Goal: Task Accomplishment & Management: Use online tool/utility

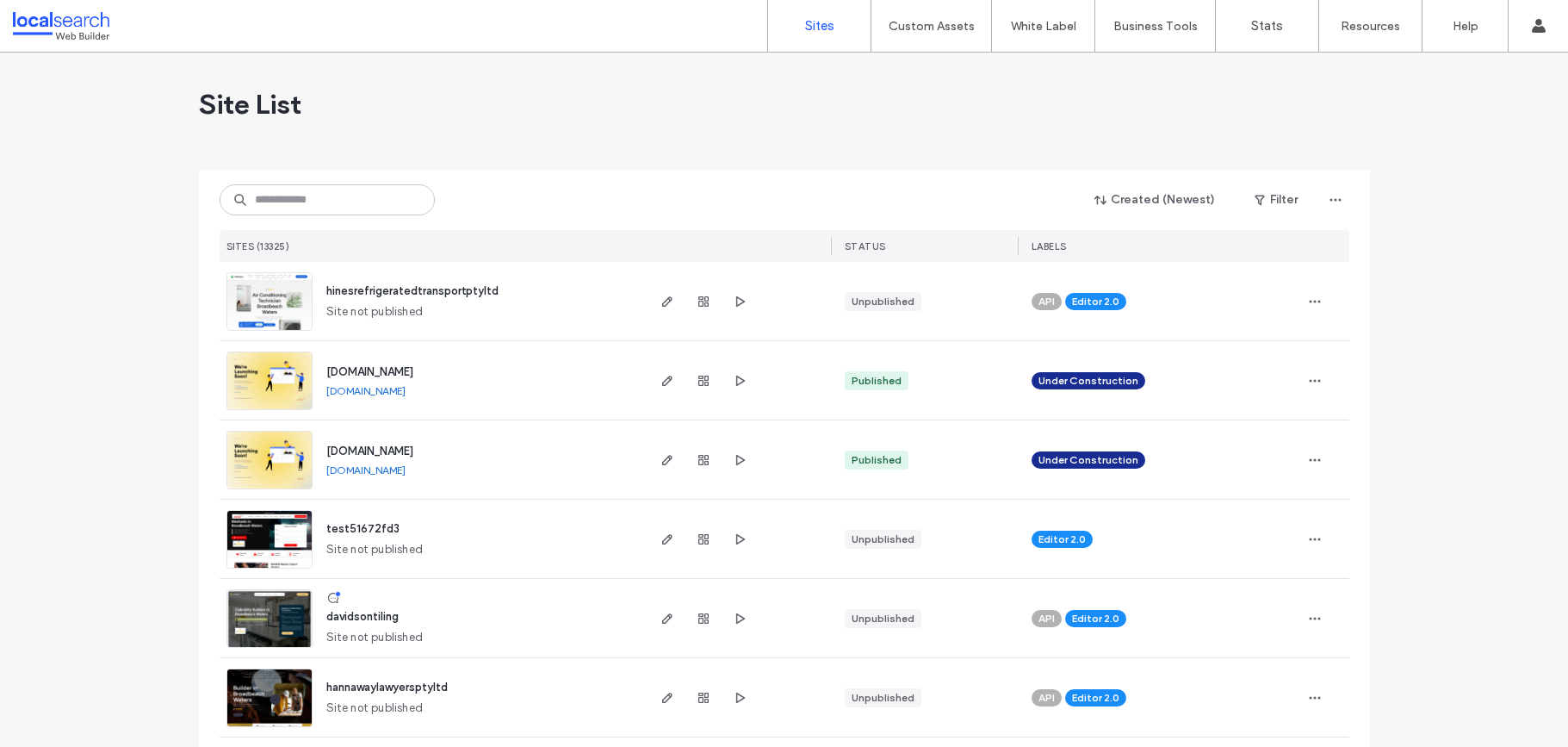
click at [331, 218] on div "Created (Newest) Filter SITES (13325) STATUS LABELS" at bounding box center [784, 215] width 1130 height 92
click at [338, 207] on input at bounding box center [327, 199] width 215 height 31
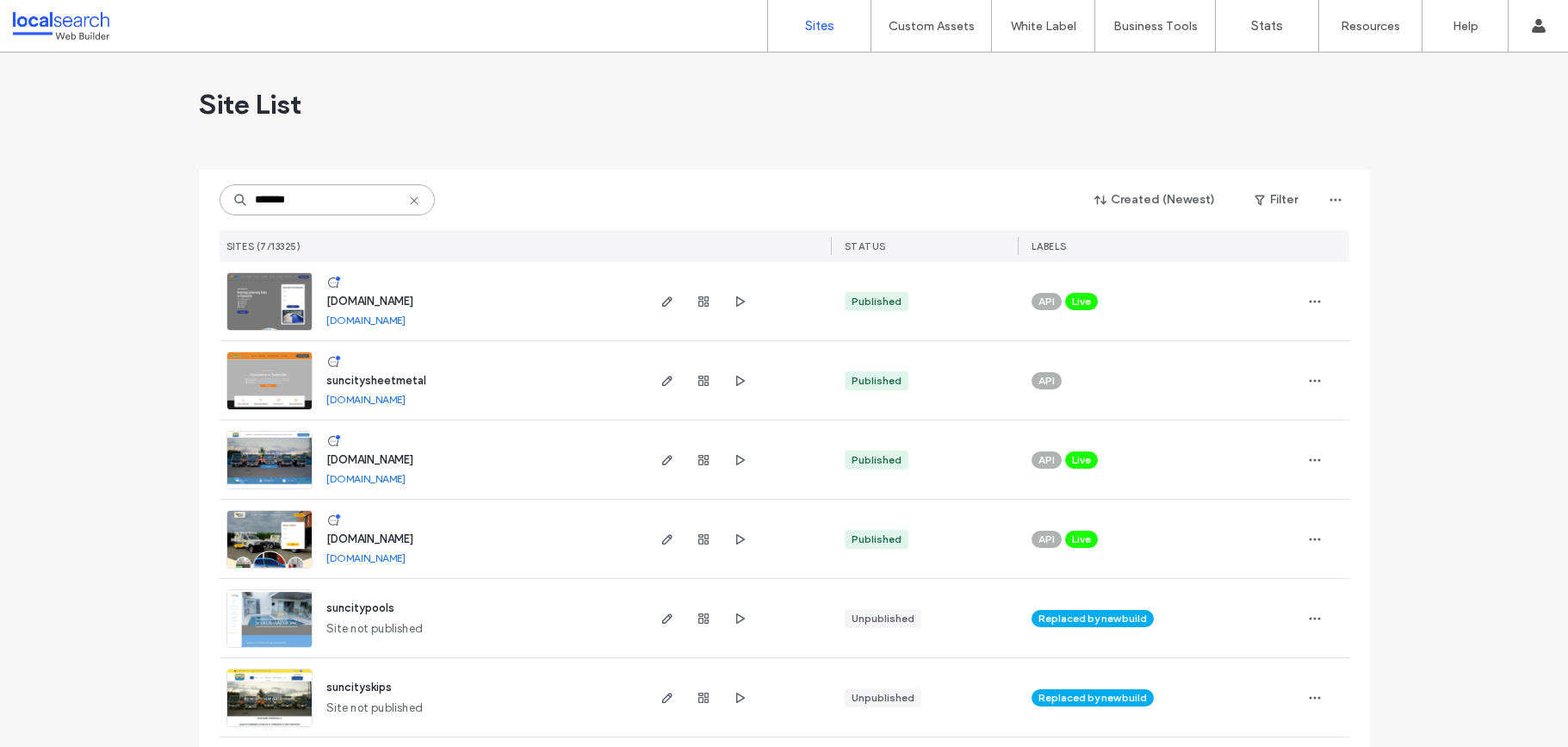
type input "*******"
click at [285, 459] on img at bounding box center [269, 490] width 84 height 117
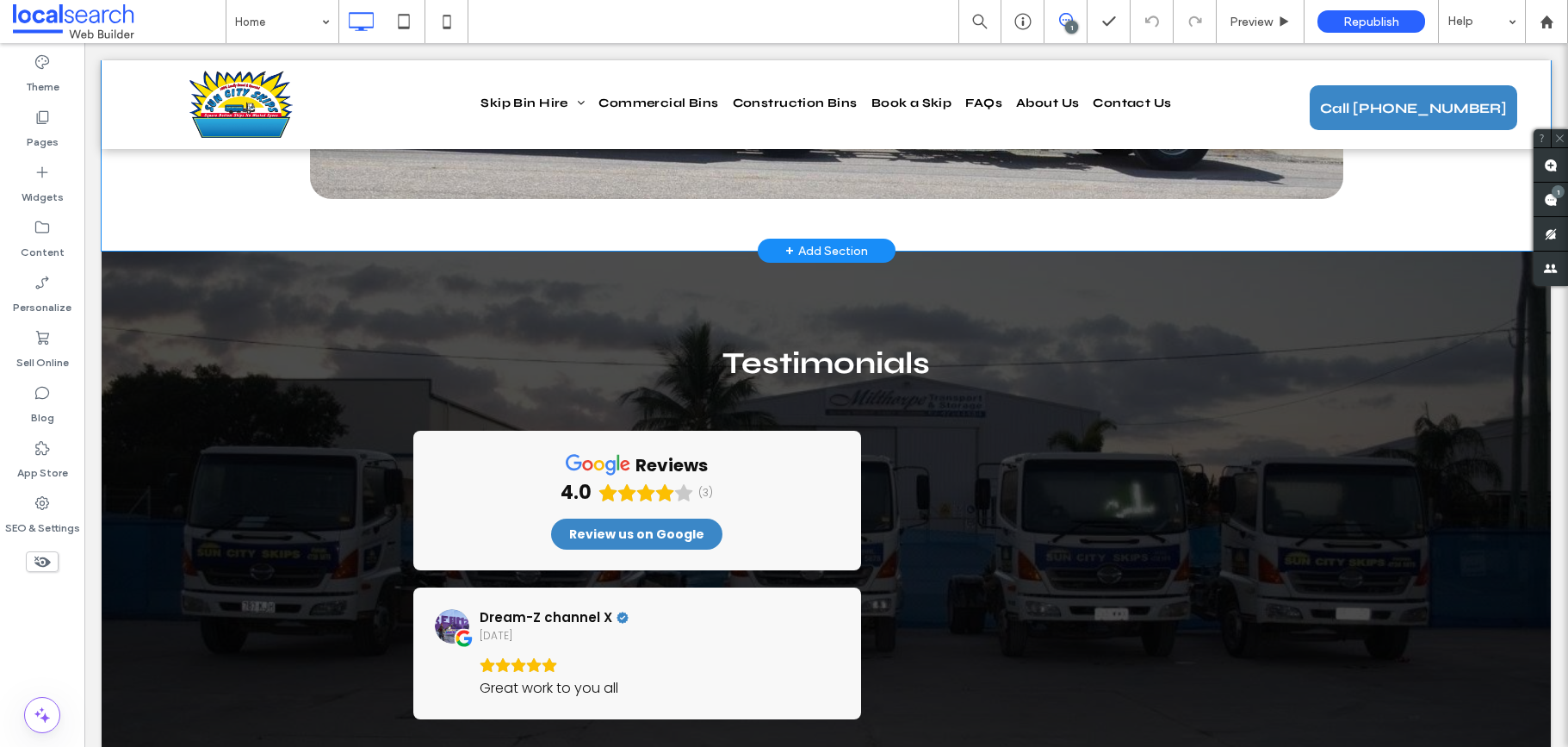
scroll to position [3972, 0]
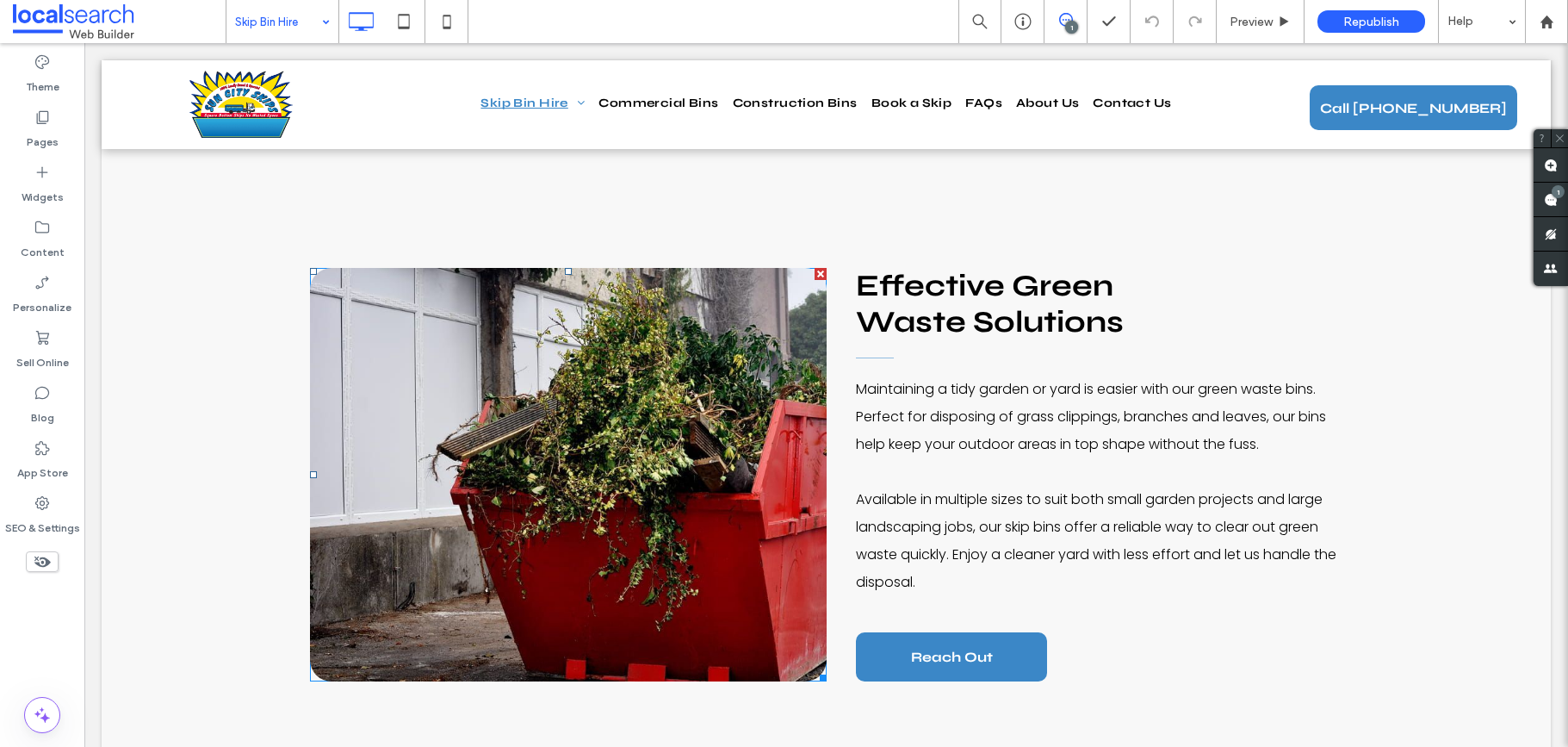
scroll to position [3968, 0]
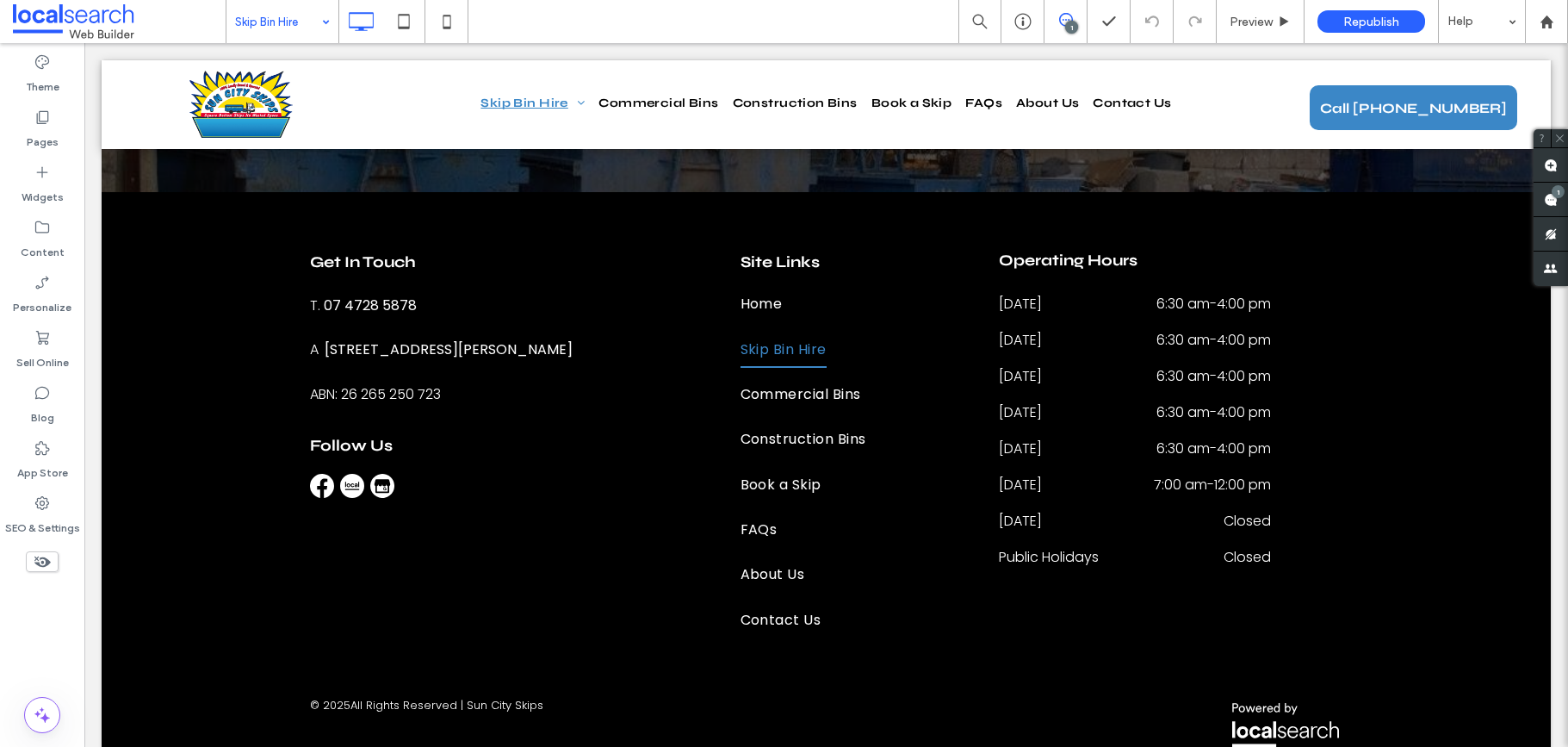
click at [261, 26] on input at bounding box center [278, 21] width 86 height 43
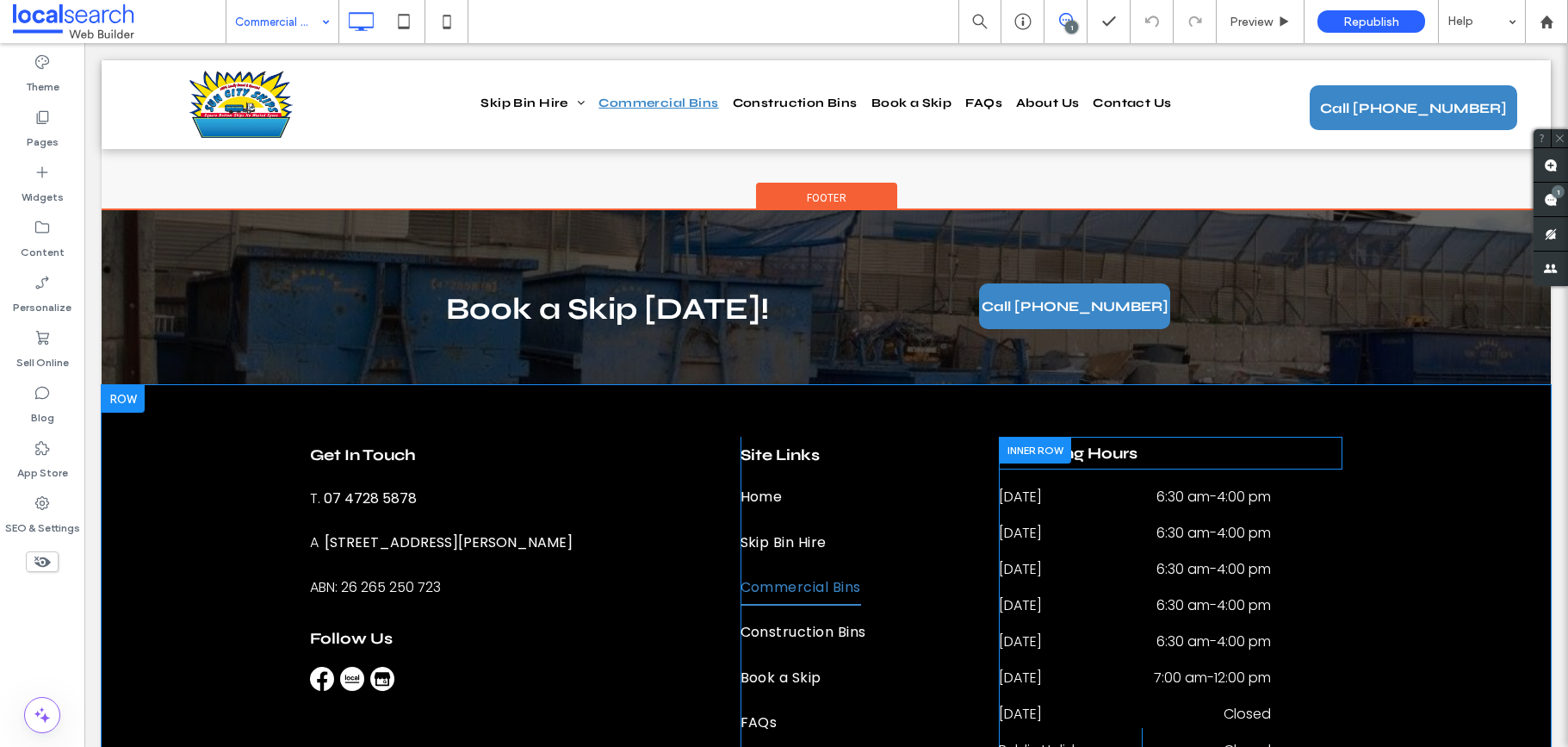
scroll to position [2925, 0]
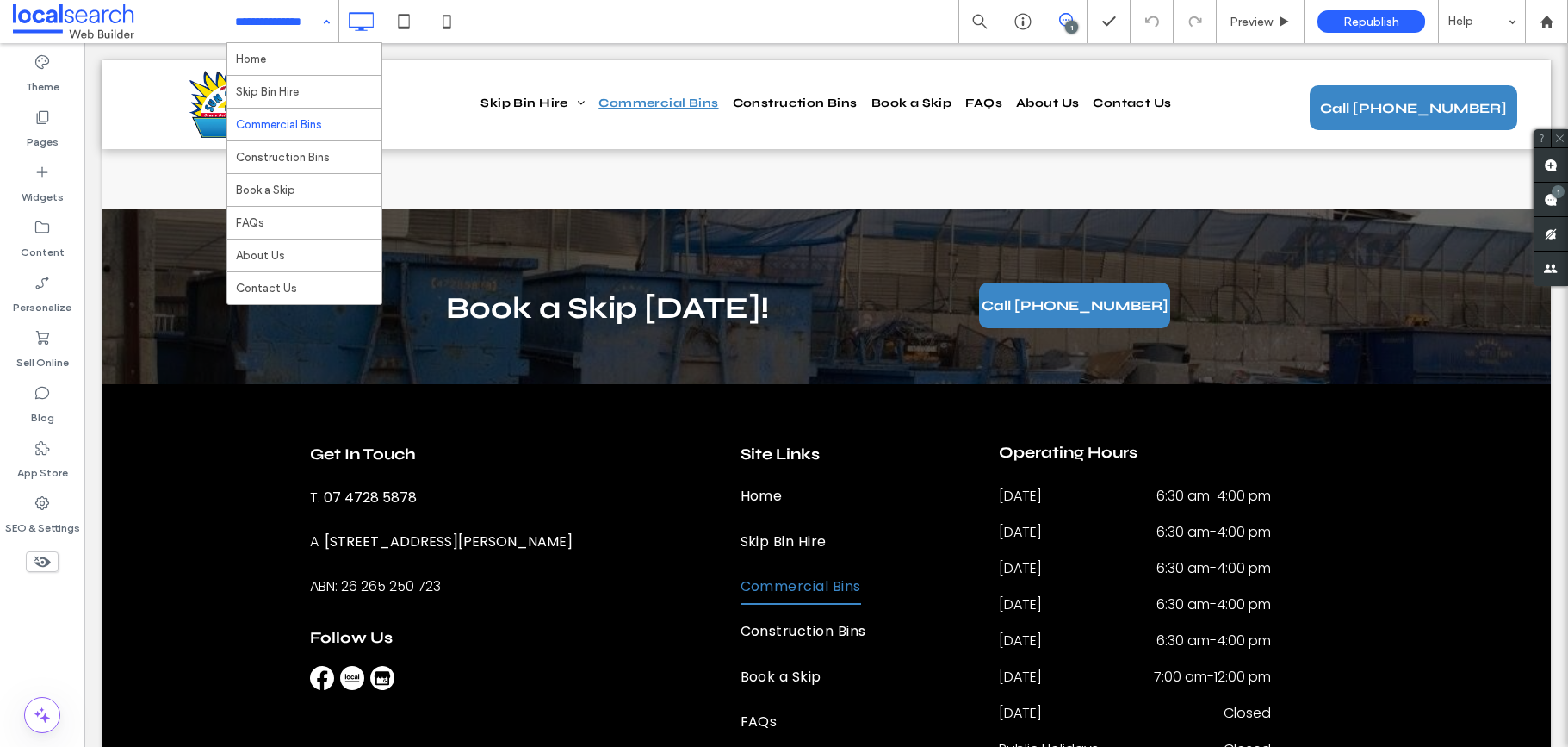
click at [302, 21] on input at bounding box center [278, 21] width 86 height 43
drag, startPoint x: 305, startPoint y: 164, endPoint x: 297, endPoint y: 158, distance: 10.0
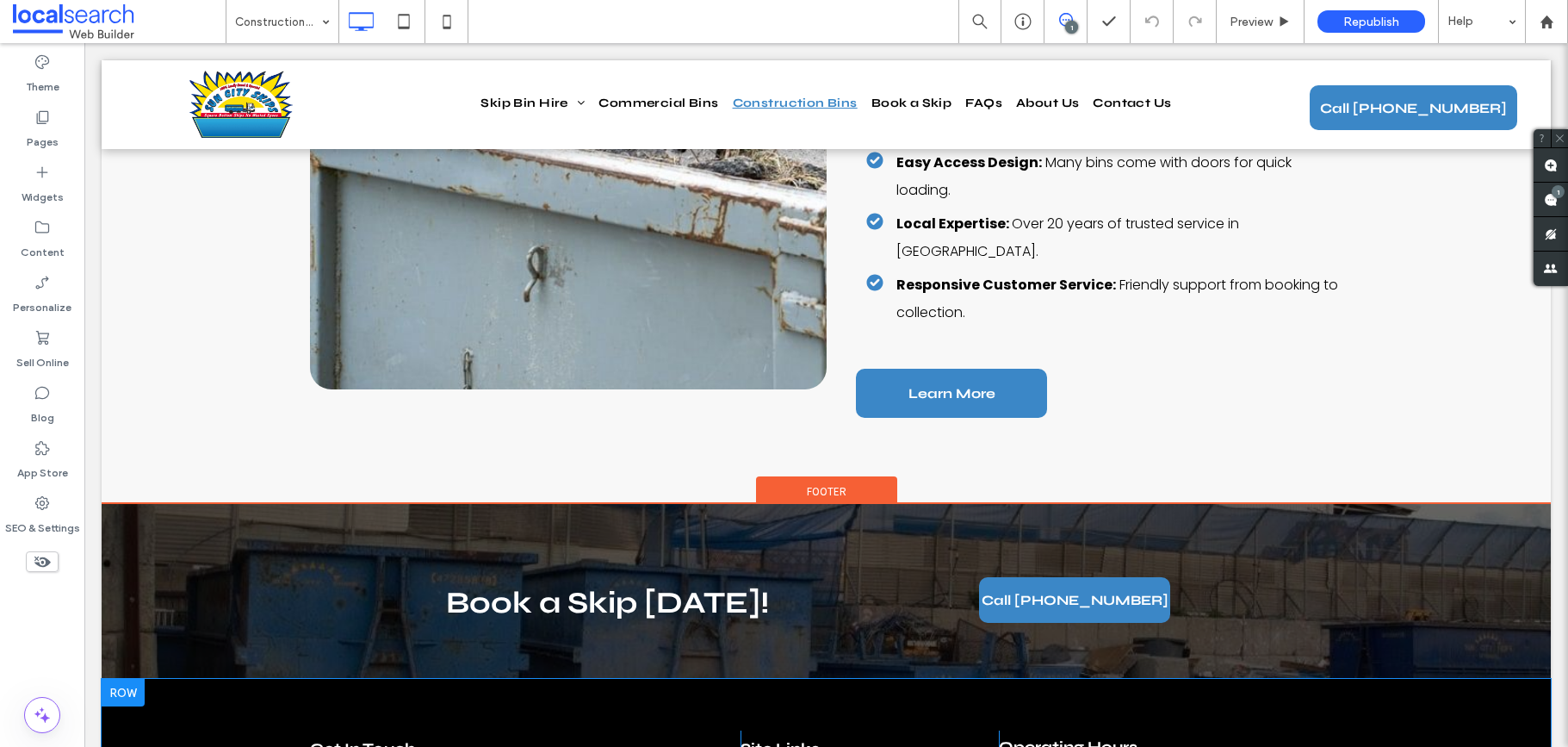
scroll to position [2733, 0]
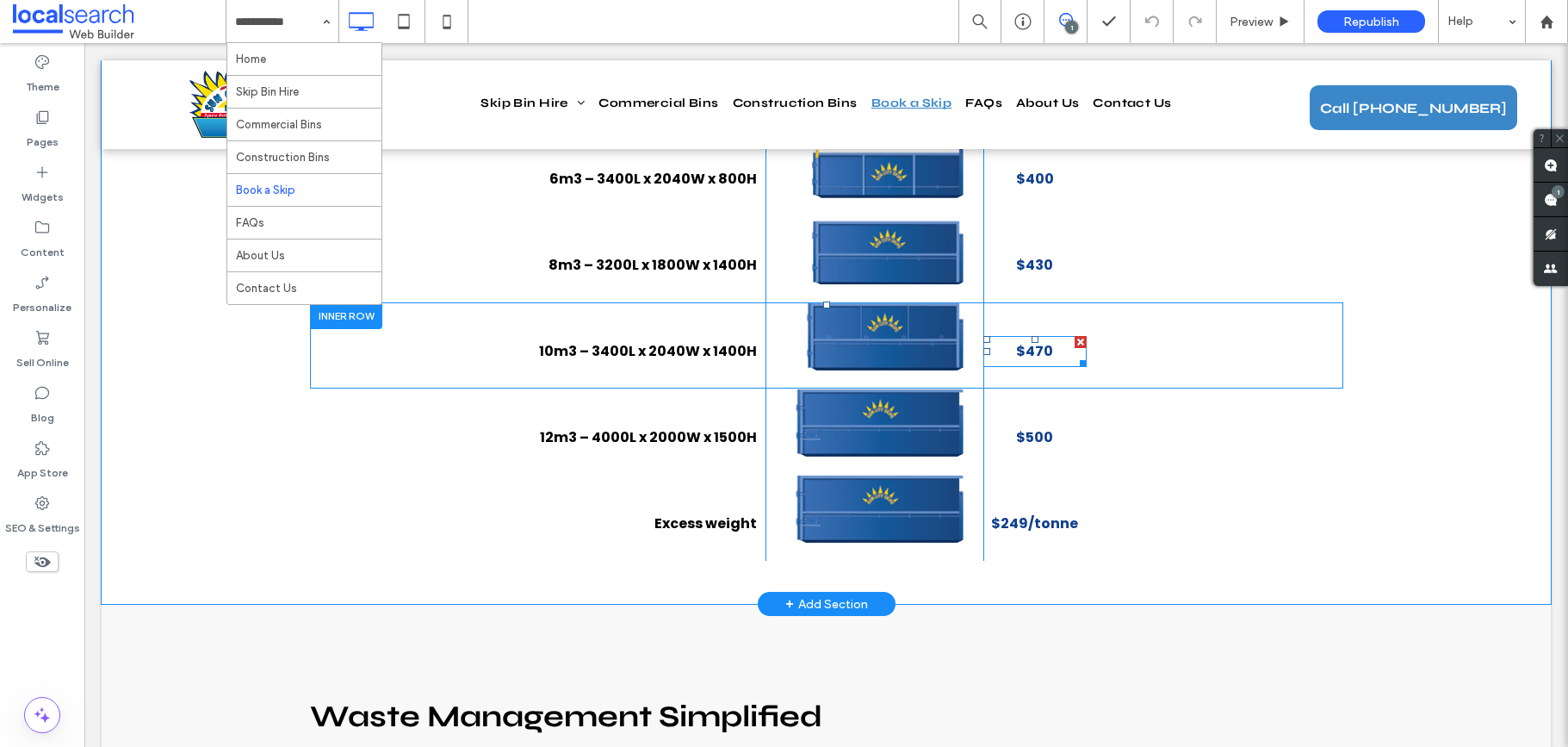
scroll to position [1289, 0]
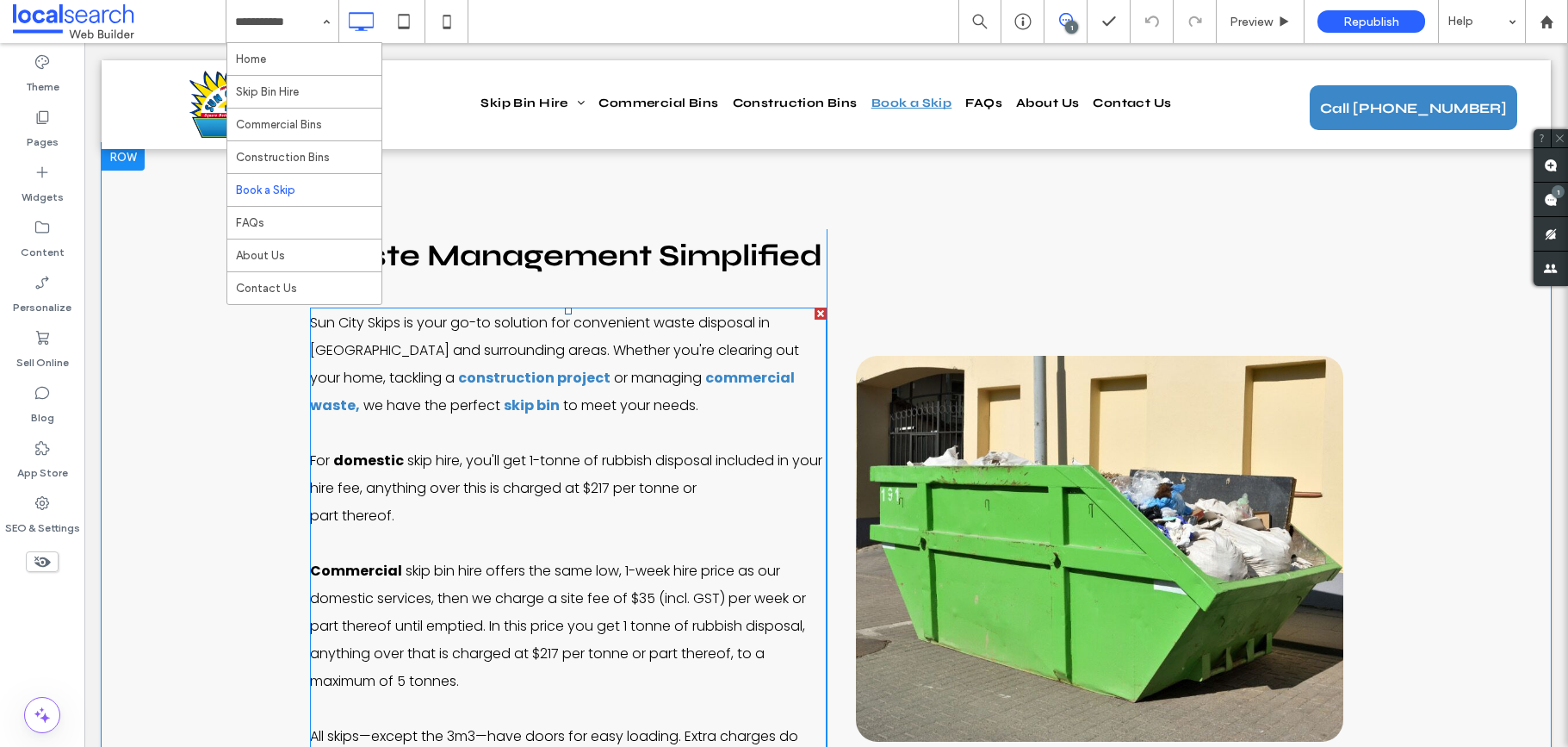
click at [641, 469] on span "skip hire, you'll get 1-tonne of rubbish disposal included in your hire fee, an…" at bounding box center [566, 474] width 513 height 47
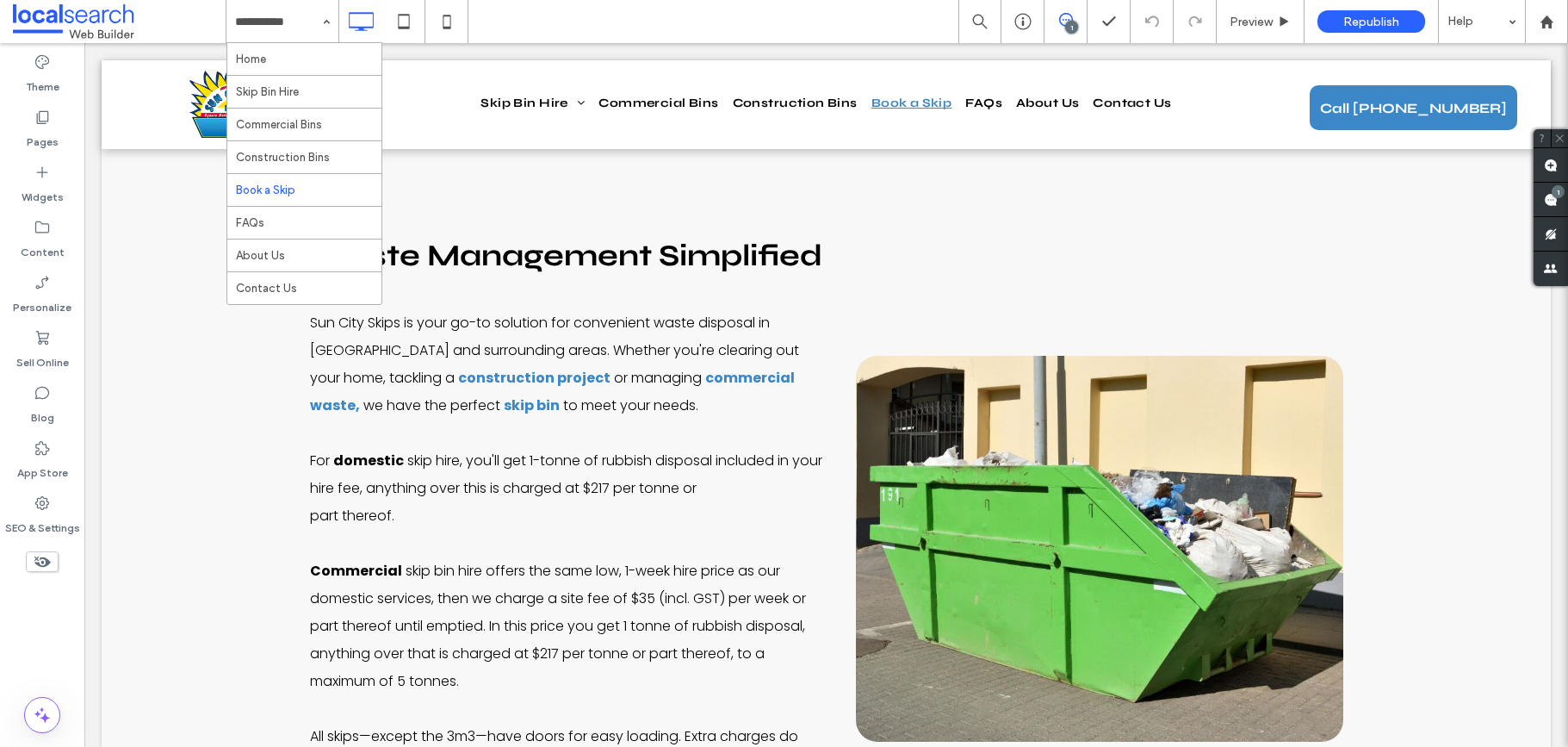
scroll to position [1452, 0]
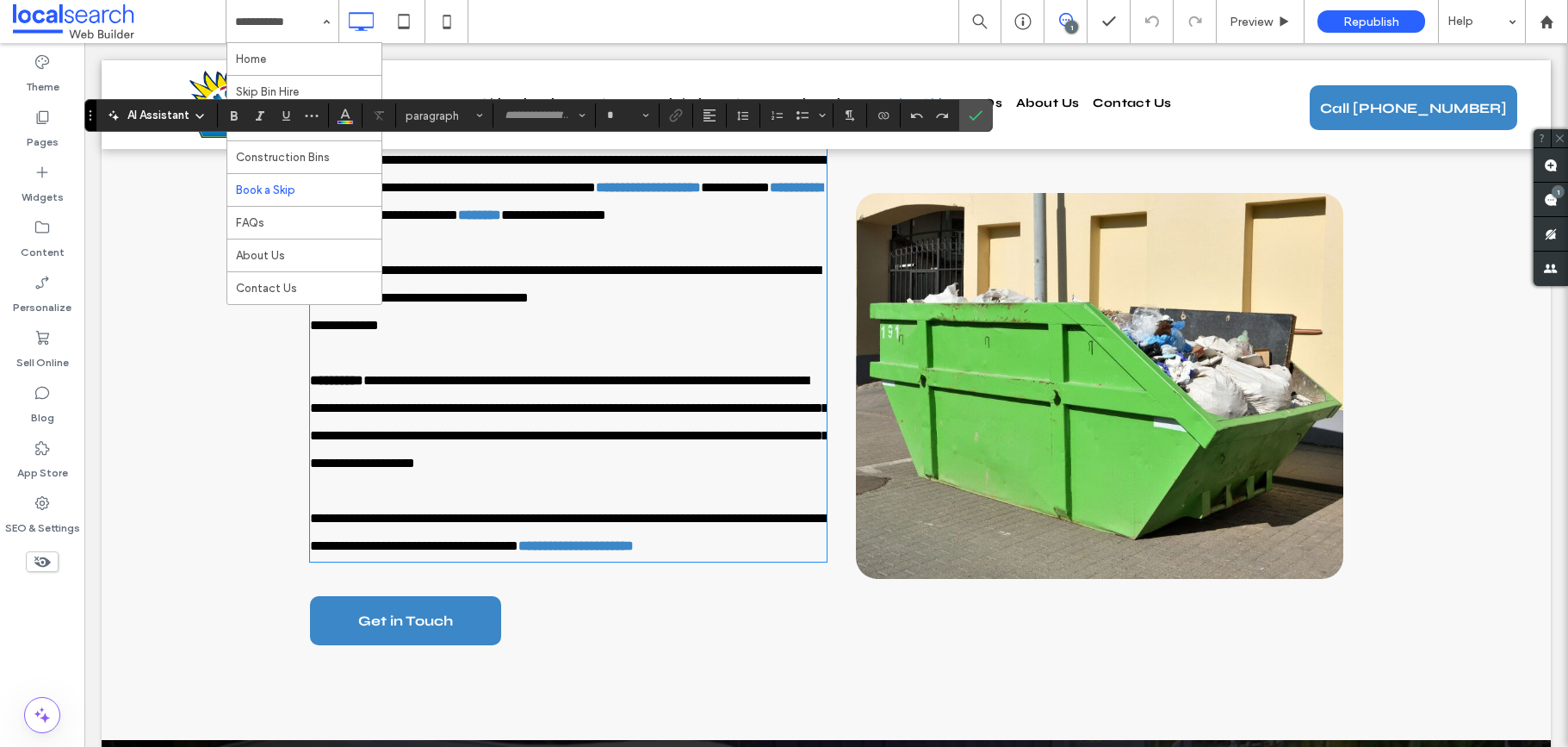
type input "*******"
type input "**"
click at [145, 462] on div "**********" at bounding box center [826, 360] width 1449 height 760
click at [195, 470] on div "**********" at bounding box center [826, 360] width 1449 height 760
drag, startPoint x: 977, startPoint y: 110, endPoint x: 845, endPoint y: 89, distance: 133.7
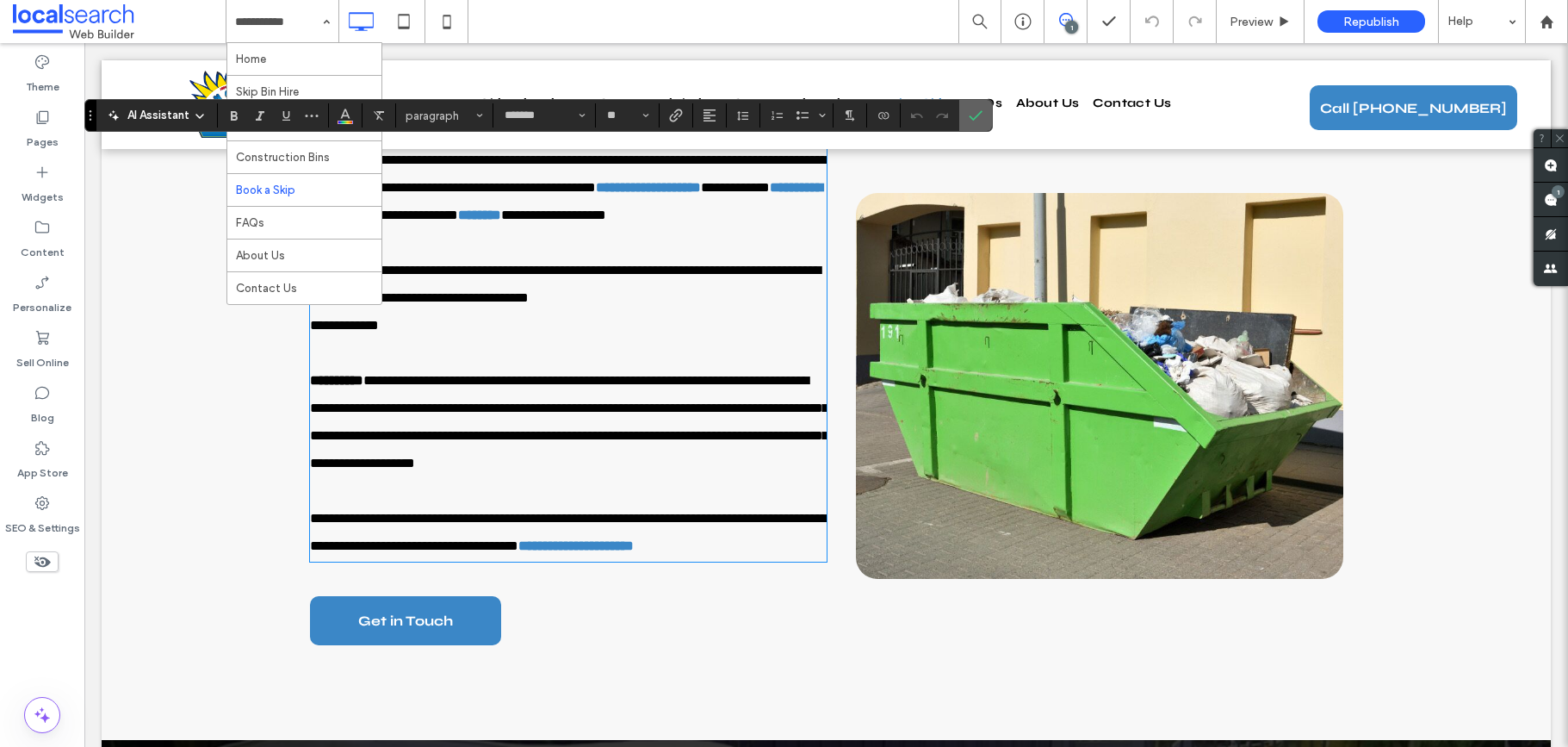
click at [977, 110] on icon "Confirm" at bounding box center [976, 114] width 13 height 13
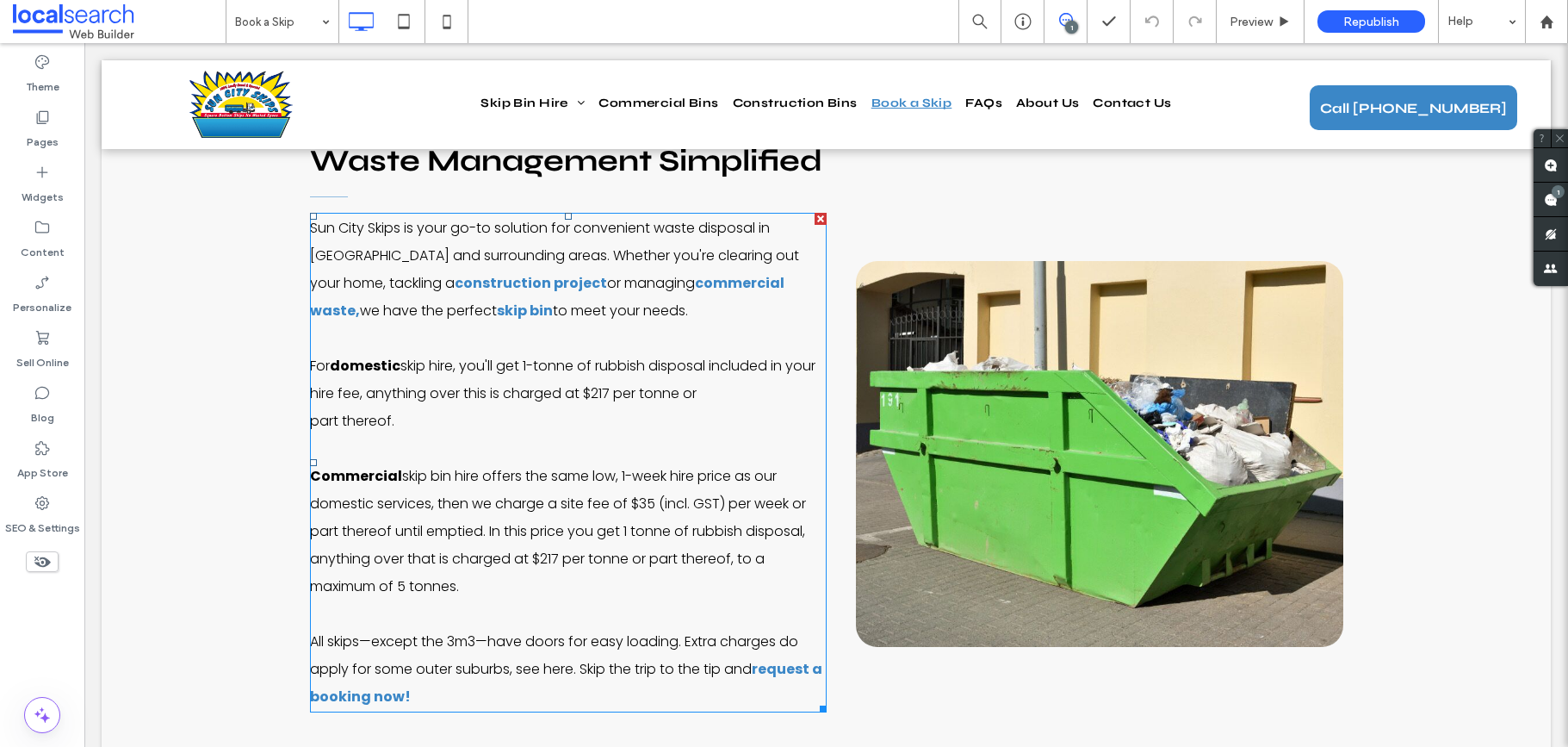
scroll to position [1383, 0]
click at [633, 403] on span "skip hire, you'll get 1-tonne of rubbish disposal included in your hire fee, an…" at bounding box center [563, 380] width 506 height 47
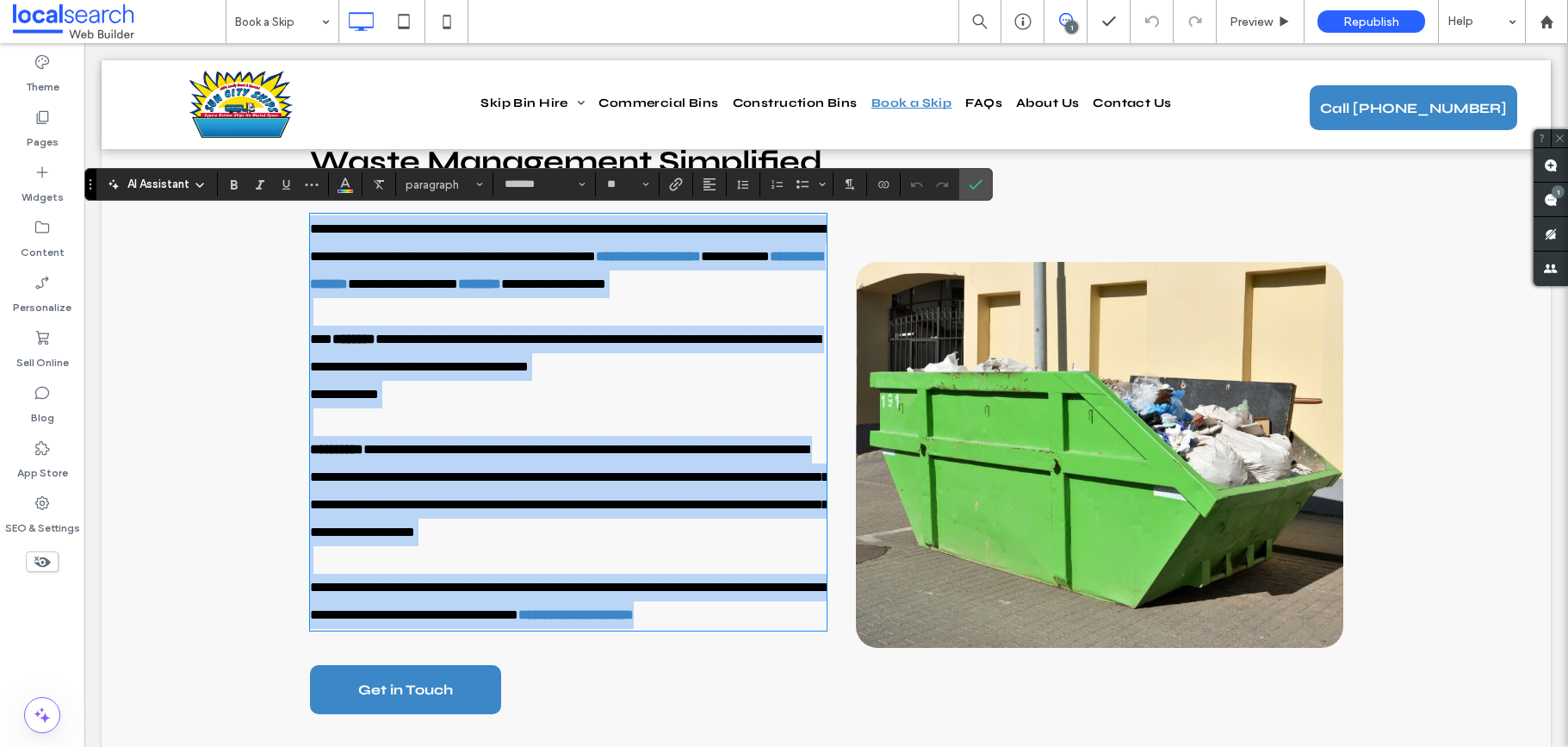
click at [616, 408] on p "**********" at bounding box center [568, 394] width 516 height 28
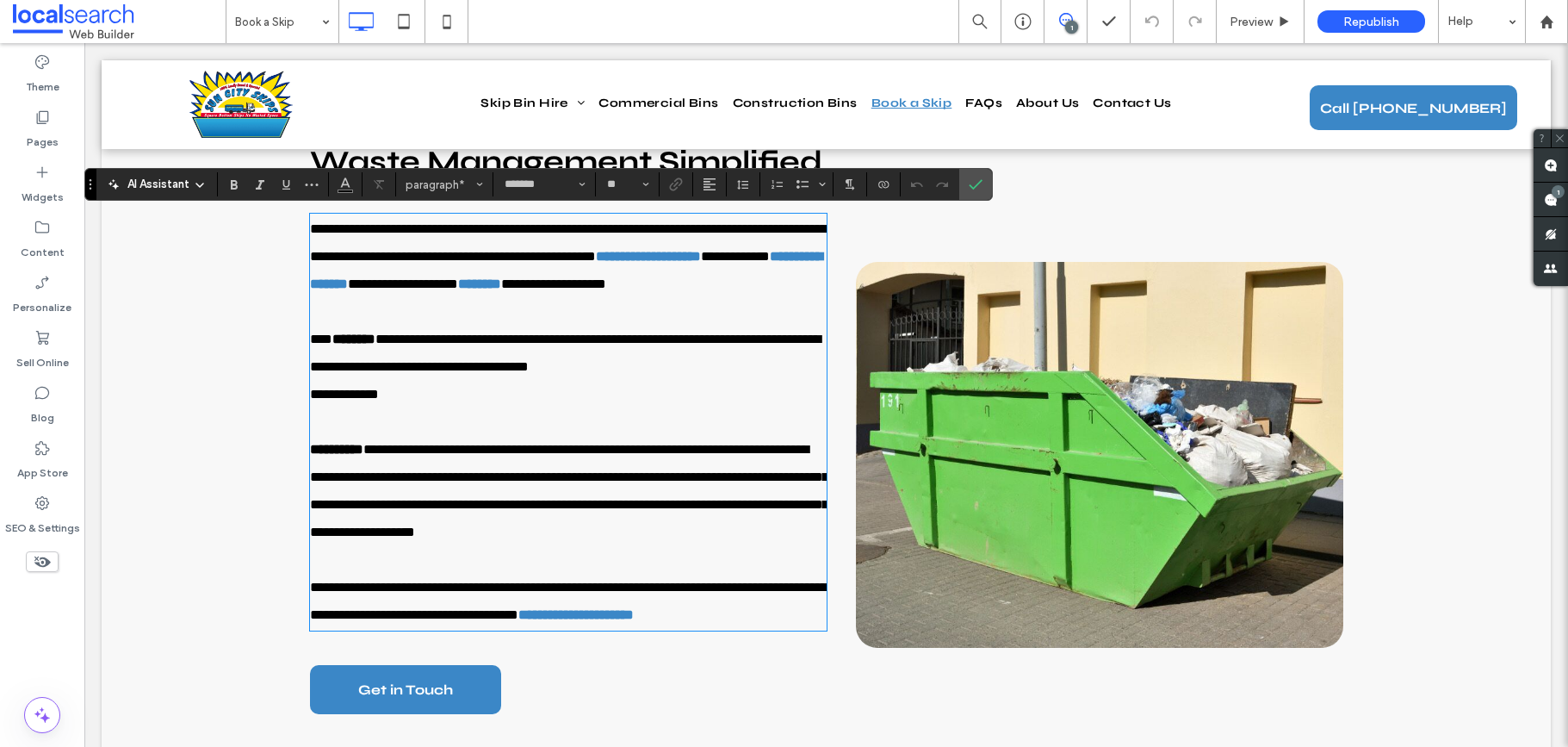
click at [621, 373] on span "**********" at bounding box center [566, 352] width 511 height 40
drag, startPoint x: 631, startPoint y: 394, endPoint x: 618, endPoint y: 399, distance: 13.9
click at [641, 373] on span "**********" at bounding box center [566, 352] width 511 height 40
drag, startPoint x: 543, startPoint y: 558, endPoint x: 555, endPoint y: 560, distance: 12.2
click at [555, 539] on span "**********" at bounding box center [569, 491] width 518 height 96
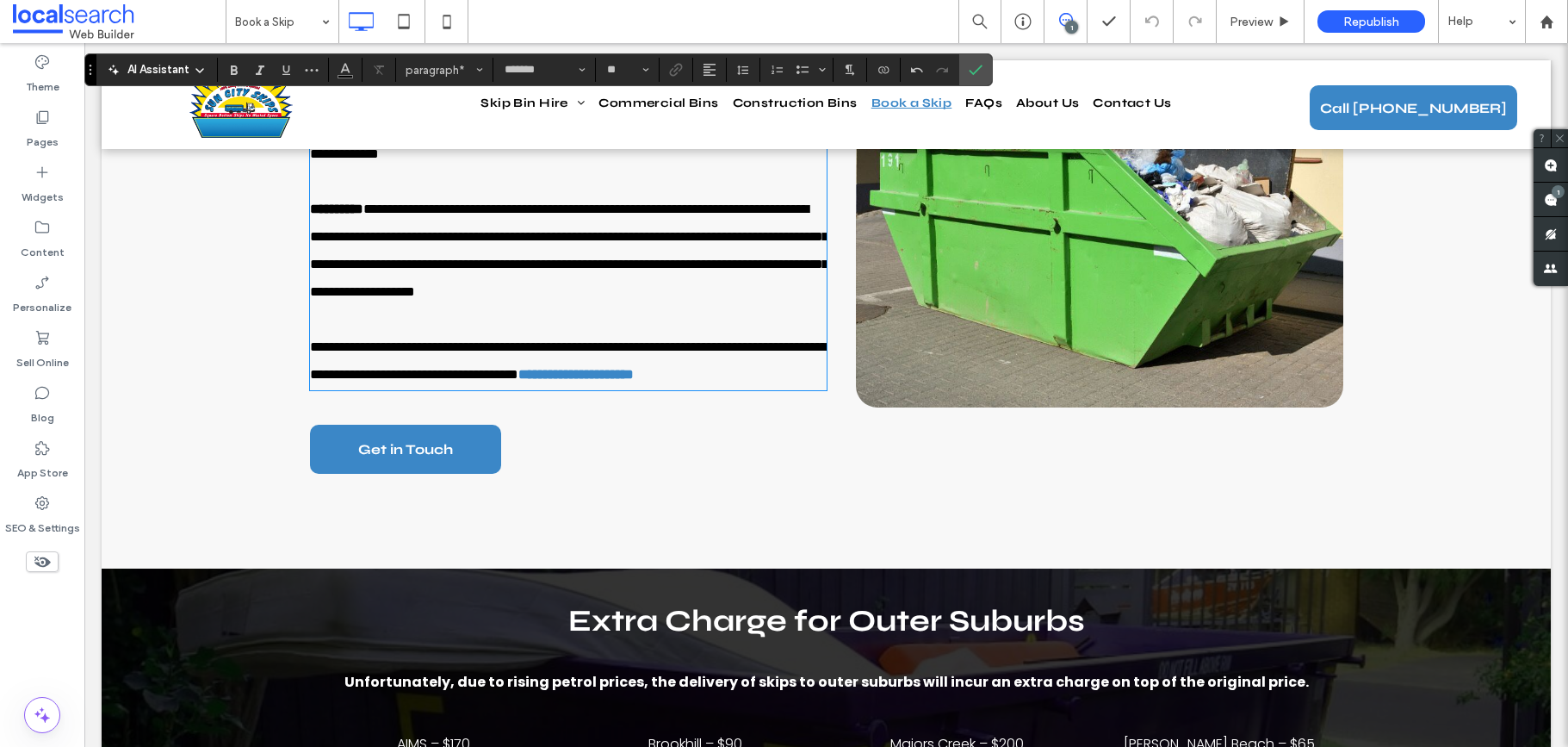
scroll to position [1770, 0]
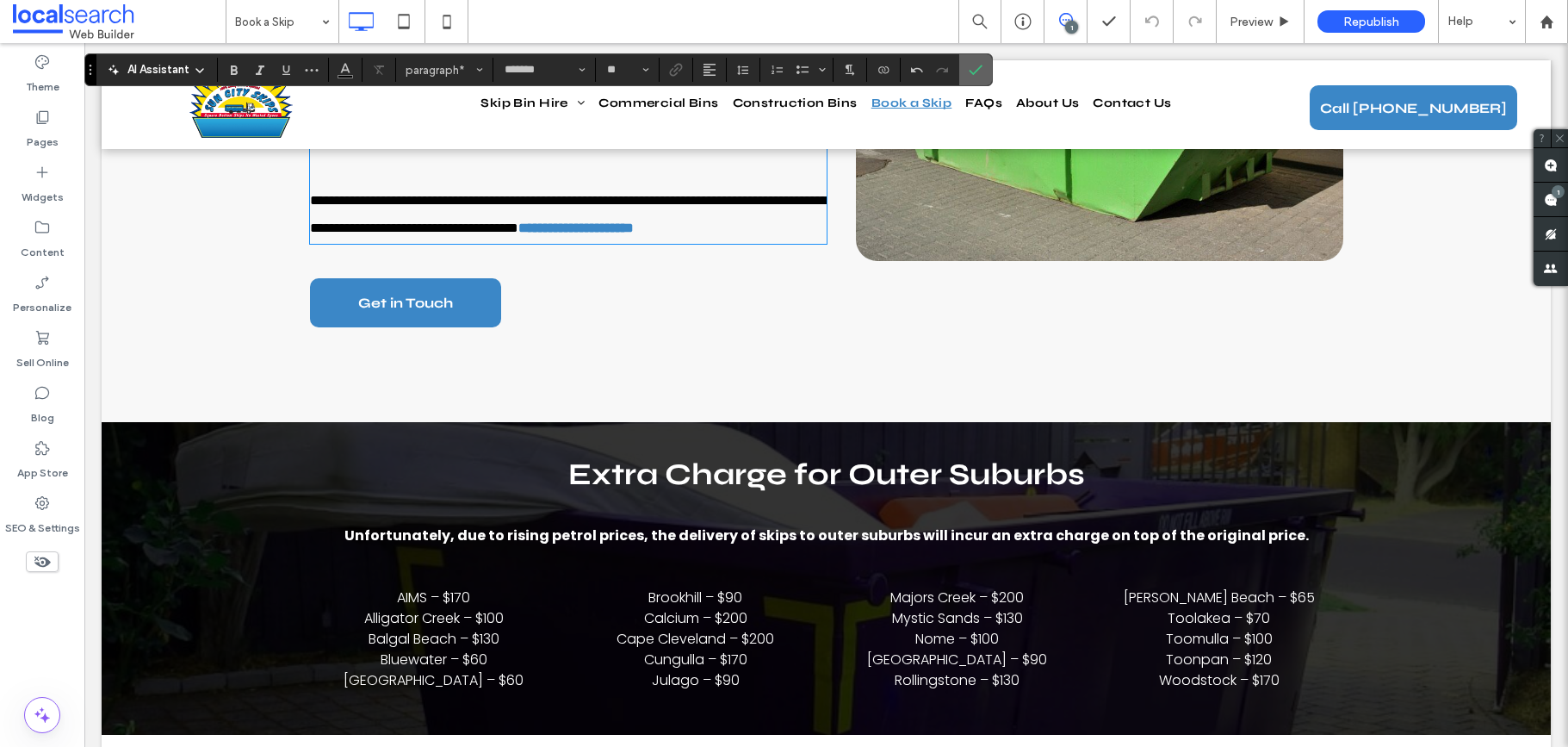
click at [972, 67] on icon "Confirm" at bounding box center [976, 69] width 13 height 13
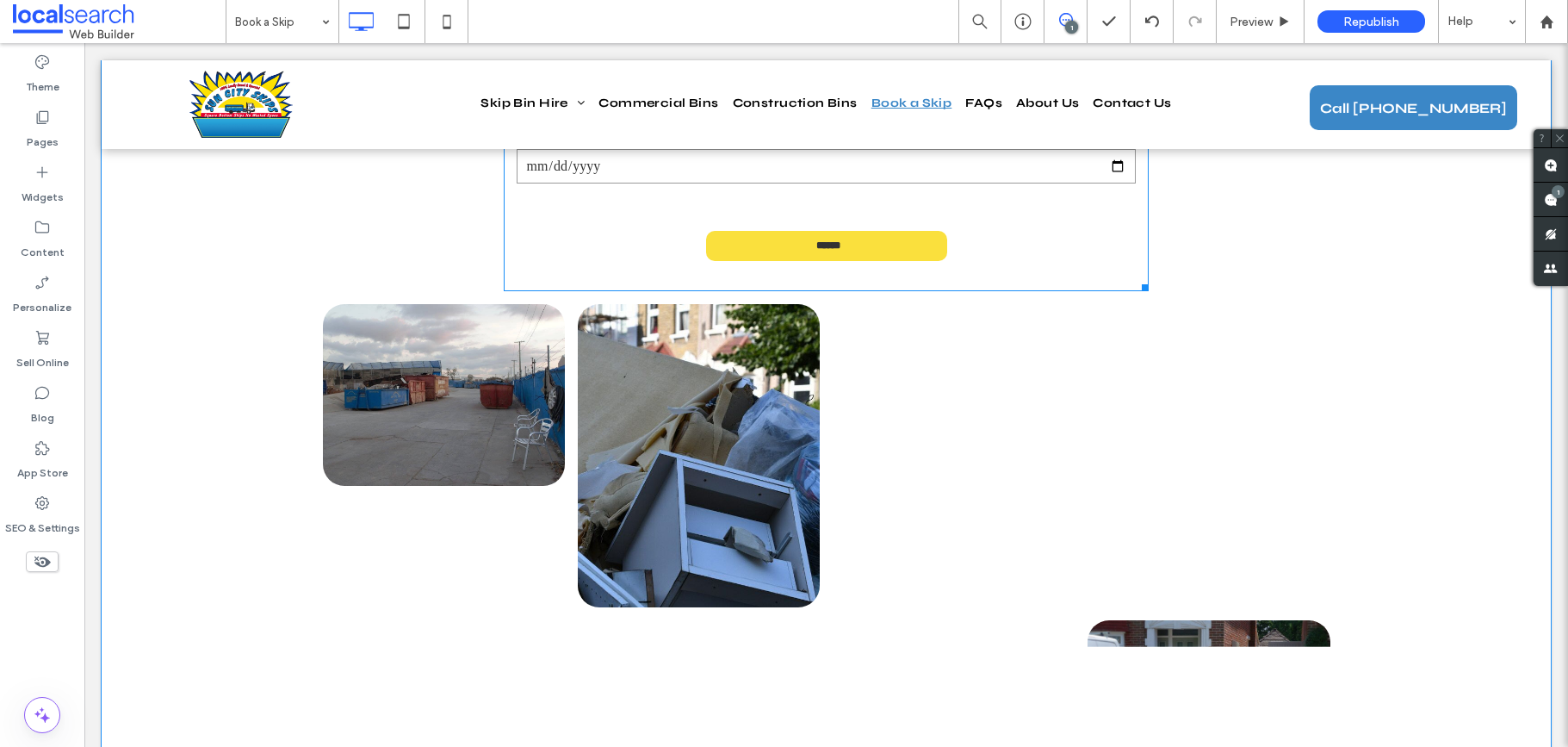
scroll to position [2610, 0]
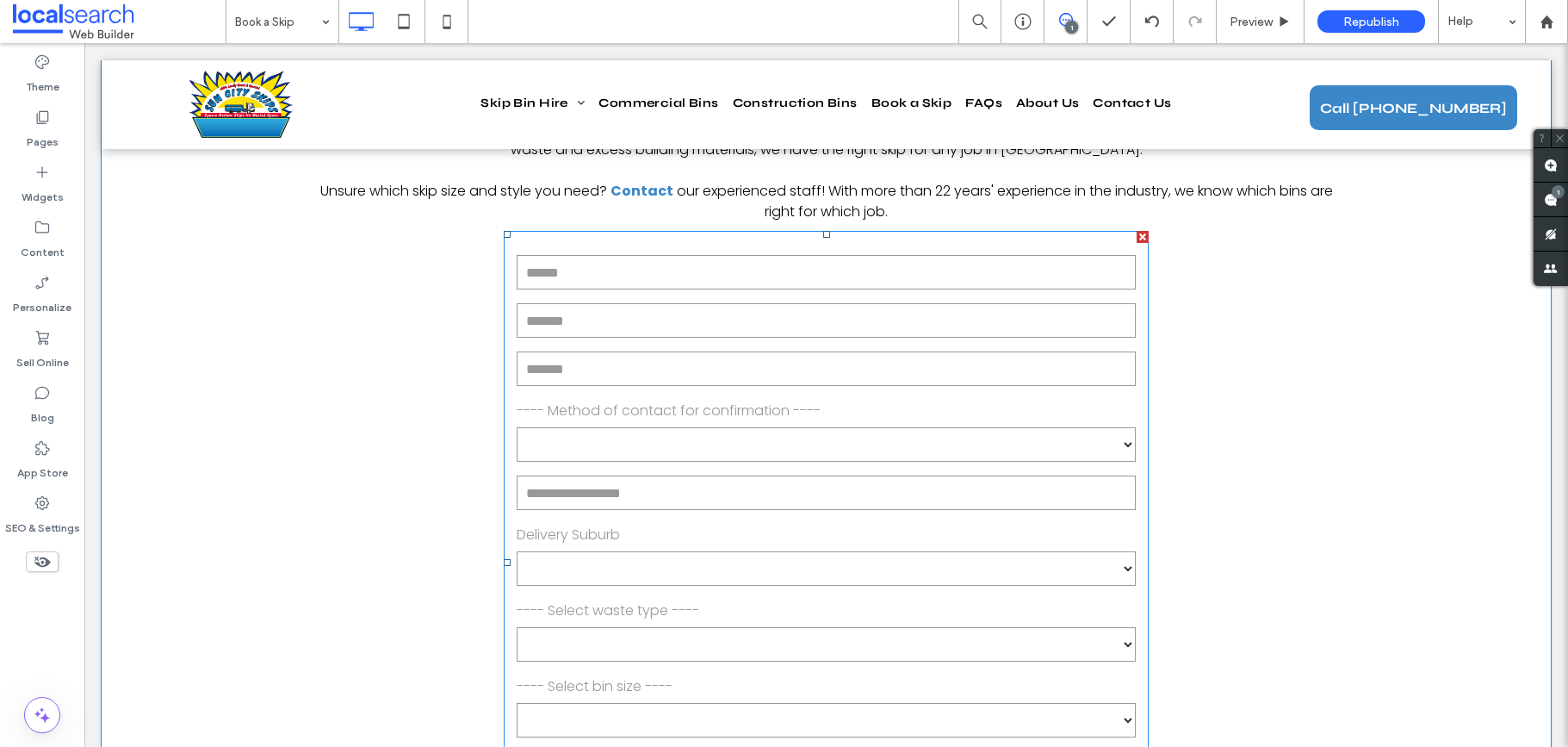
click at [764, 369] on input "email" at bounding box center [826, 368] width 620 height 35
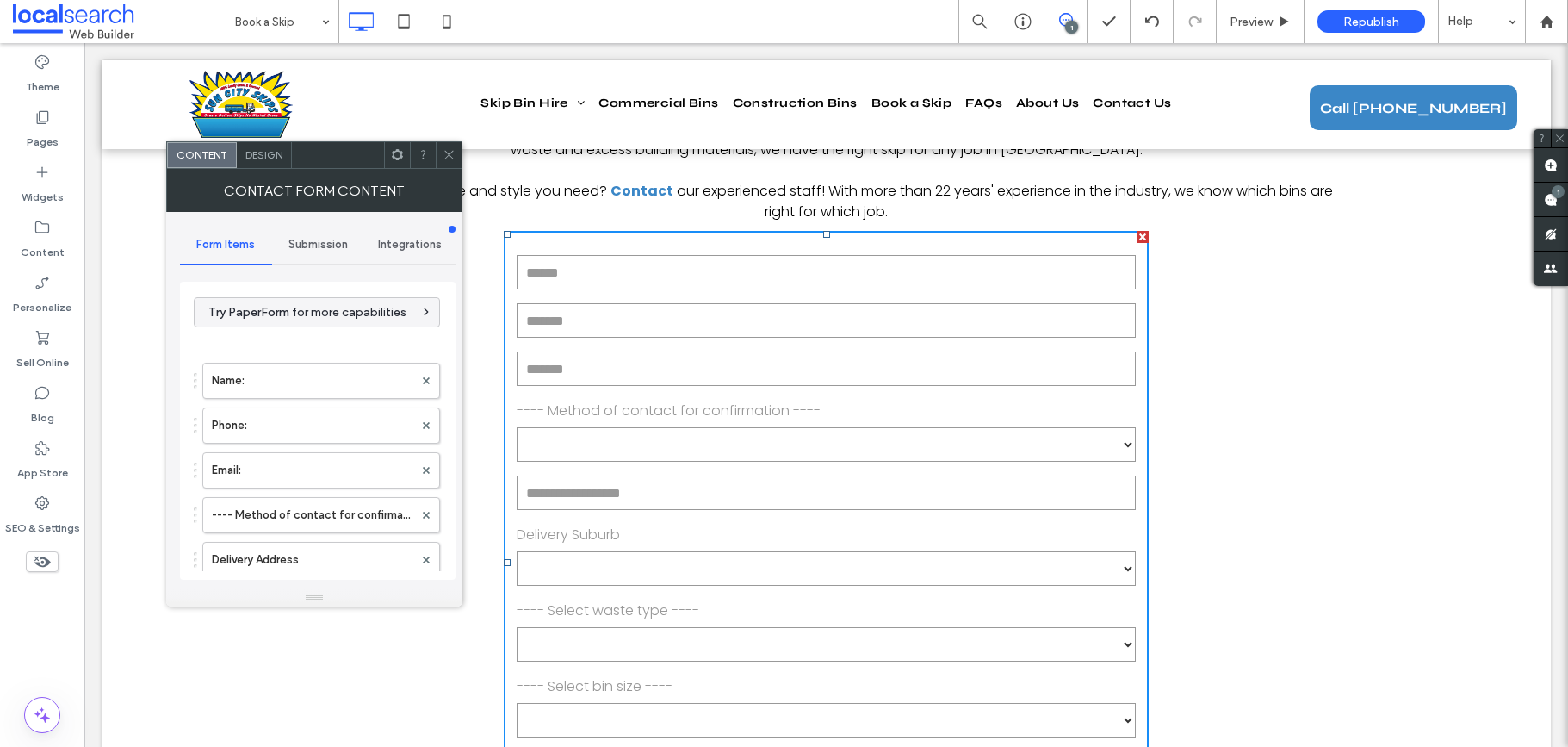
click at [445, 156] on icon at bounding box center [449, 155] width 13 height 13
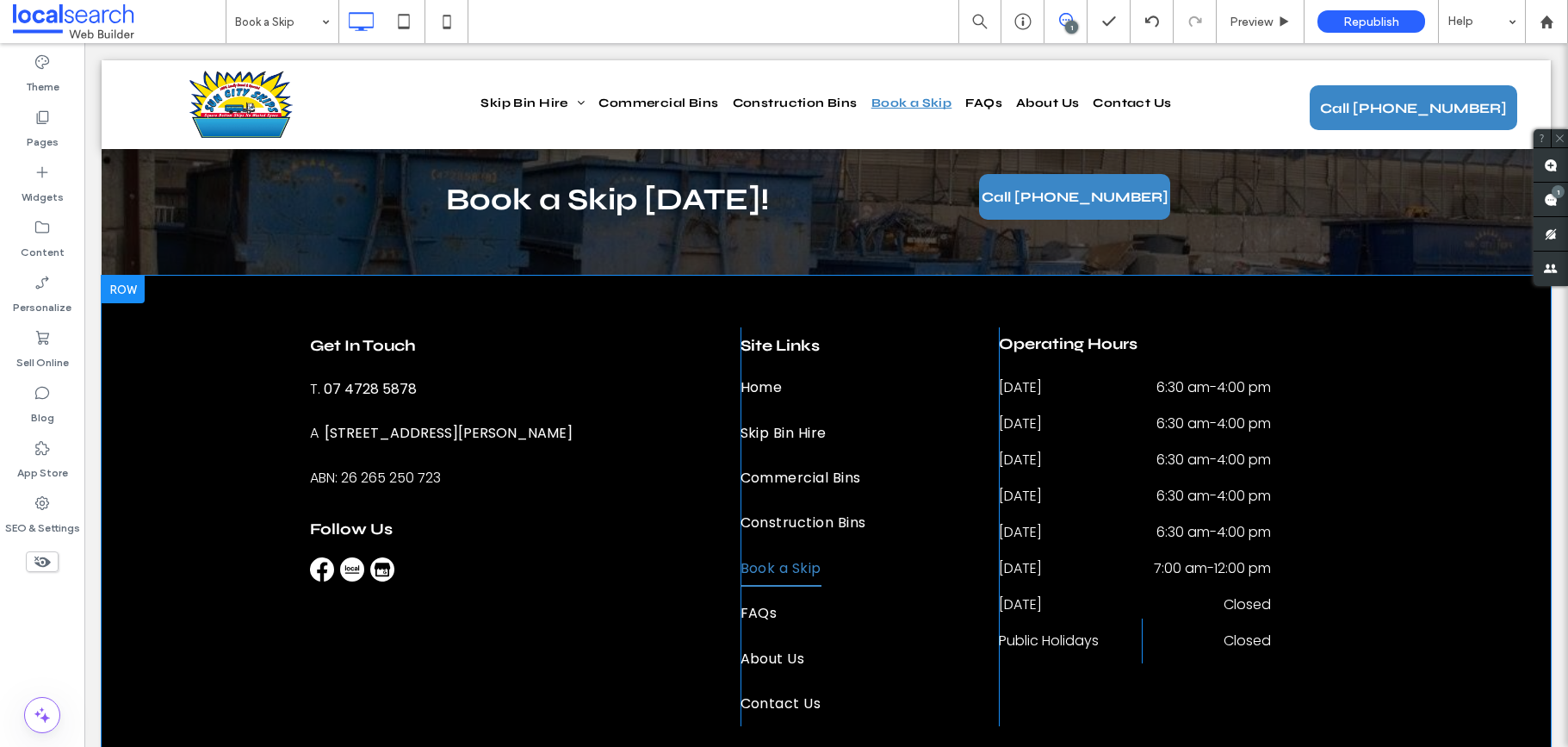
scroll to position [4464, 0]
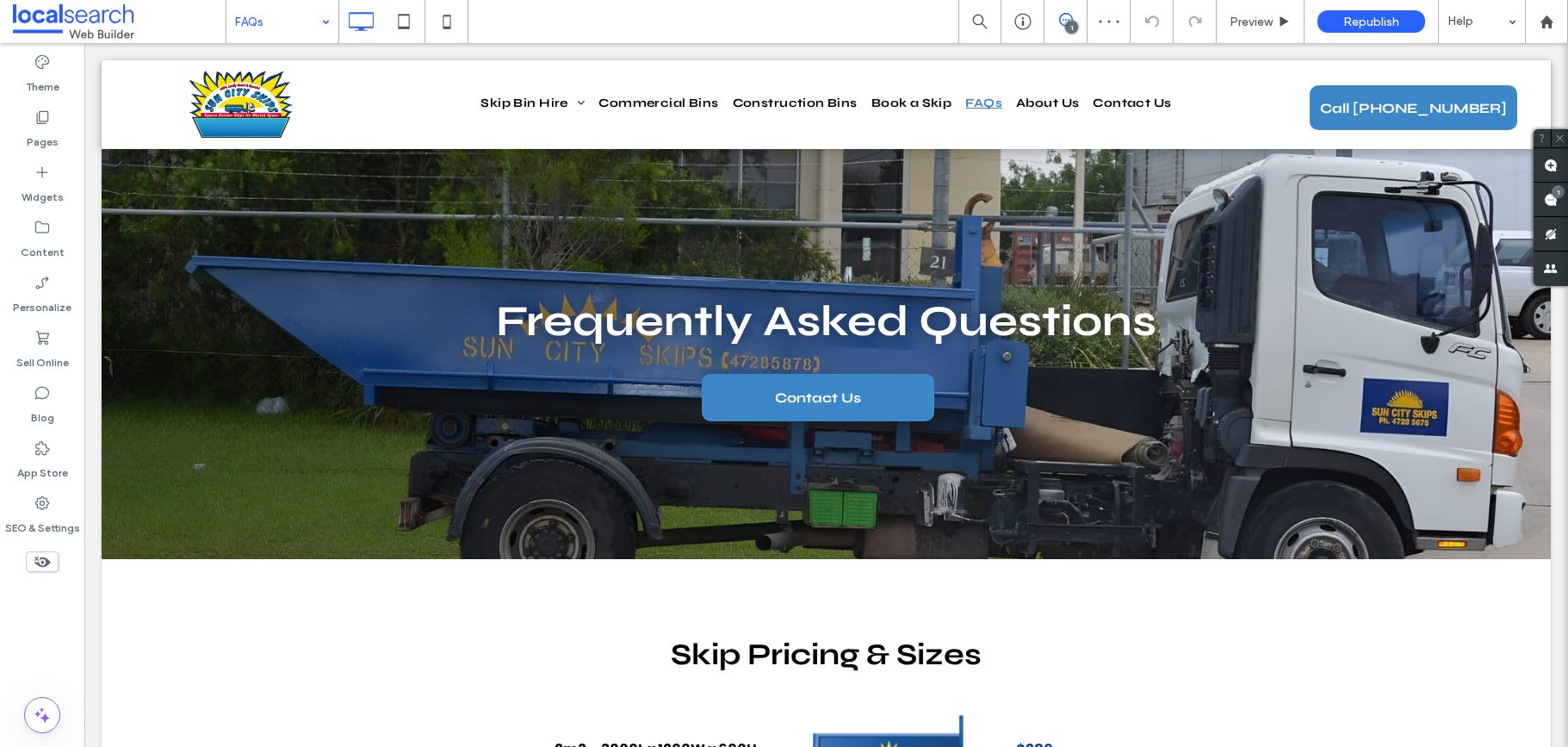
click at [57, 608] on div "Theme Pages Widgets Content Personalize Sell Online Blog App Store SEO & Settin…" at bounding box center [42, 395] width 84 height 704
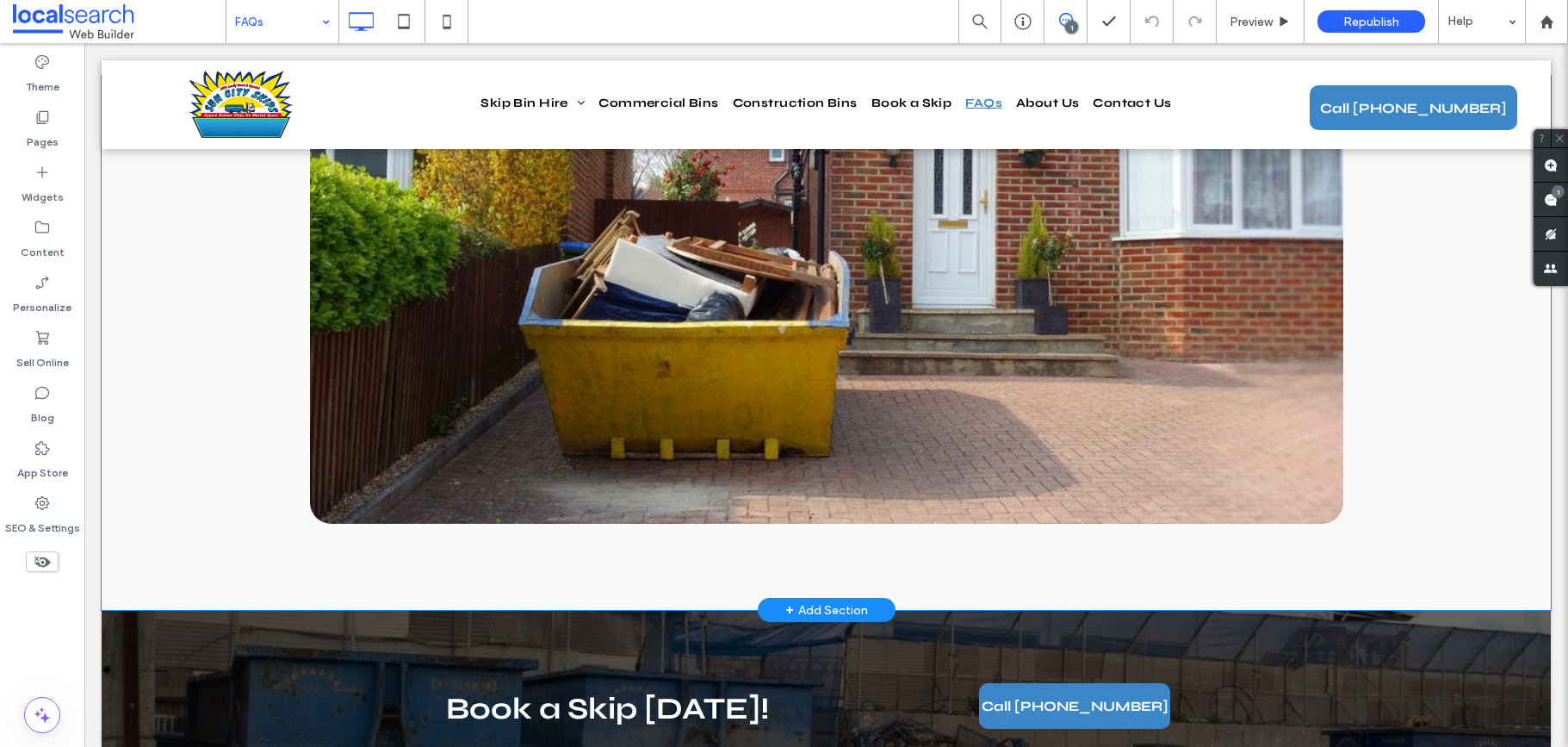
scroll to position [2598, 0]
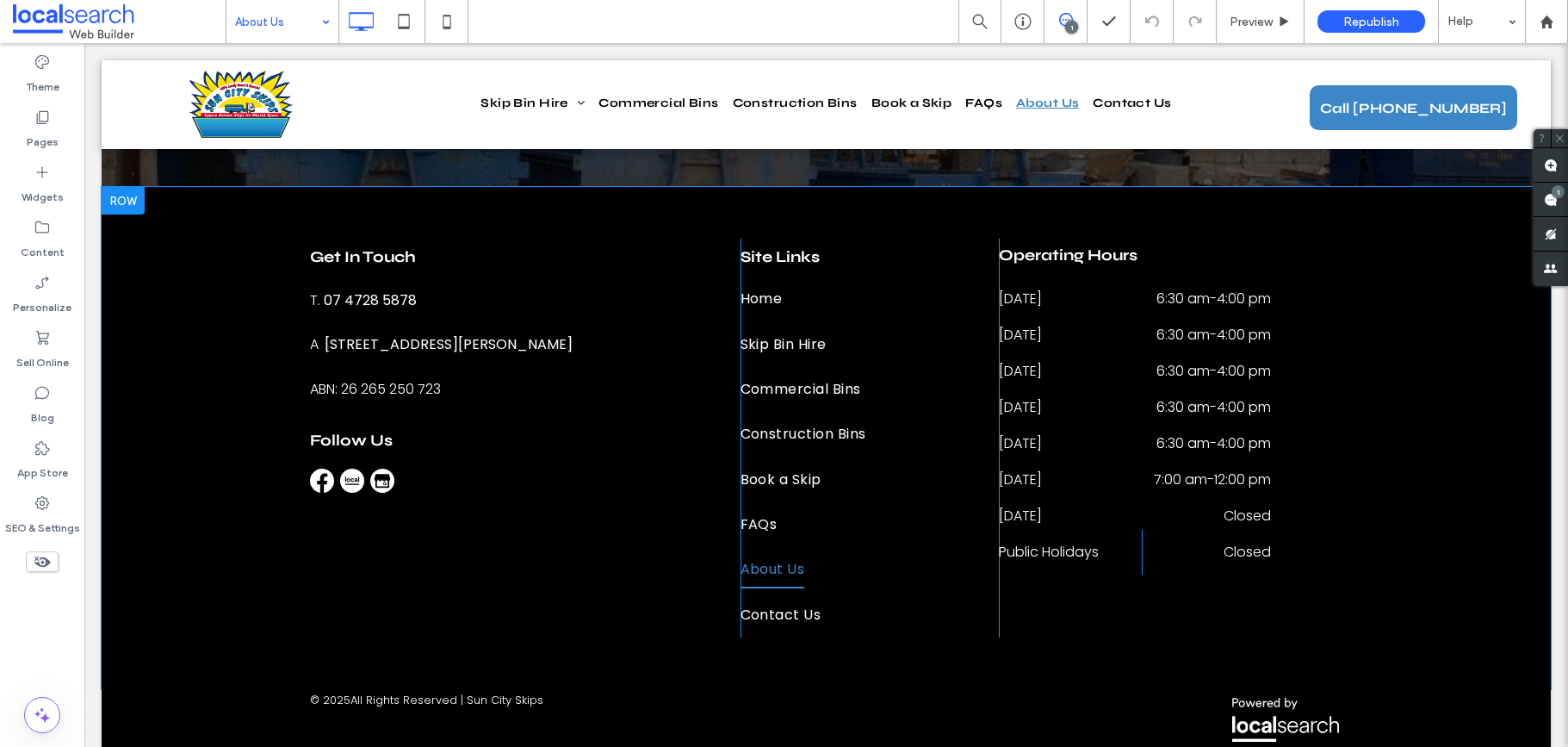
scroll to position [2158, 0]
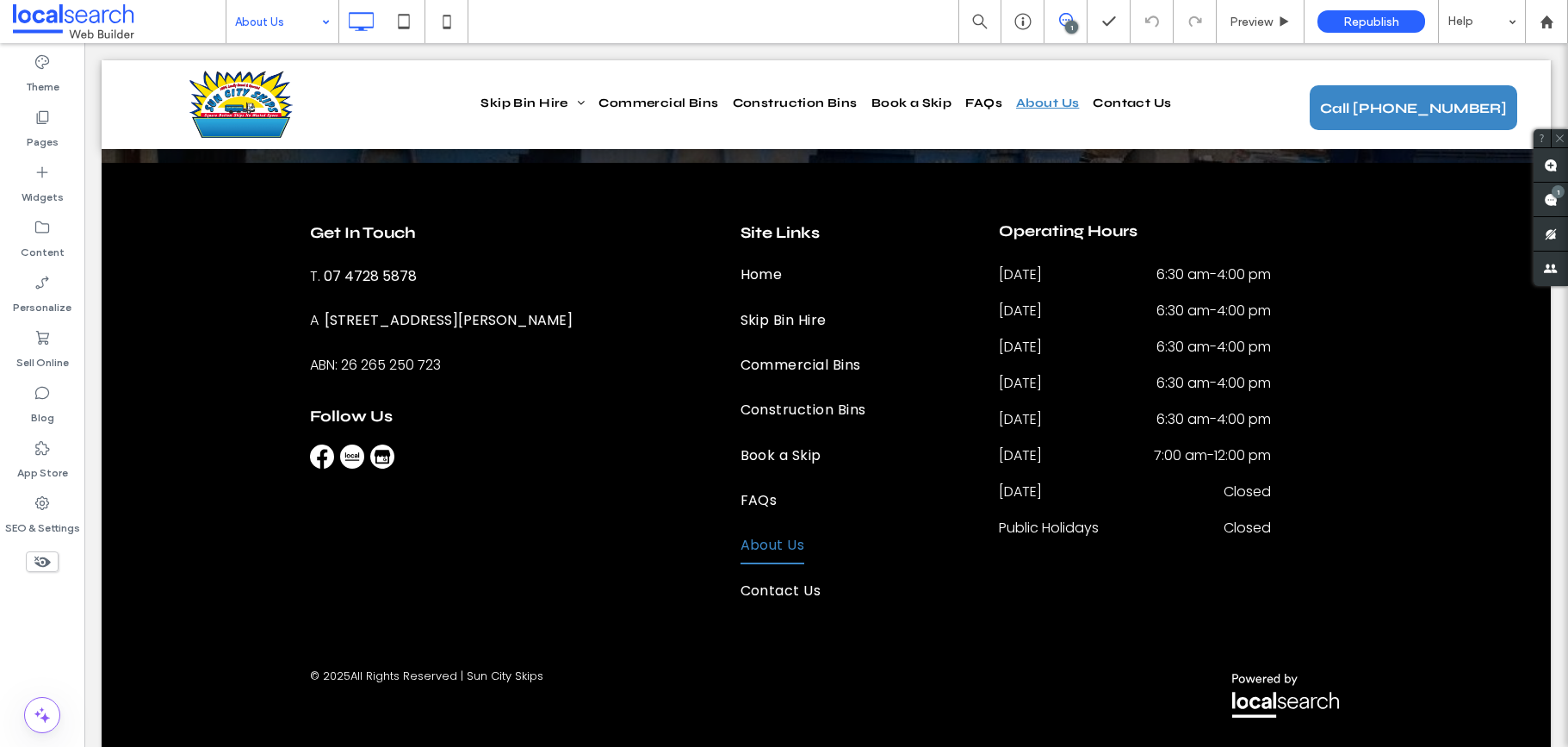
click at [299, 11] on input at bounding box center [278, 21] width 86 height 43
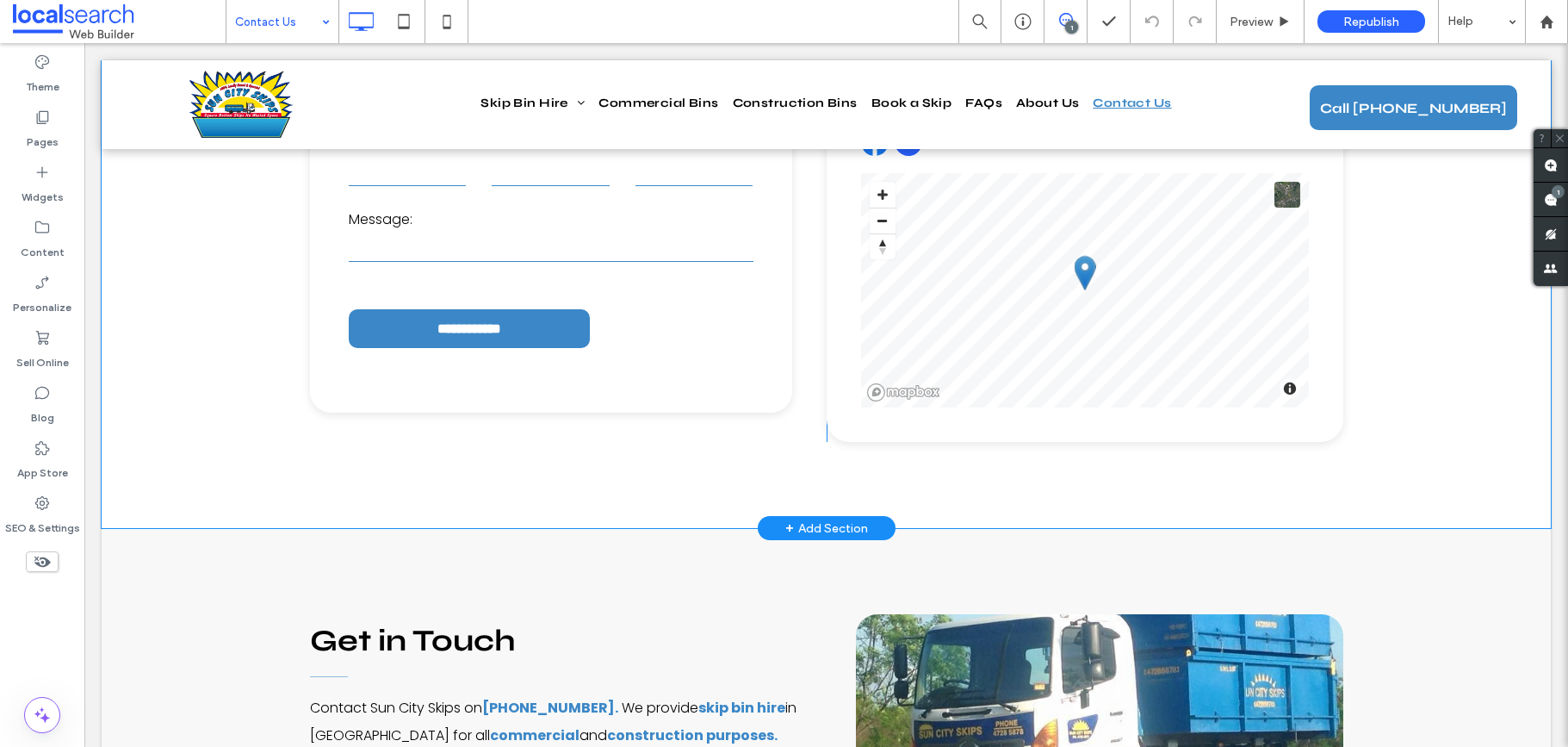
scroll to position [1982, 0]
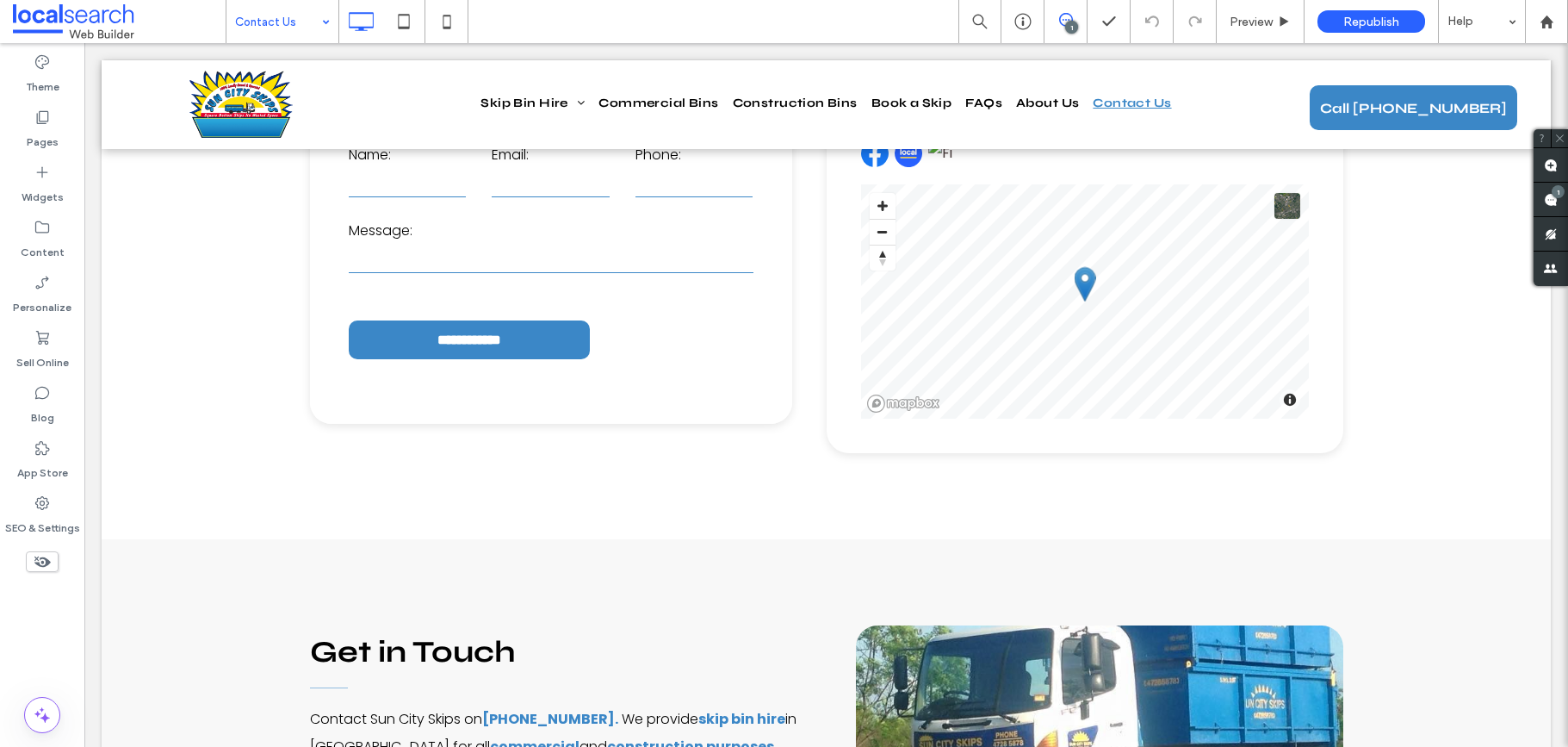
drag, startPoint x: 267, startPoint y: 6, endPoint x: 275, endPoint y: 40, distance: 34.9
click at [268, 9] on input at bounding box center [278, 21] width 86 height 43
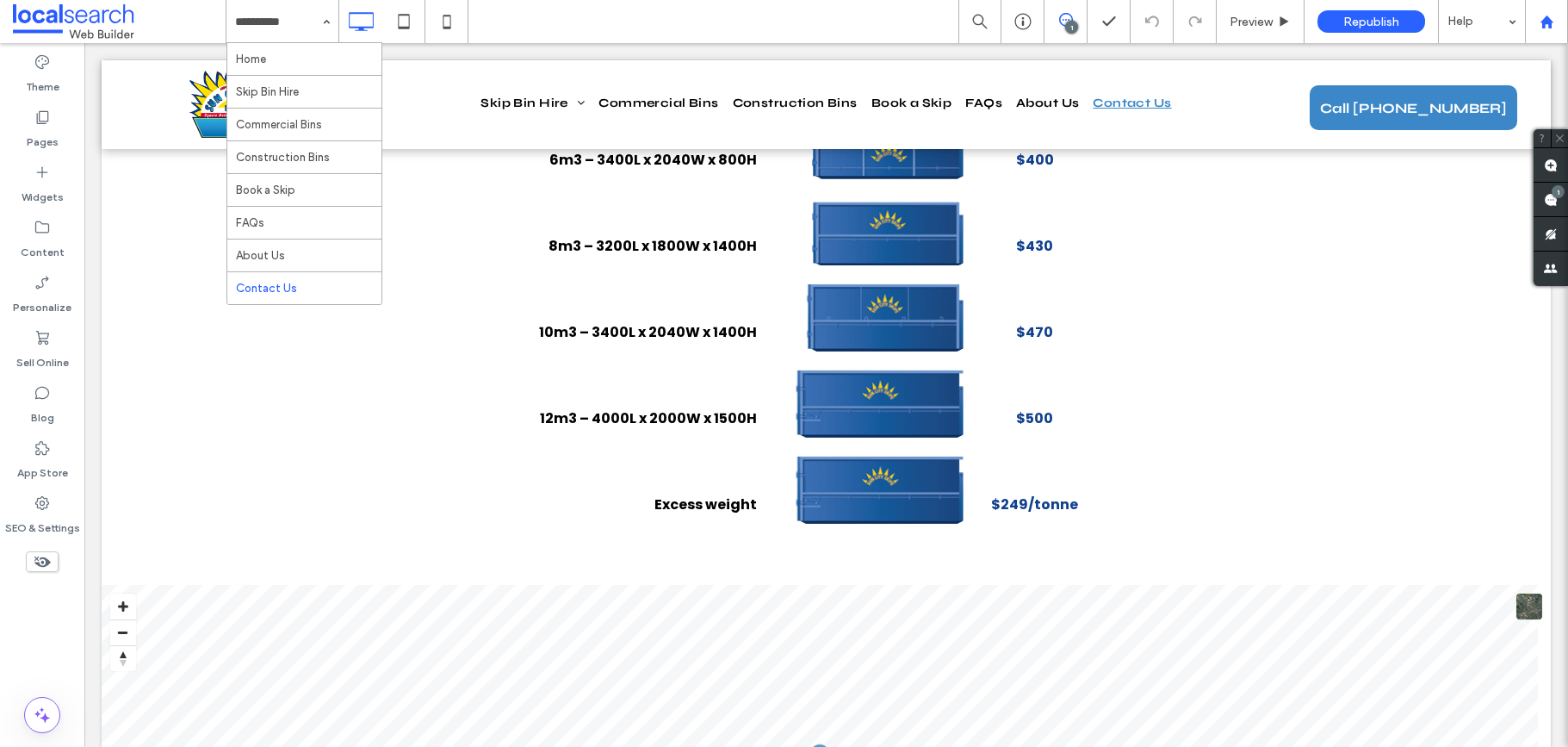
scroll to position [584, 0]
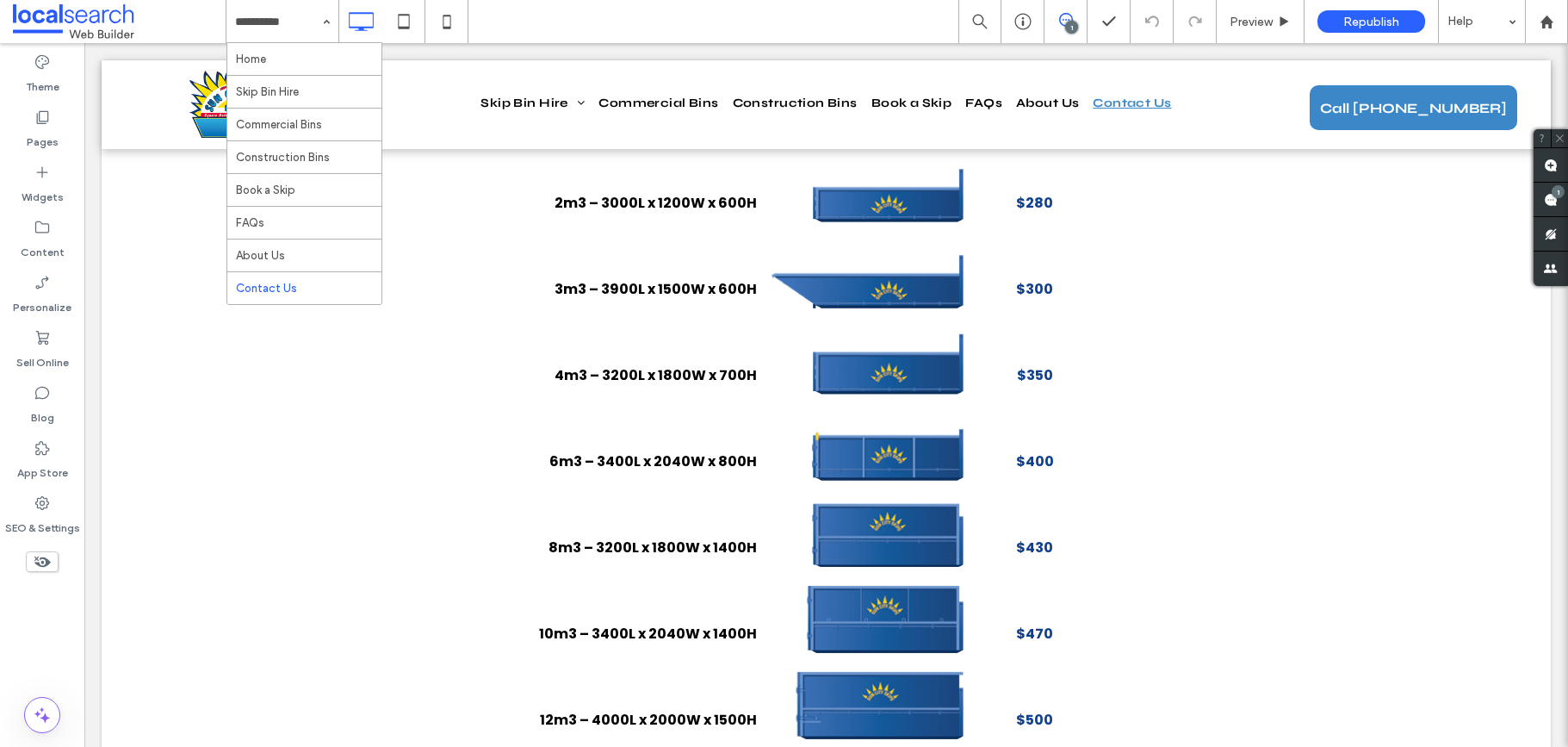
click at [1366, 22] on span "Republish" at bounding box center [1371, 21] width 56 height 14
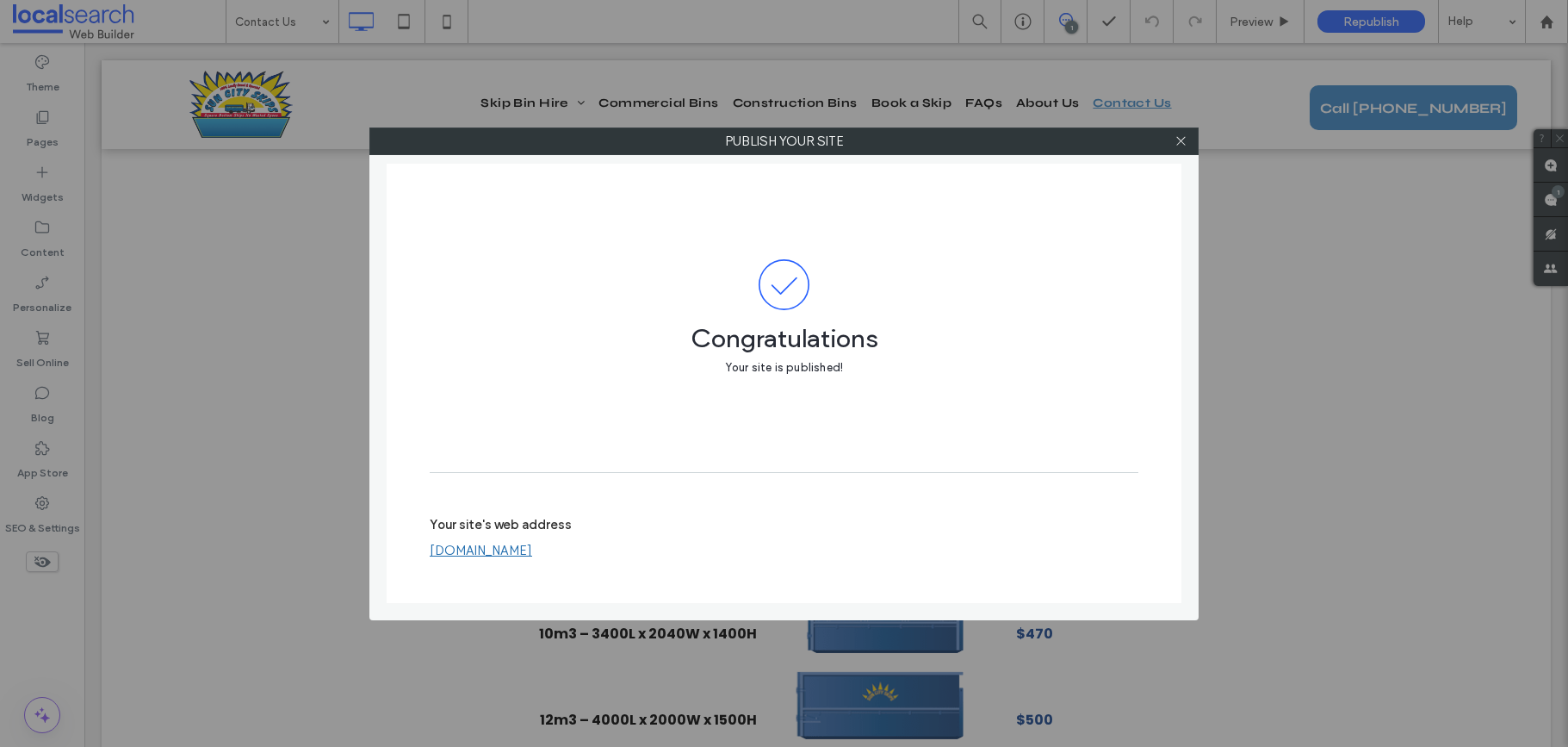
click at [1172, 143] on div at bounding box center [1180, 141] width 26 height 26
click at [1182, 137] on icon at bounding box center [1181, 140] width 13 height 13
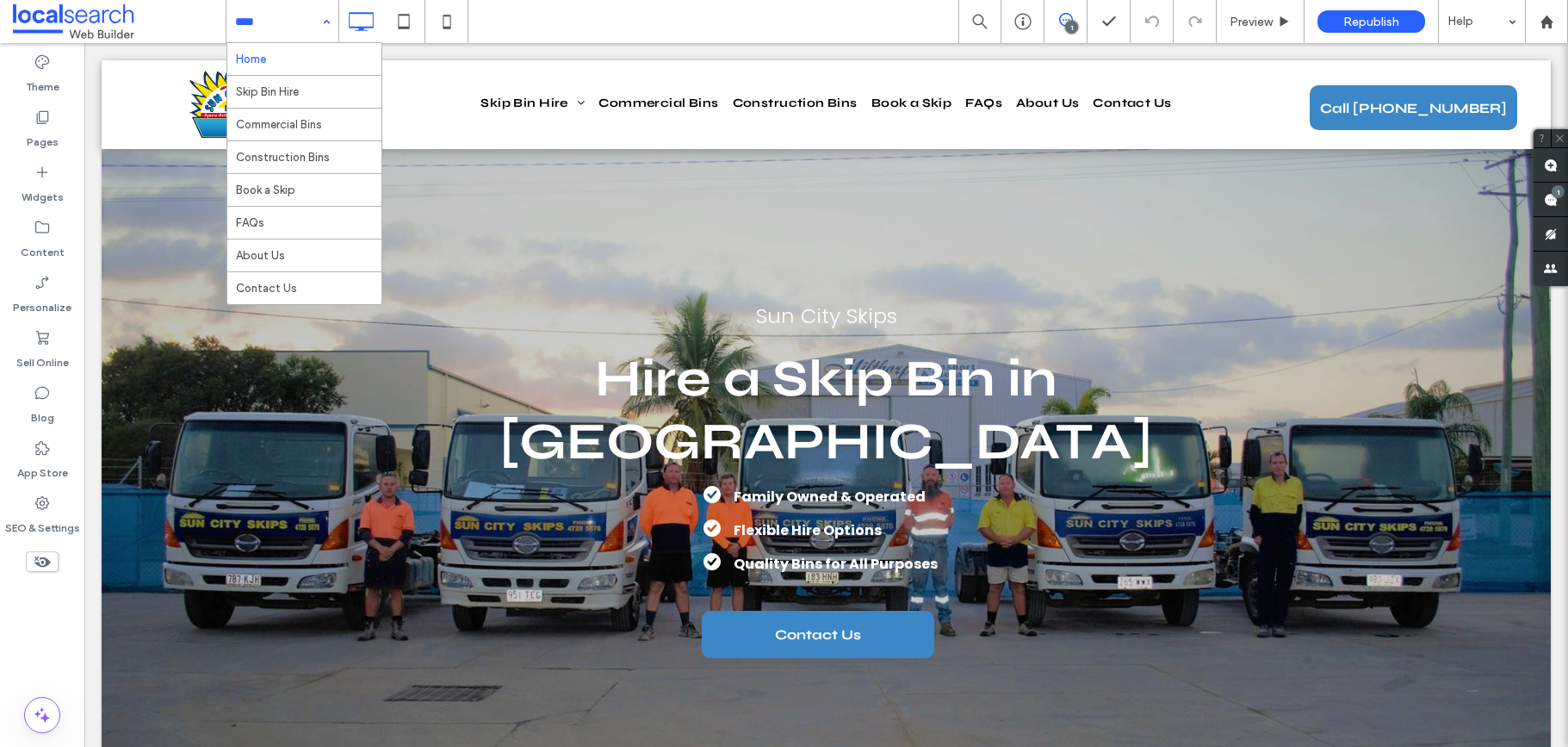
click at [324, 23] on div "Home Skip Bin Hire Commercial Bins Construction Bins Book a Skip FAQs About Us …" at bounding box center [282, 21] width 112 height 43
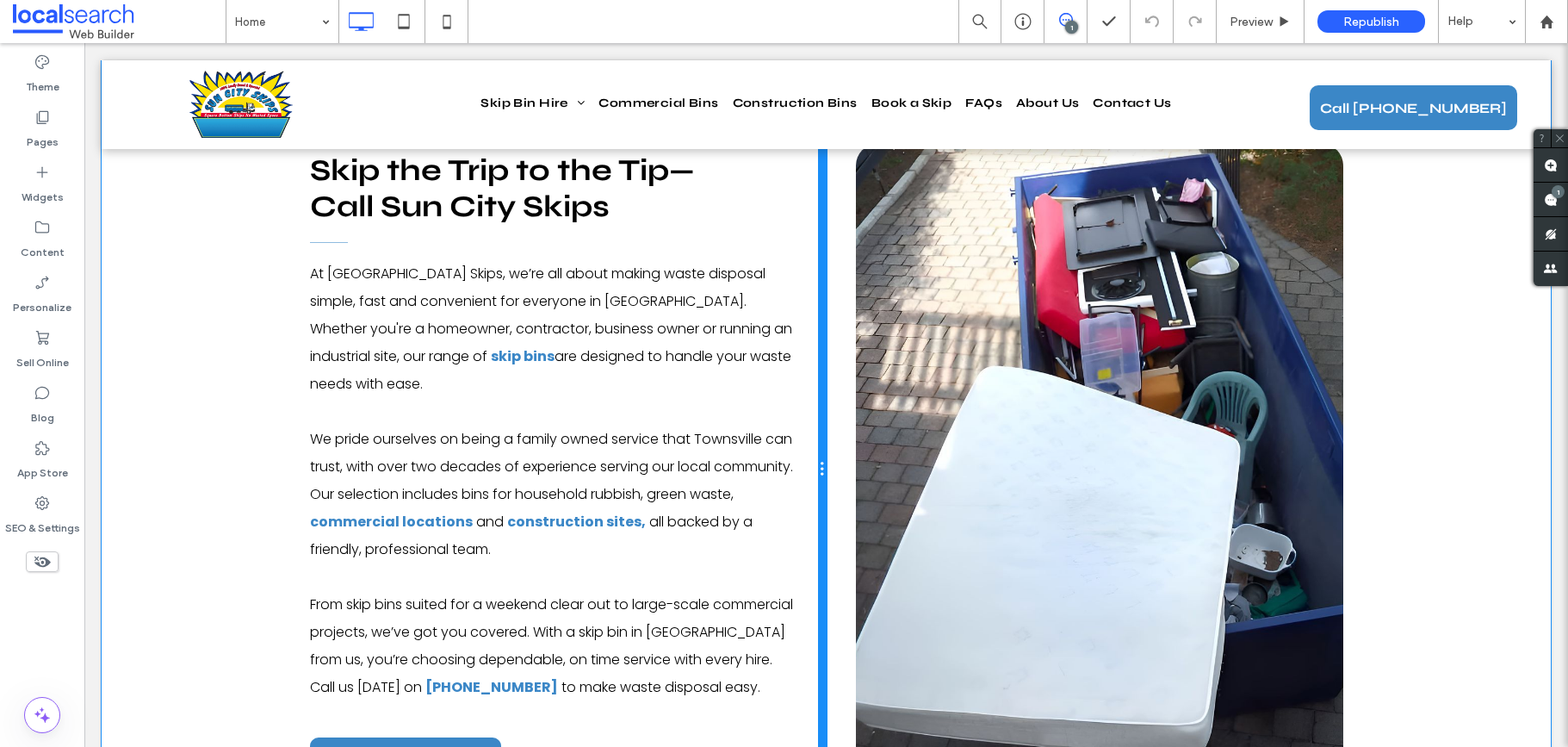
scroll to position [1717, 0]
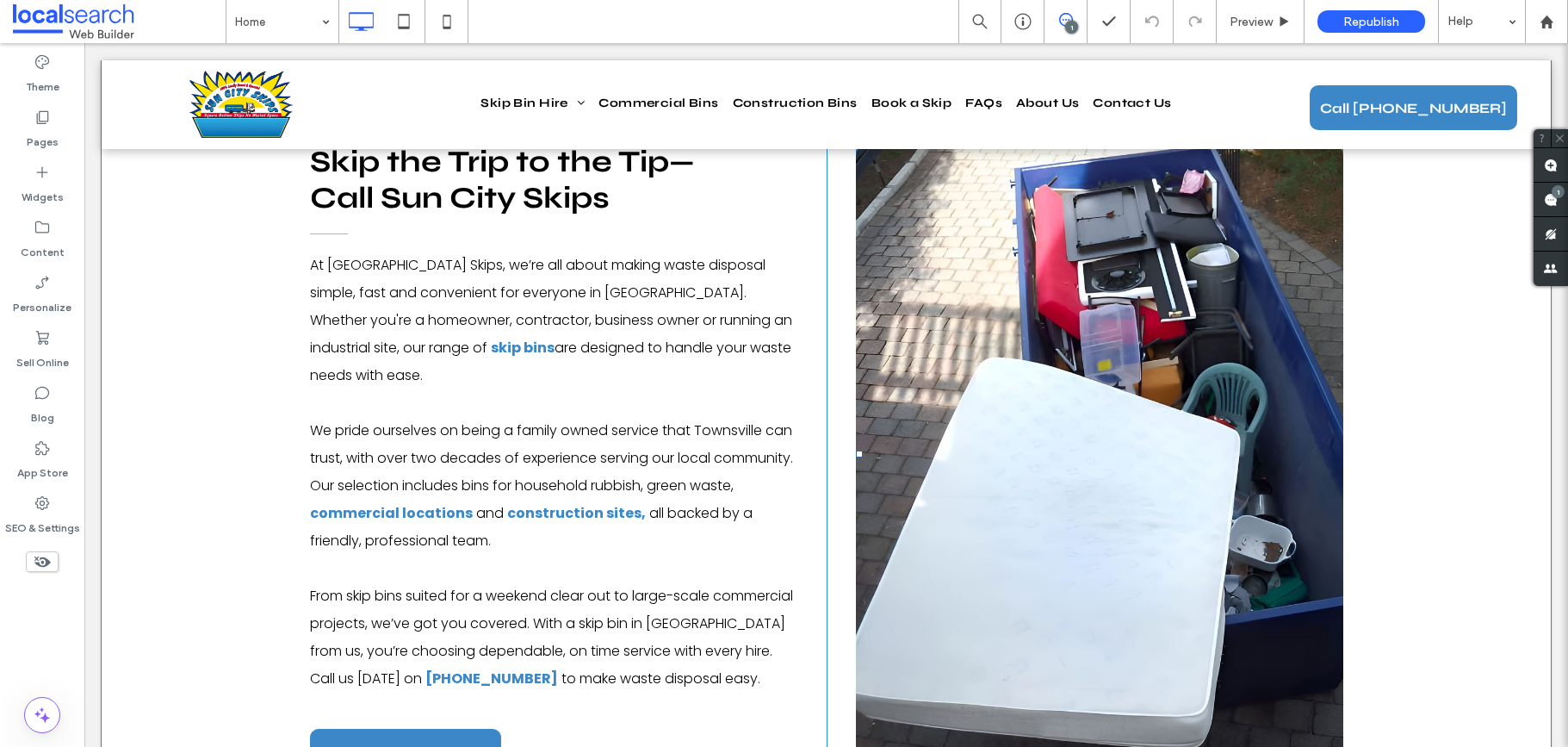
click at [1056, 279] on link at bounding box center [1099, 453] width 487 height 637
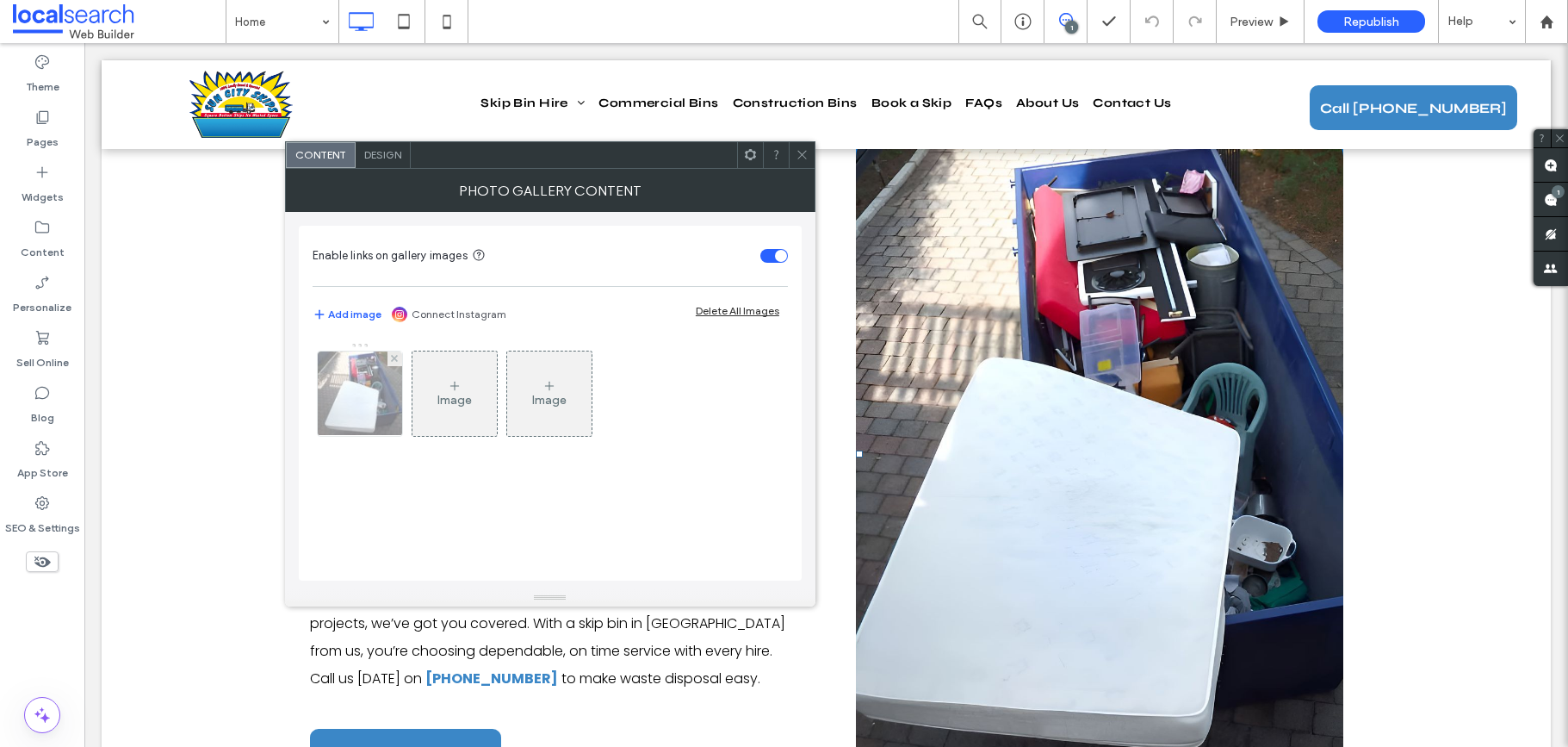
click at [386, 393] on div at bounding box center [360, 393] width 84 height 84
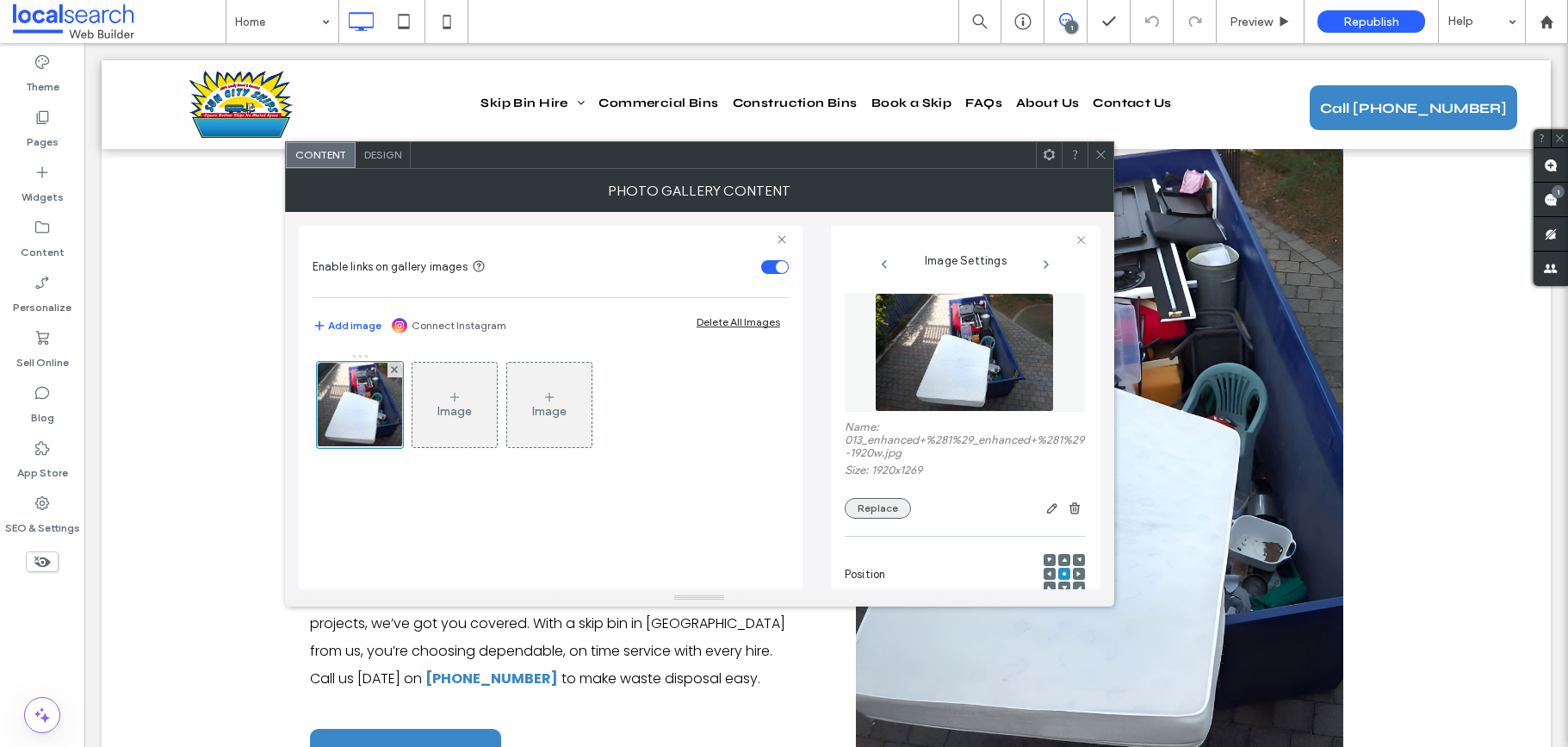
click at [870, 510] on button "Replace" at bounding box center [878, 508] width 66 height 21
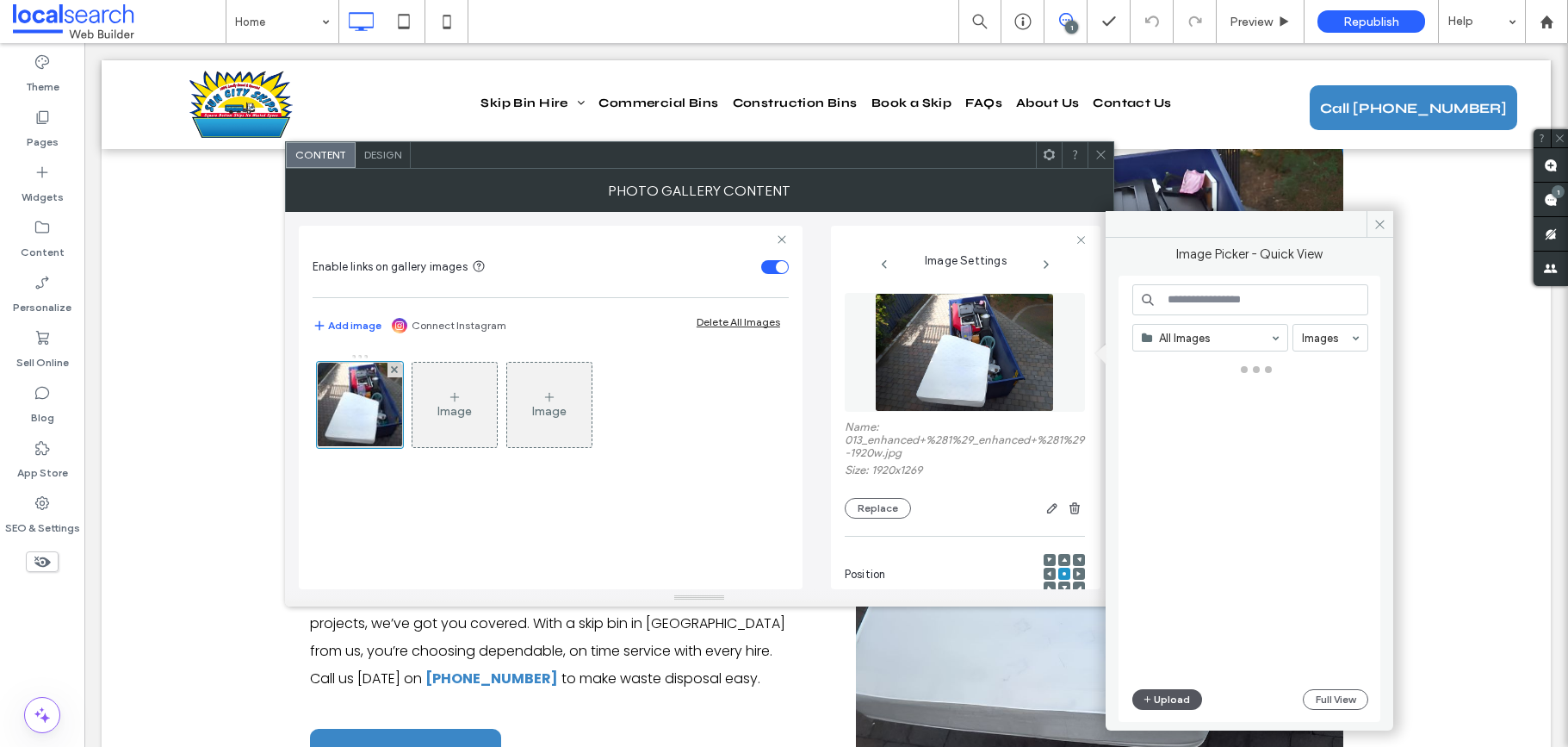
click at [1174, 703] on button "Upload" at bounding box center [1168, 699] width 71 height 21
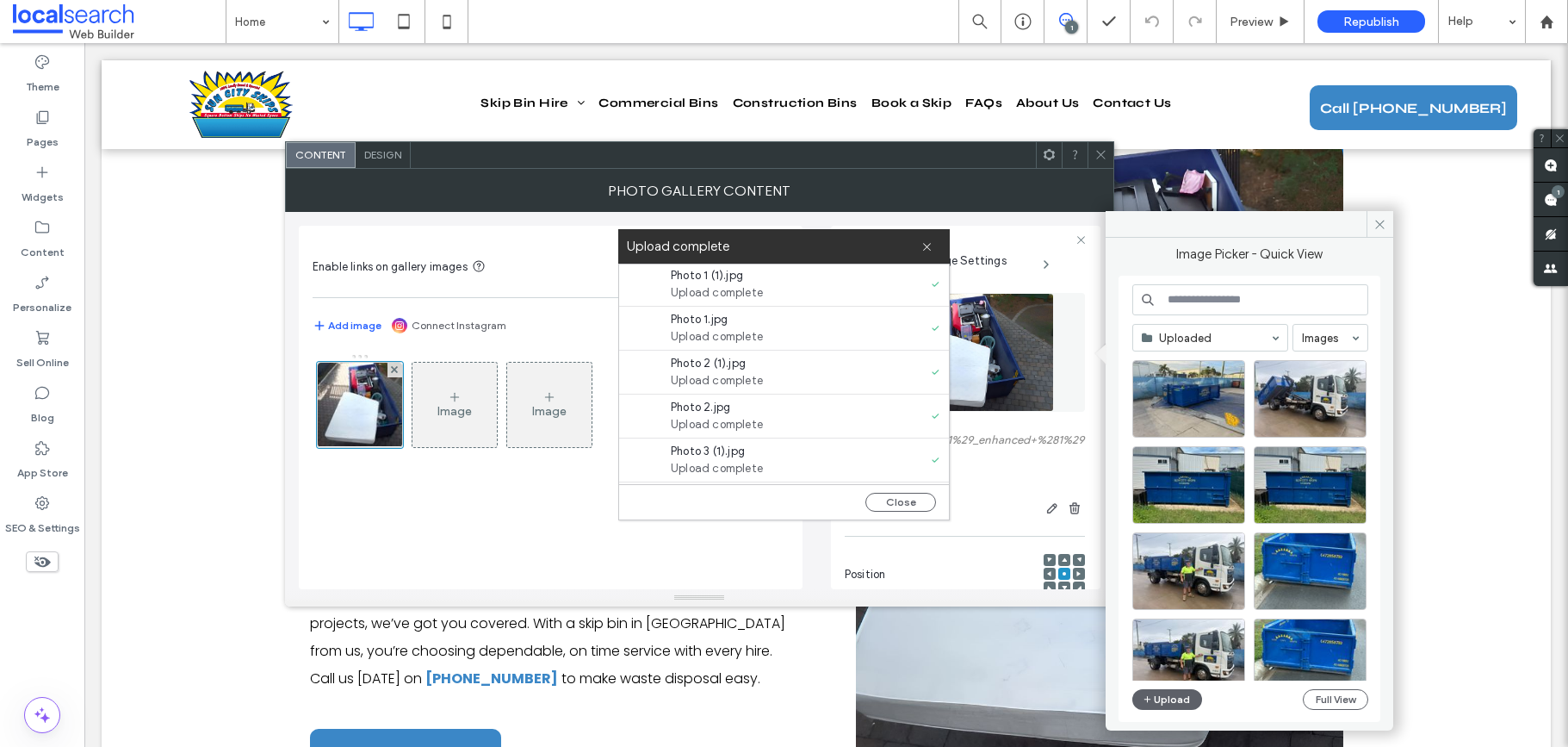
scroll to position [0, 0]
click at [910, 501] on button "Close" at bounding box center [901, 501] width 71 height 19
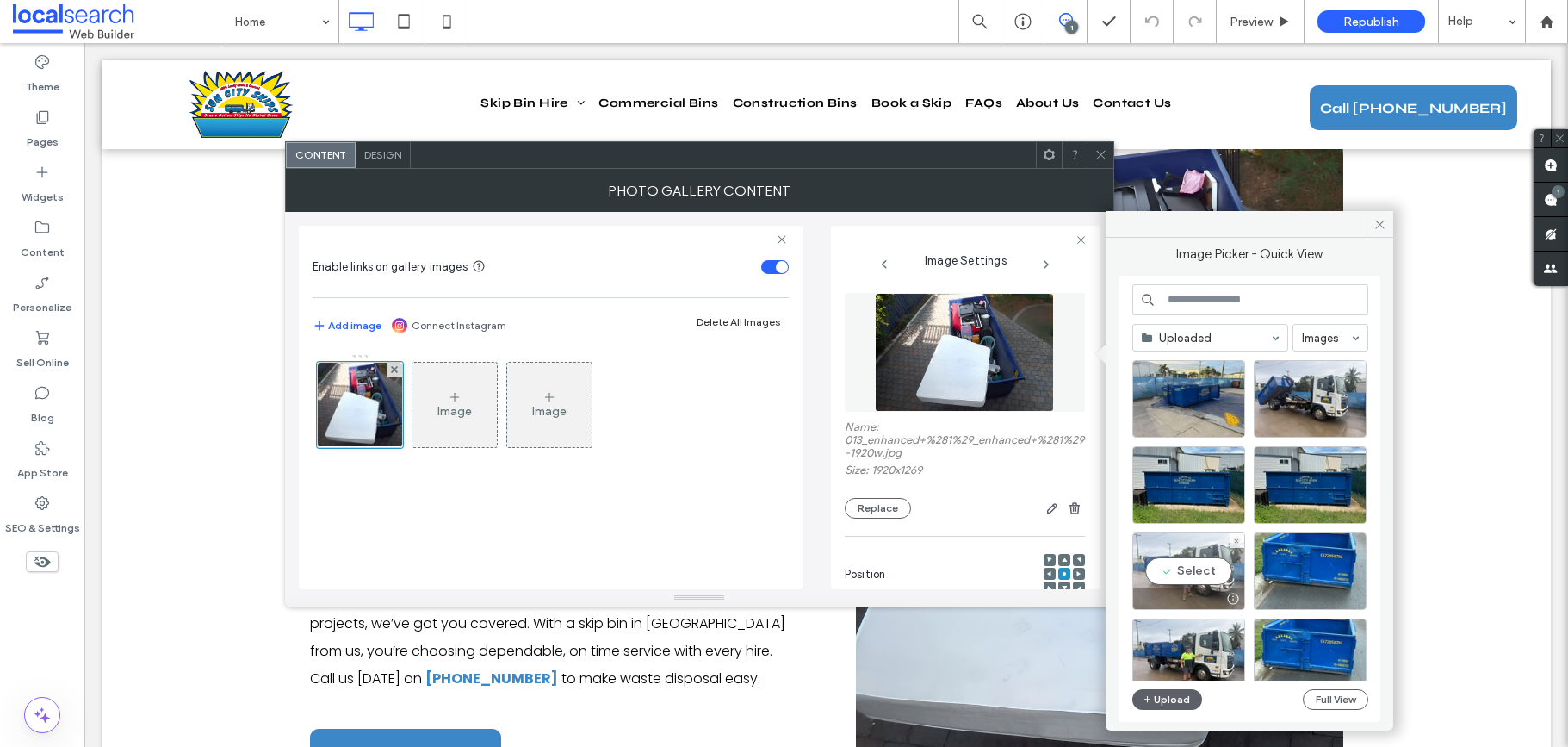
click at [1195, 558] on div "Select" at bounding box center [1189, 571] width 113 height 78
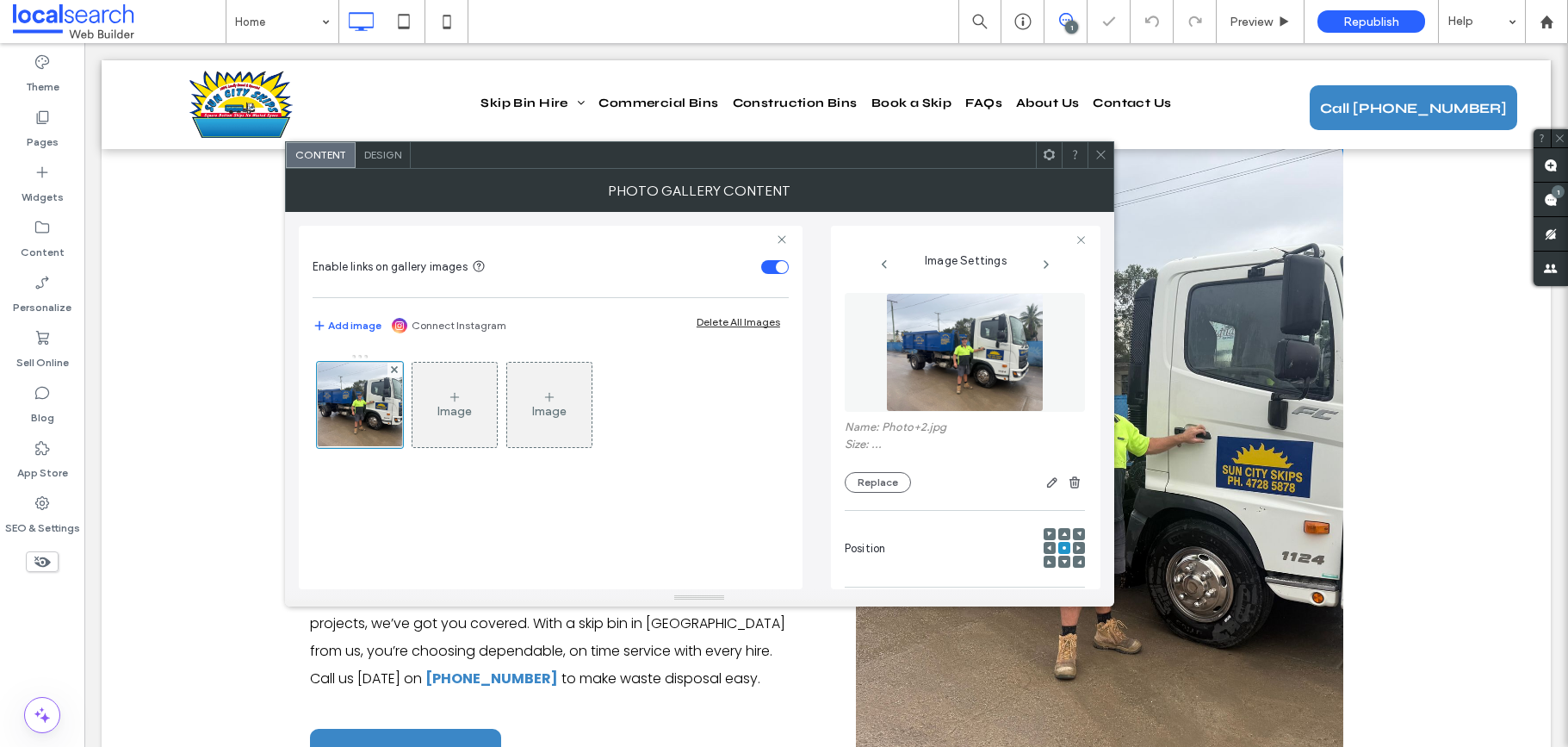
click at [1099, 149] on icon at bounding box center [1101, 155] width 13 height 13
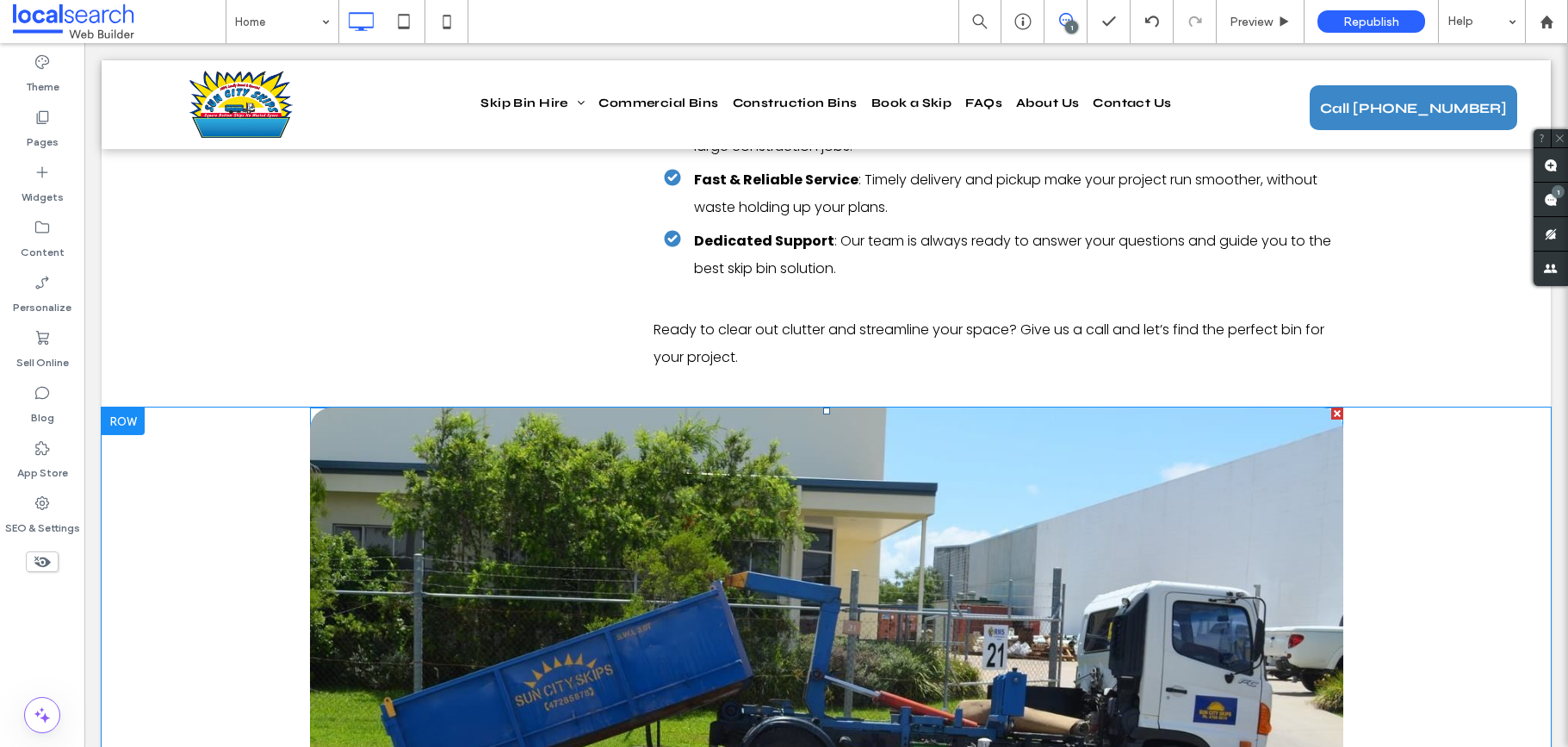
scroll to position [3958, 0]
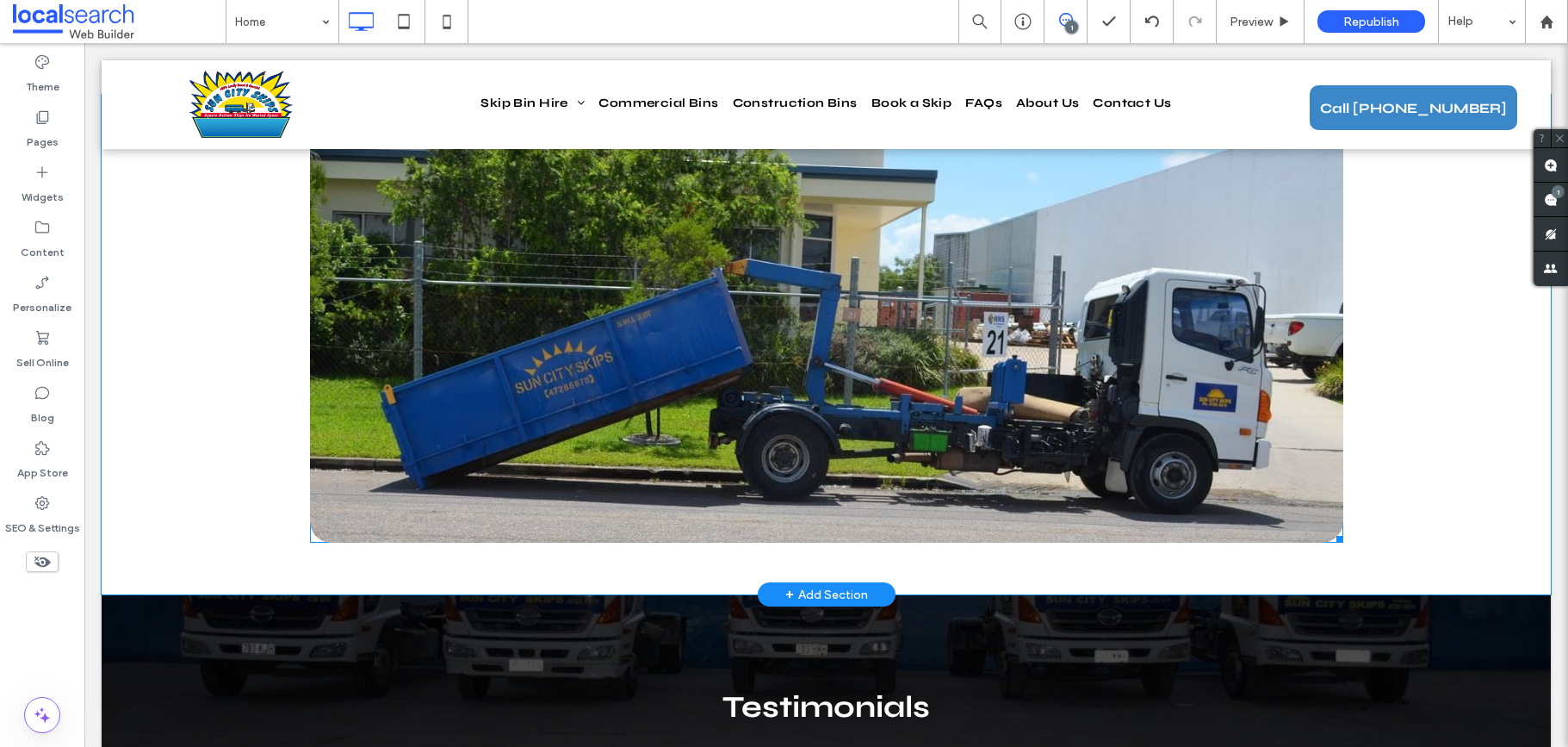
click at [613, 309] on link at bounding box center [826, 318] width 1034 height 448
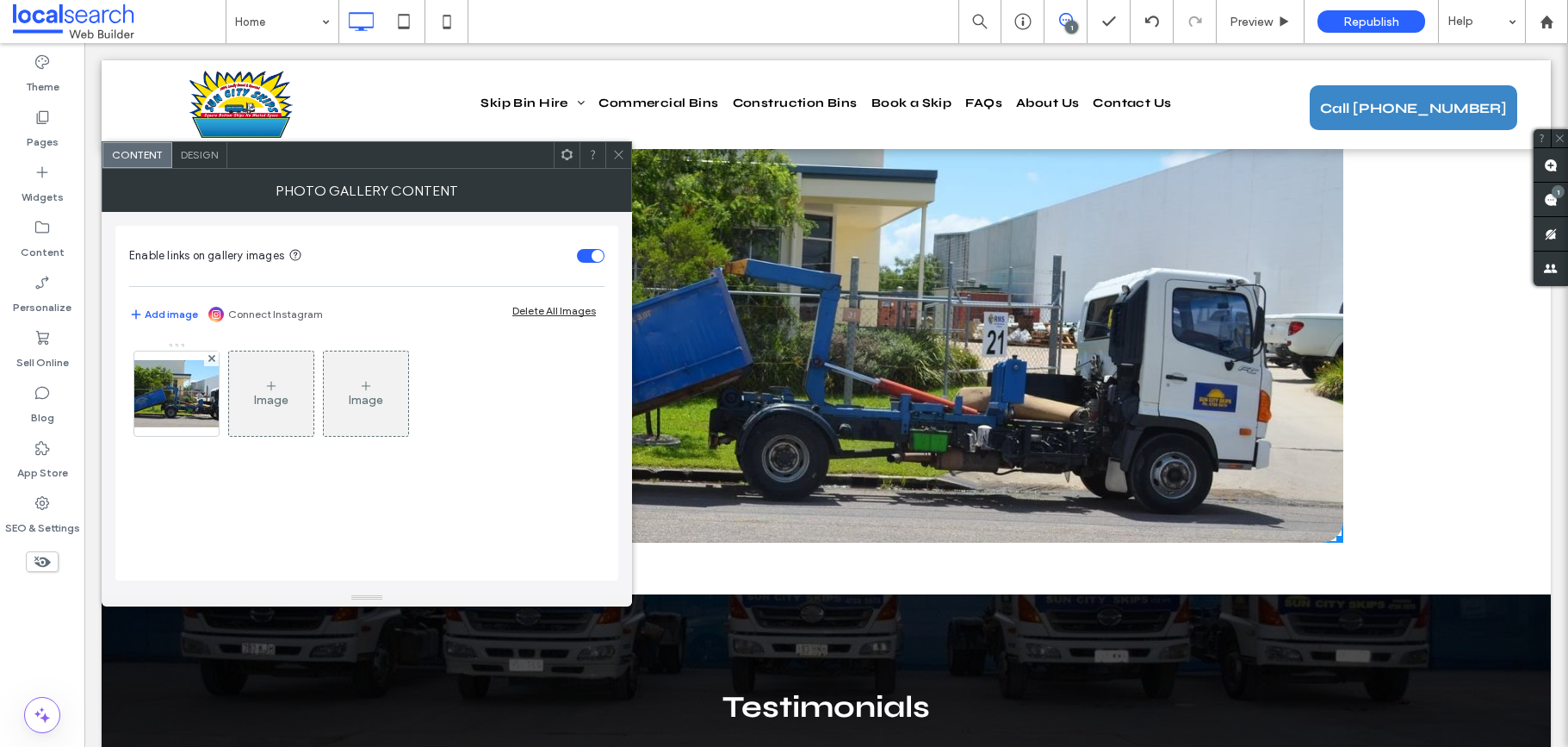
click at [263, 401] on div "Image" at bounding box center [271, 400] width 35 height 14
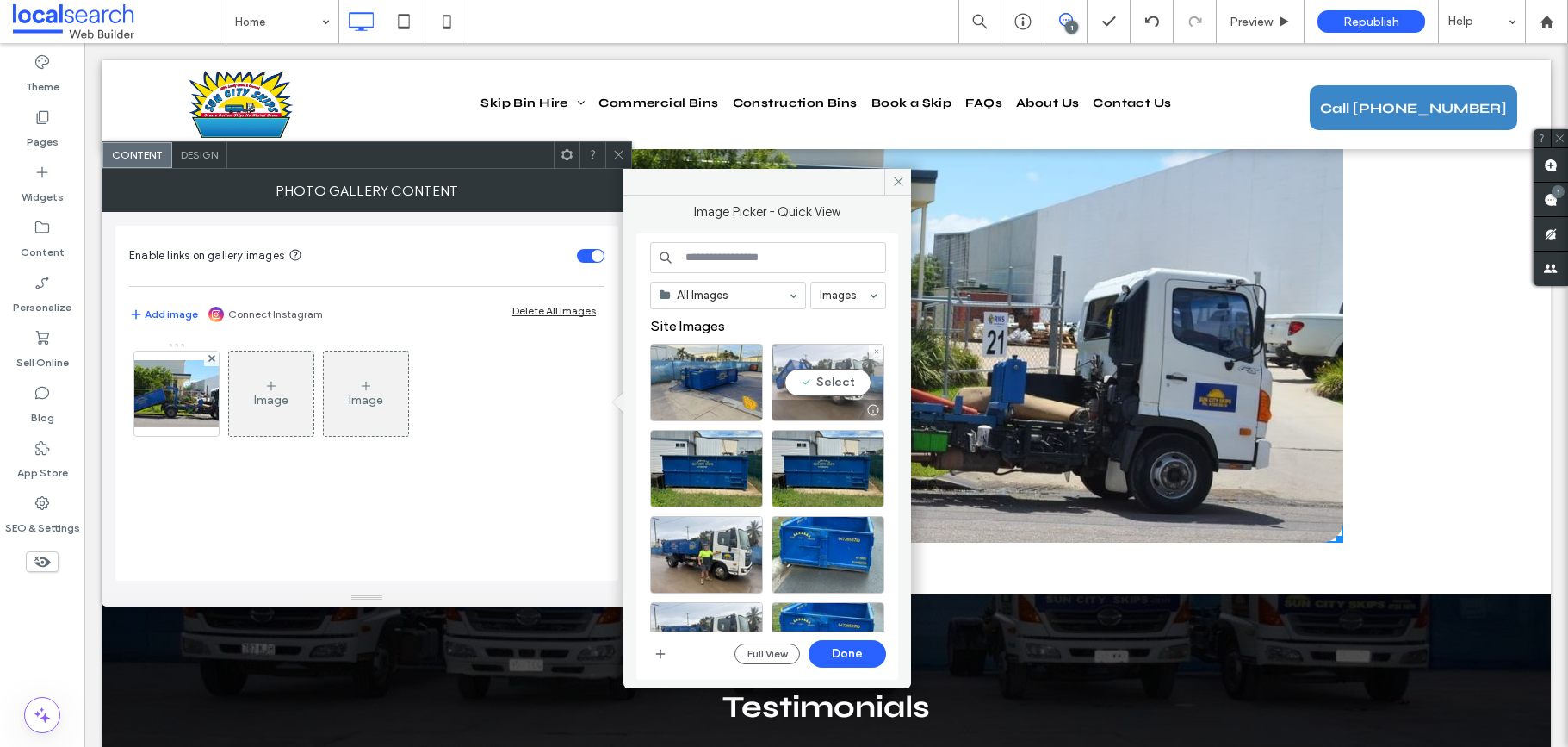
click at [798, 374] on div "Select" at bounding box center [828, 382] width 113 height 78
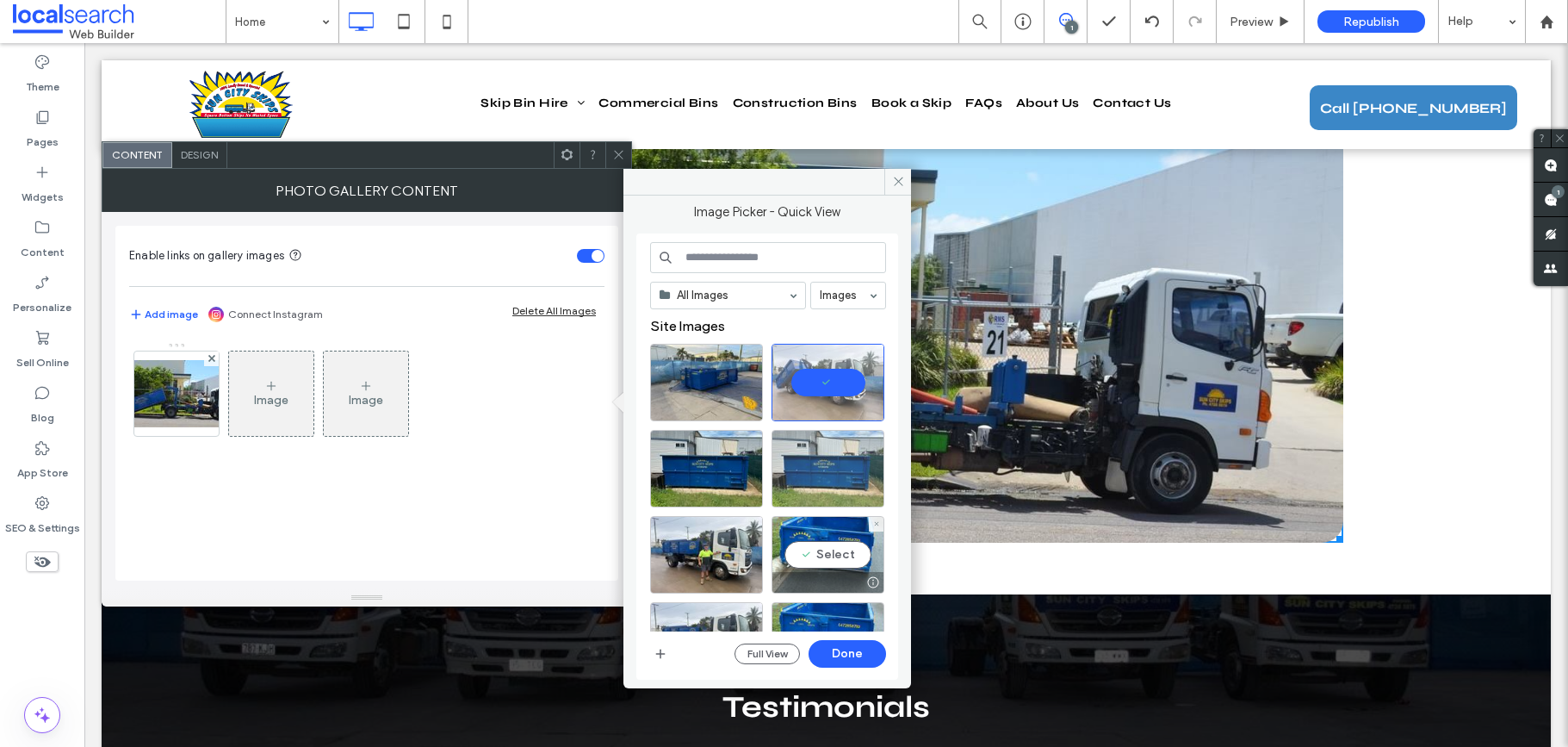
drag, startPoint x: 828, startPoint y: 561, endPoint x: 816, endPoint y: 500, distance: 62.2
click at [828, 558] on div "Select" at bounding box center [828, 554] width 113 height 78
click at [815, 471] on div "Select" at bounding box center [828, 468] width 113 height 78
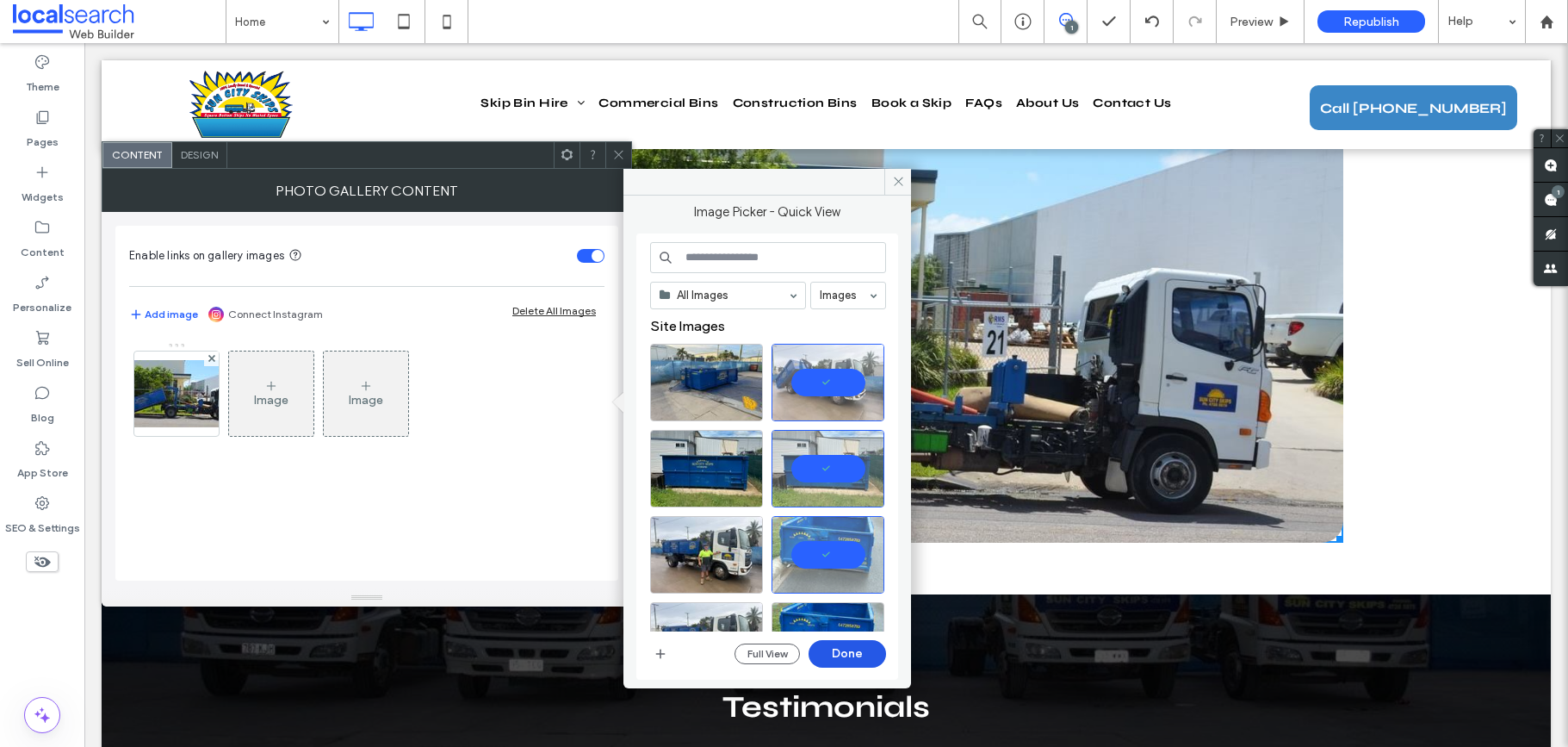
click at [867, 654] on button "Done" at bounding box center [847, 653] width 78 height 28
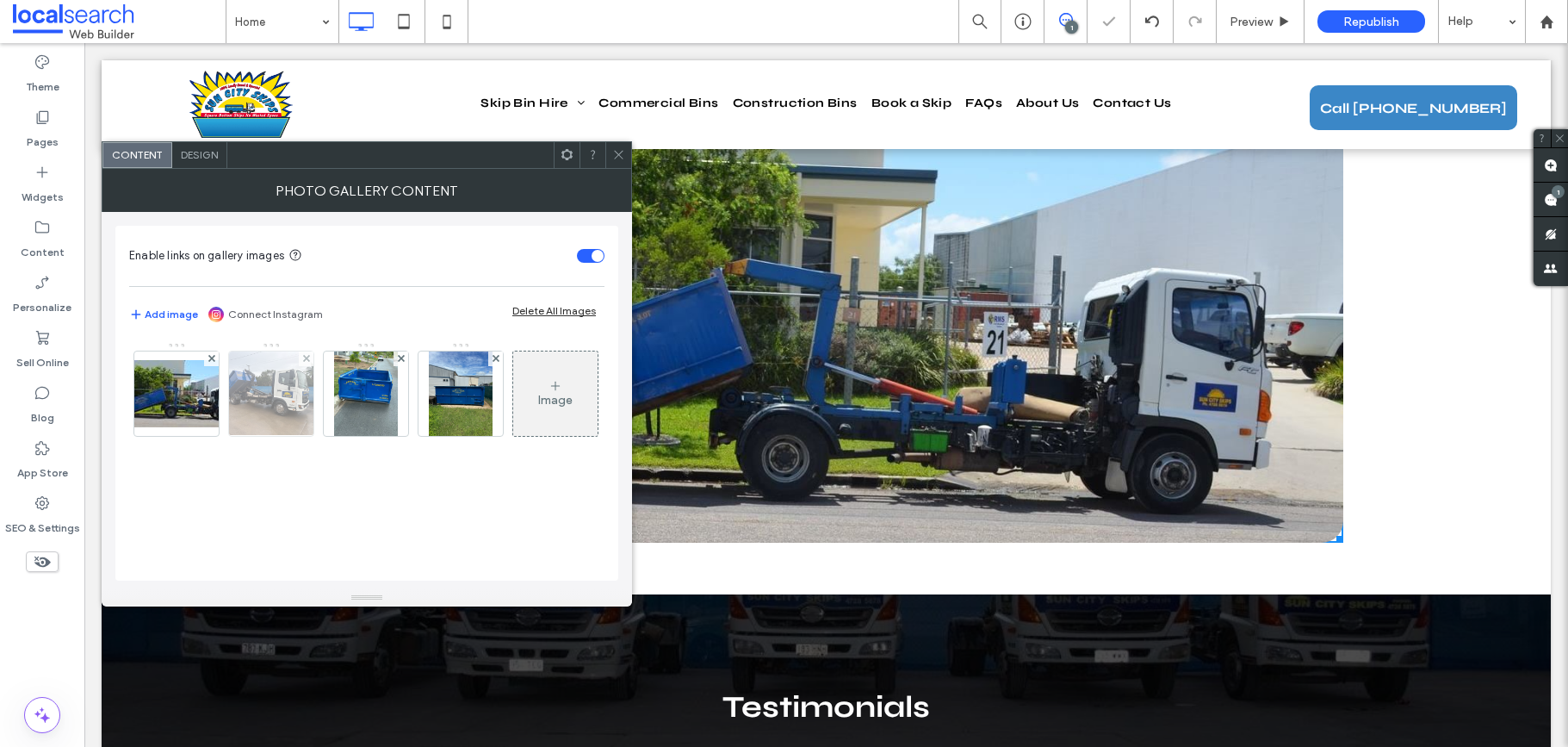
scroll to position [4630, 0]
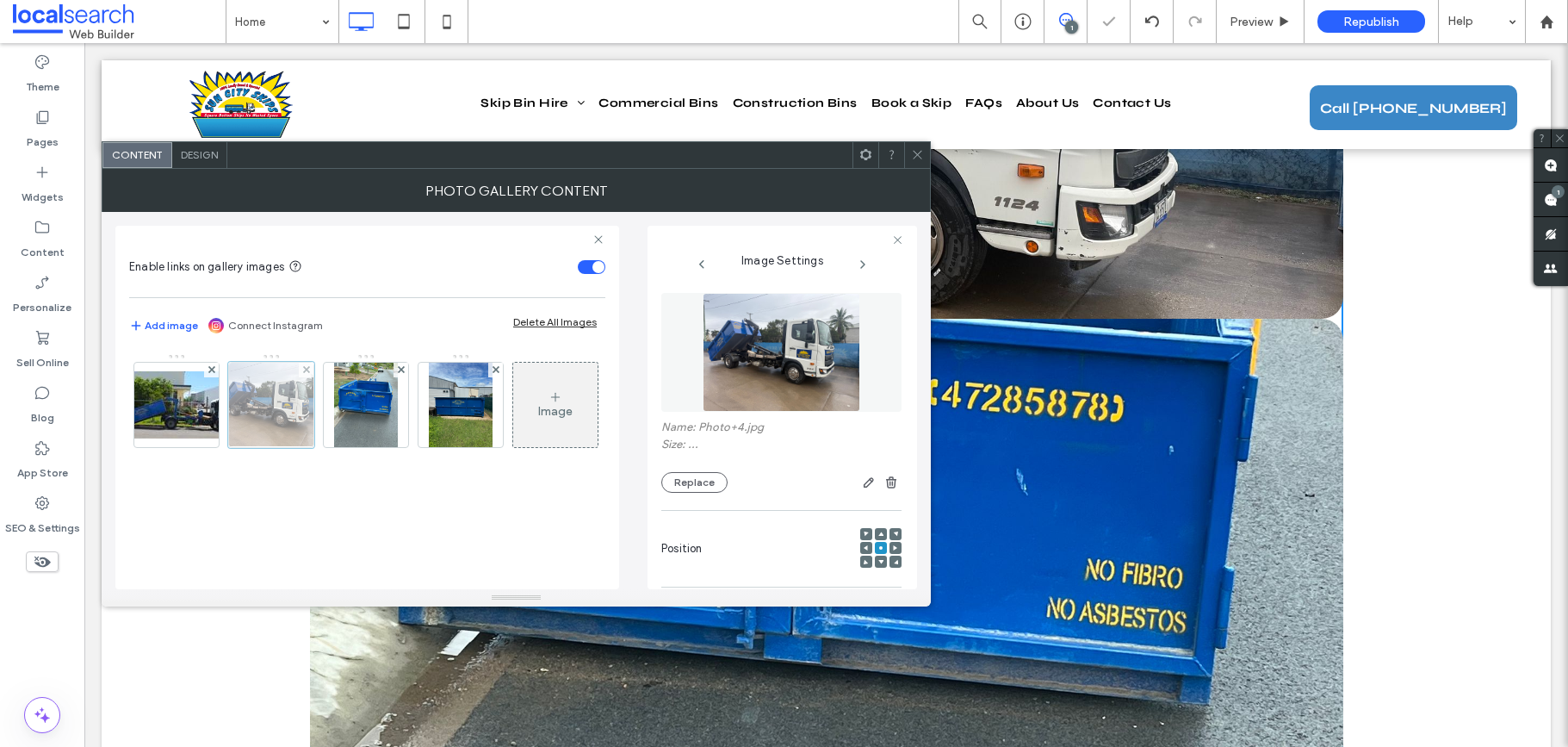
click at [297, 425] on div at bounding box center [271, 405] width 86 height 86
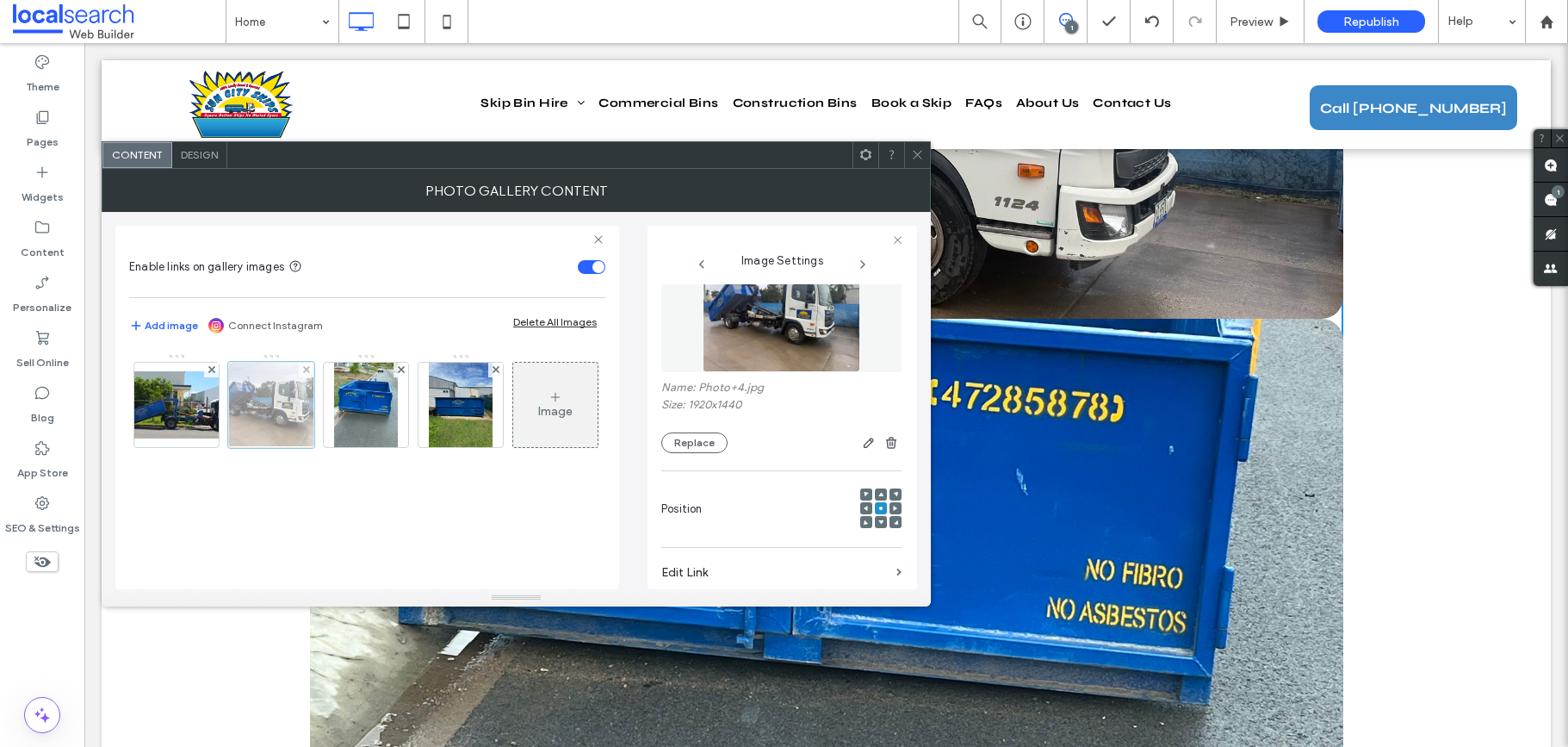
scroll to position [0, 0]
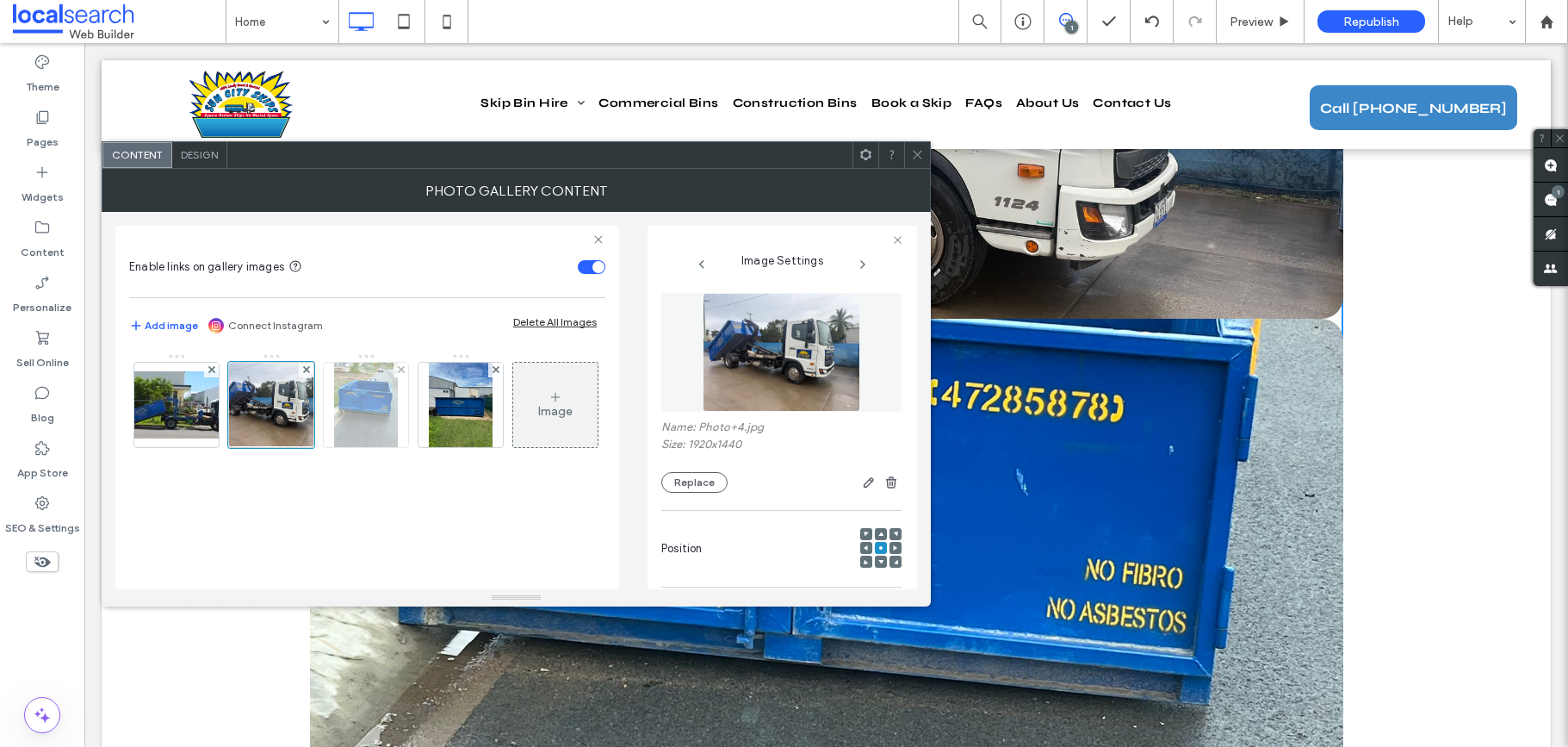
click at [389, 384] on img at bounding box center [365, 405] width 63 height 84
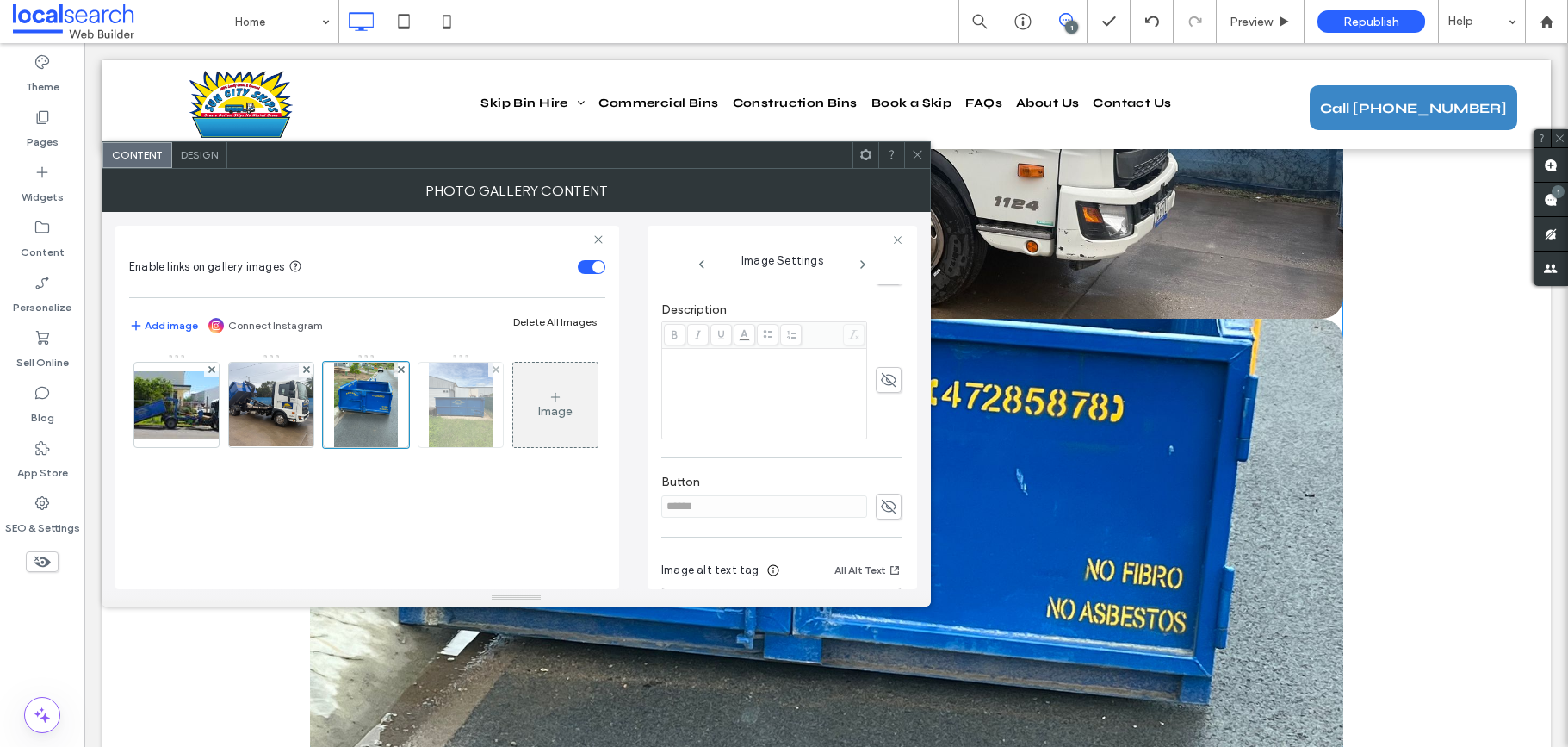
scroll to position [491, 0]
click at [451, 410] on img at bounding box center [460, 405] width 63 height 84
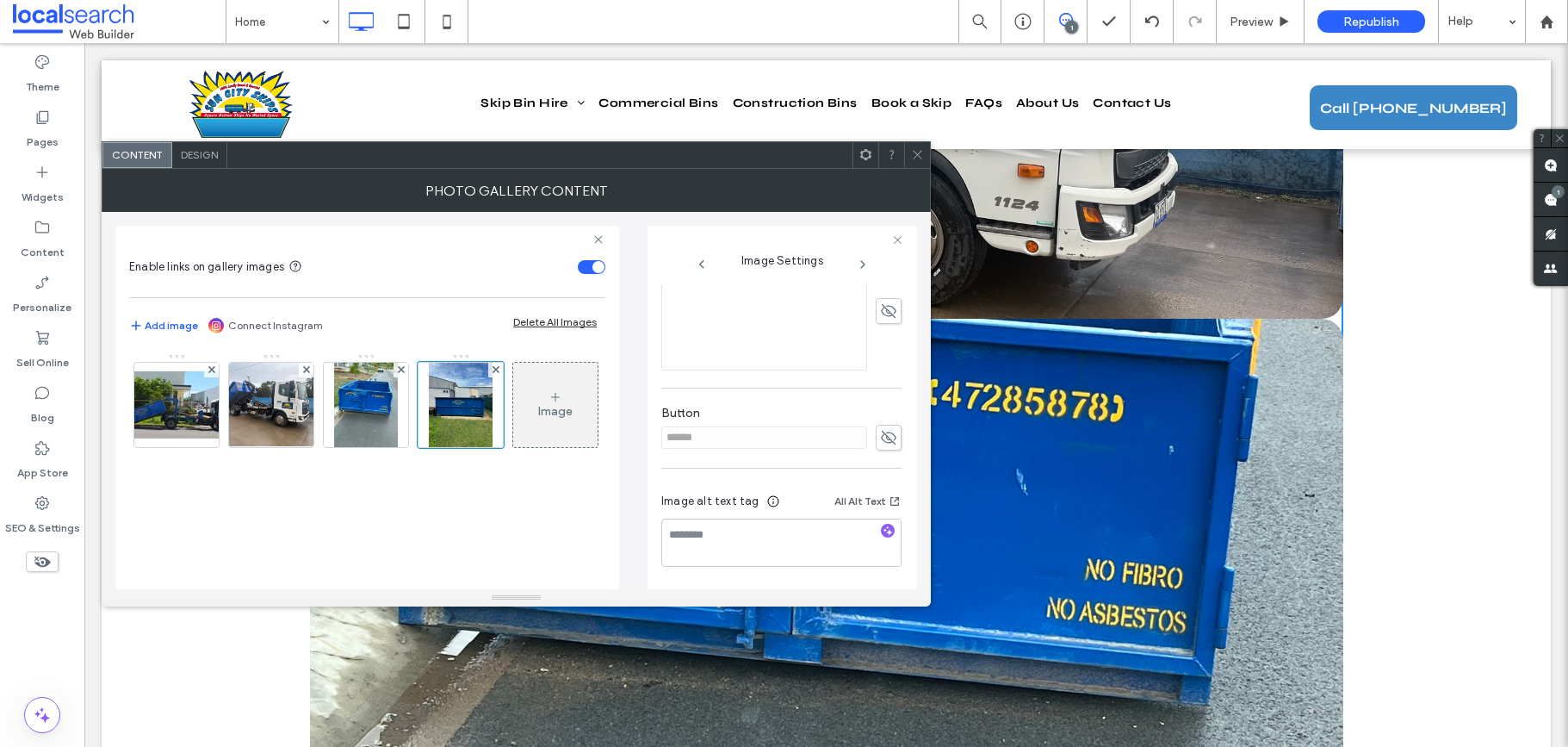
click at [912, 148] on icon at bounding box center [918, 155] width 13 height 13
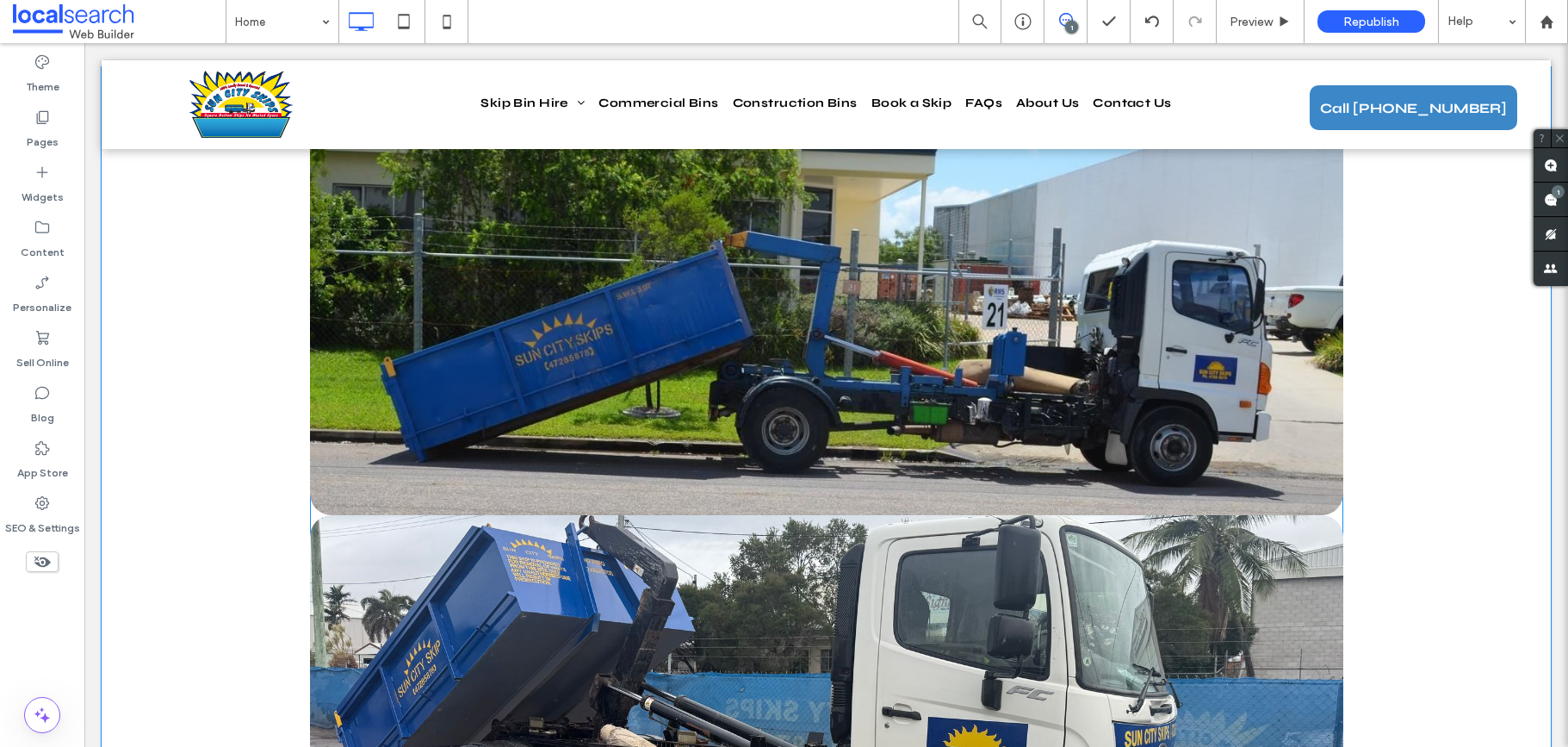
scroll to position [3984, 0]
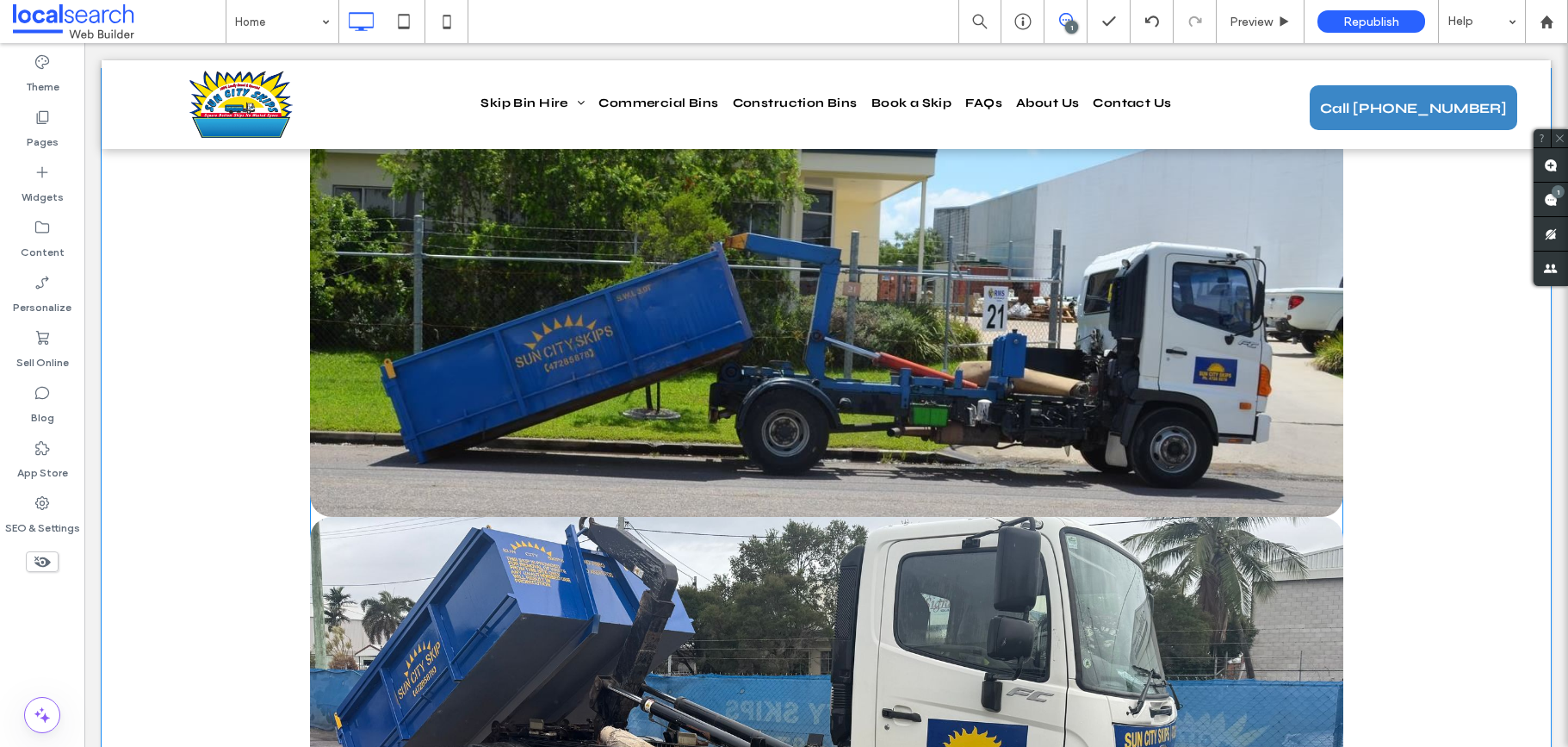
drag, startPoint x: 1291, startPoint y: 565, endPoint x: 1300, endPoint y: 546, distance: 21.0
click at [1291, 565] on link at bounding box center [826, 740] width 1034 height 448
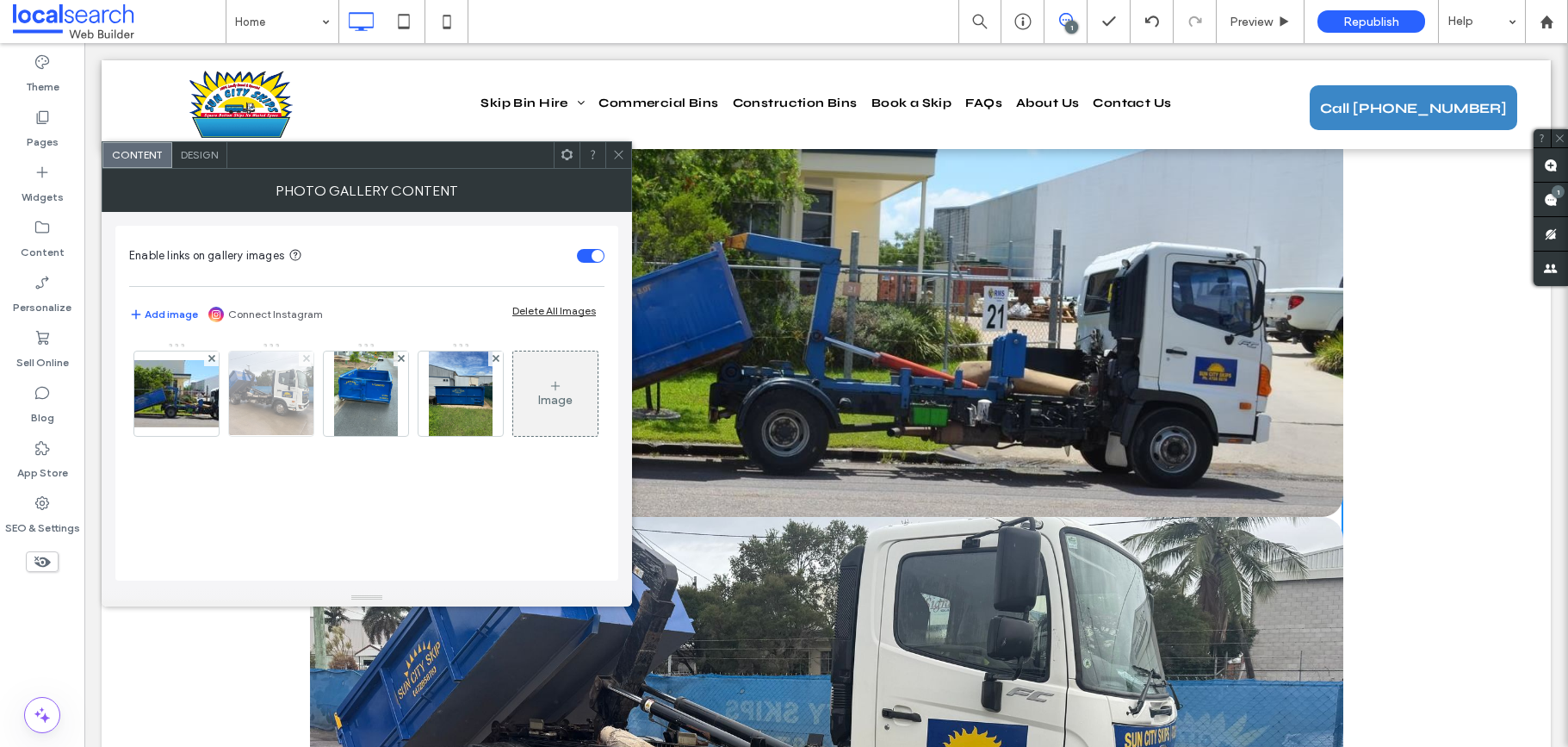
click at [305, 365] on span at bounding box center [306, 358] width 7 height 14
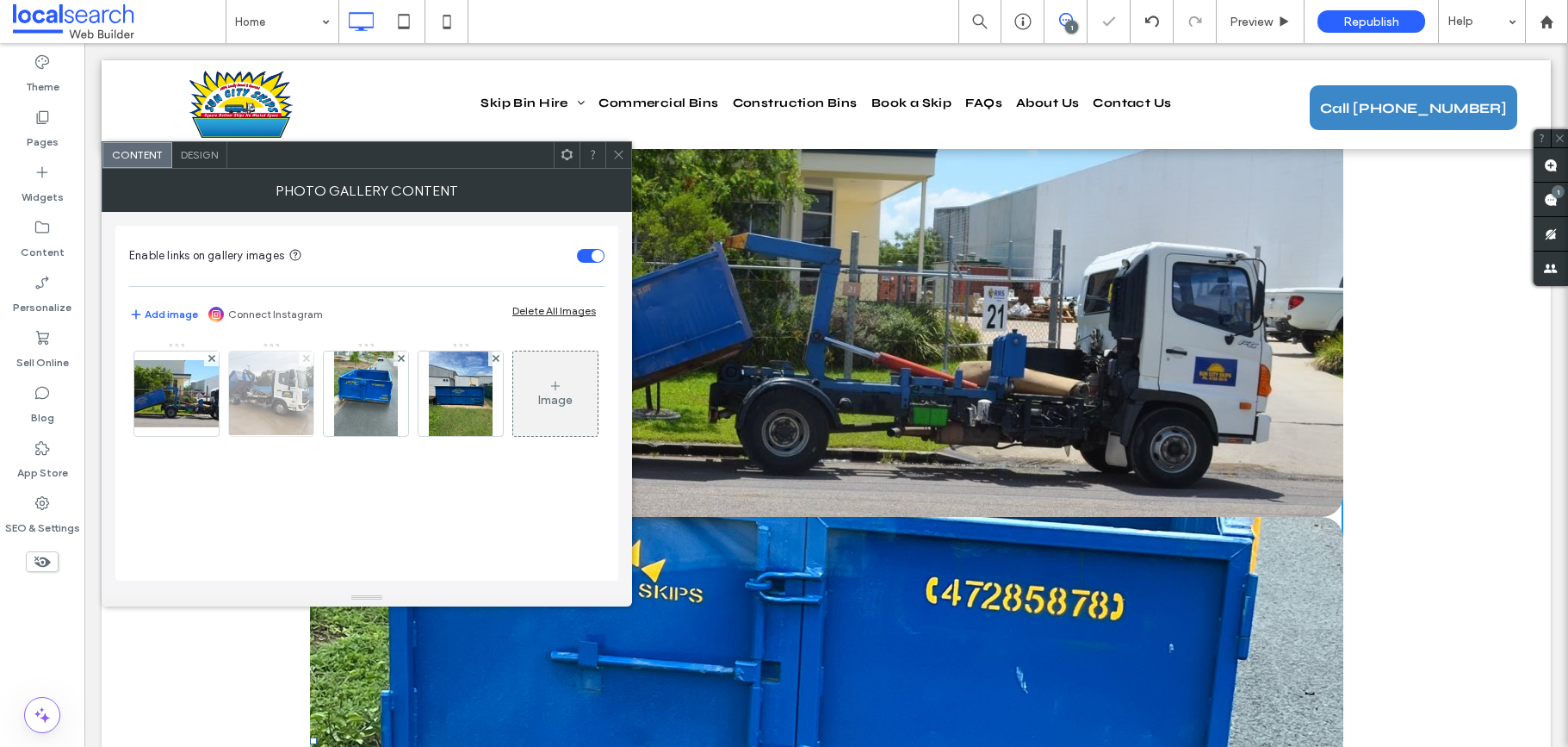
click at [306, 359] on icon at bounding box center [306, 358] width 7 height 7
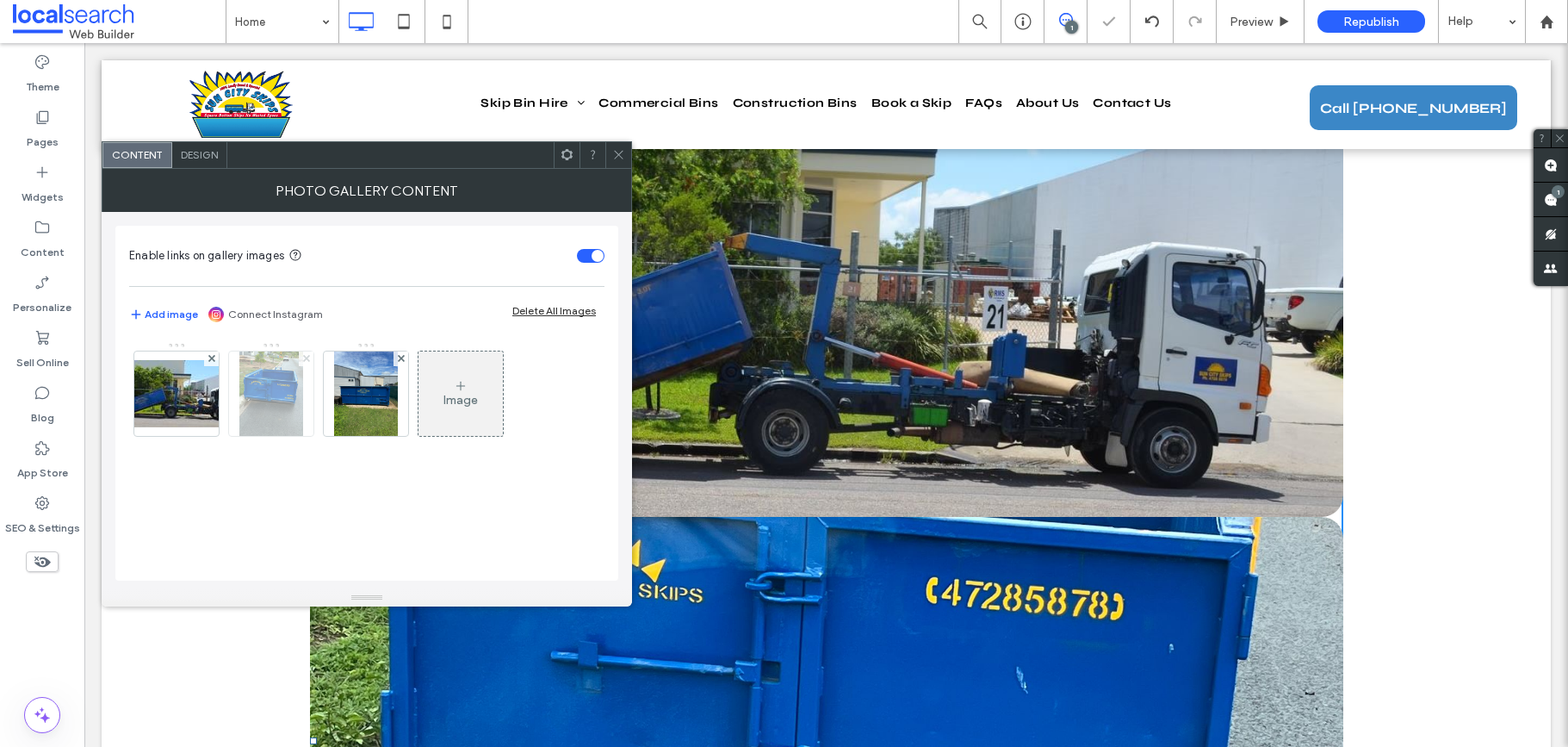
click at [306, 360] on icon at bounding box center [306, 358] width 7 height 7
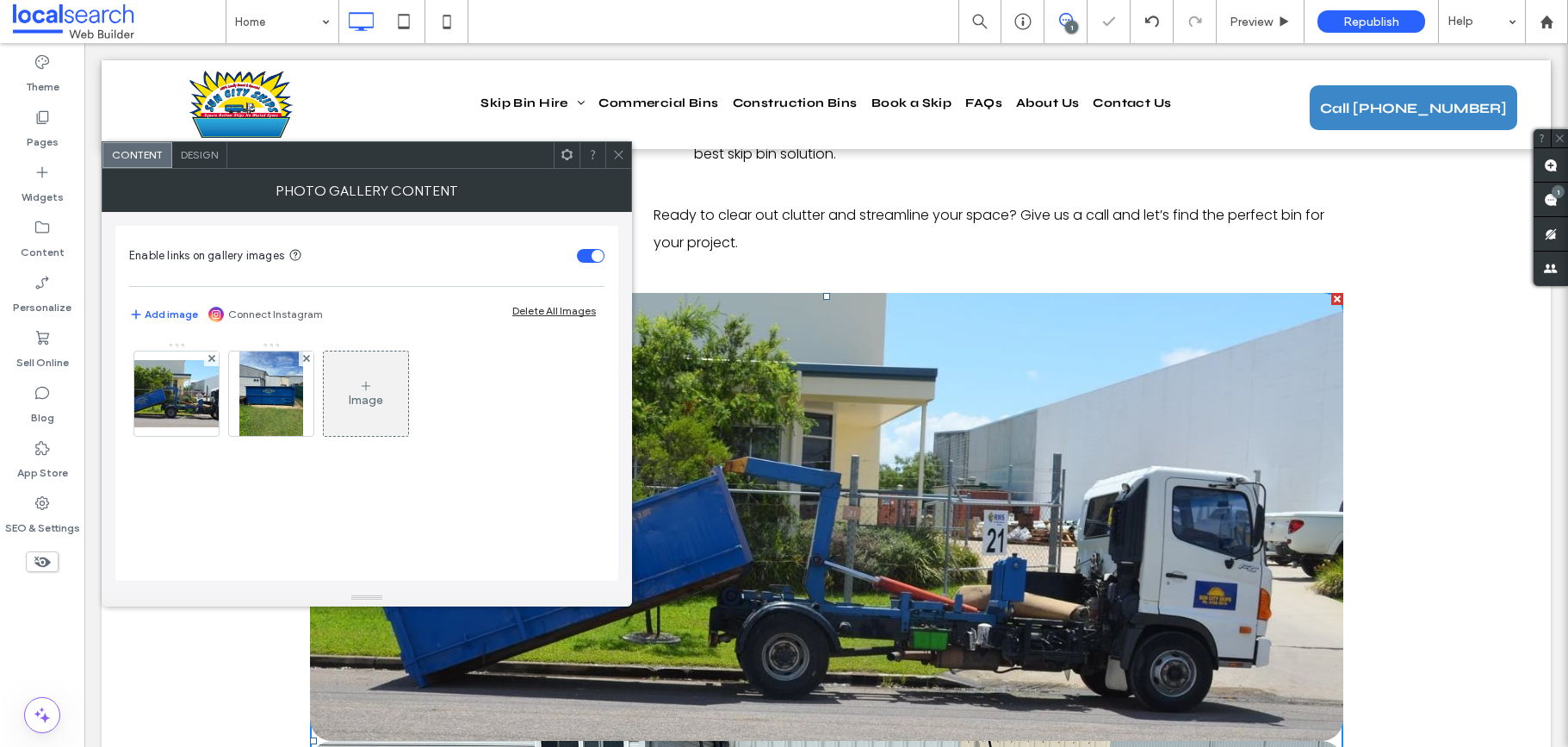
click at [306, 360] on icon at bounding box center [306, 358] width 7 height 7
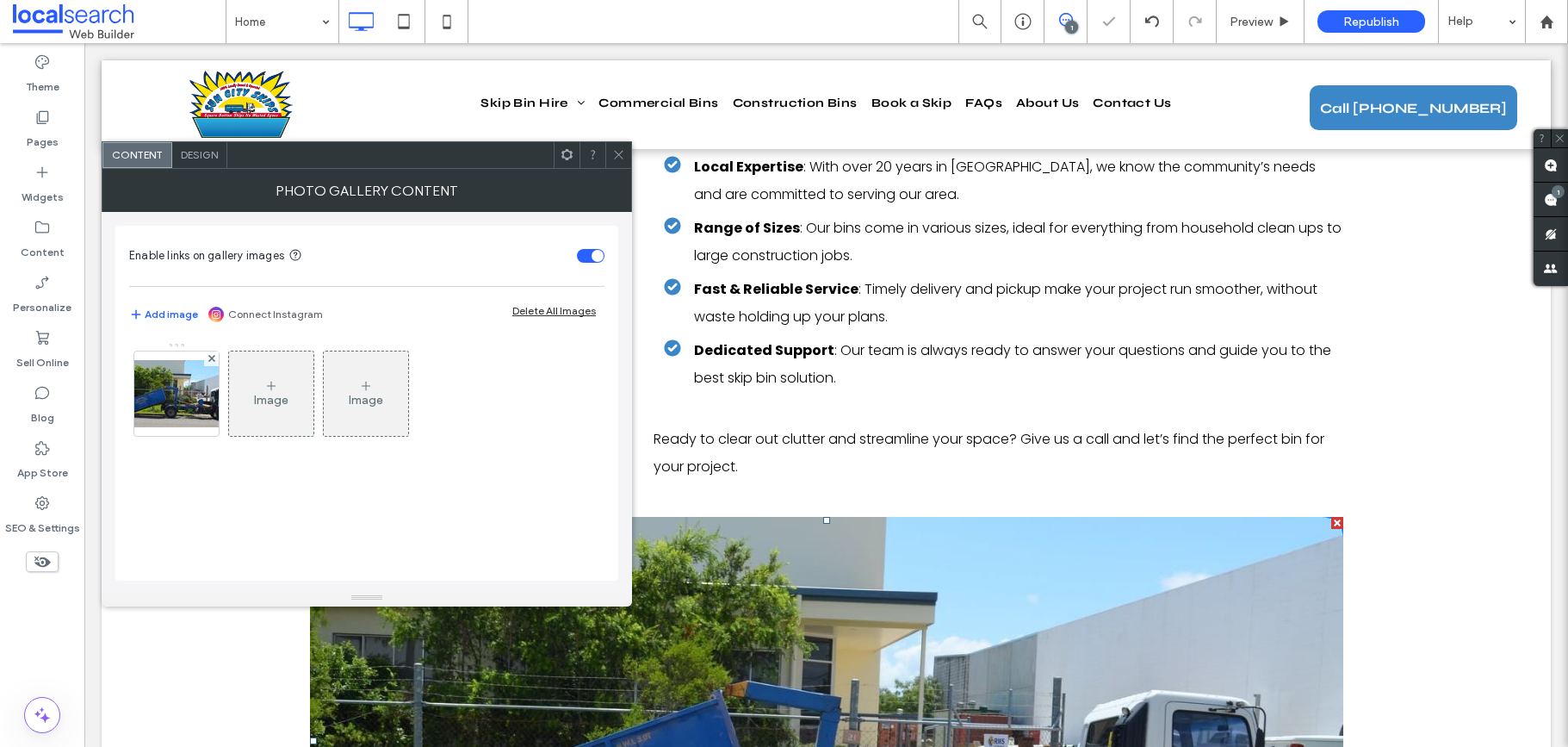
click at [616, 151] on icon at bounding box center [618, 155] width 13 height 13
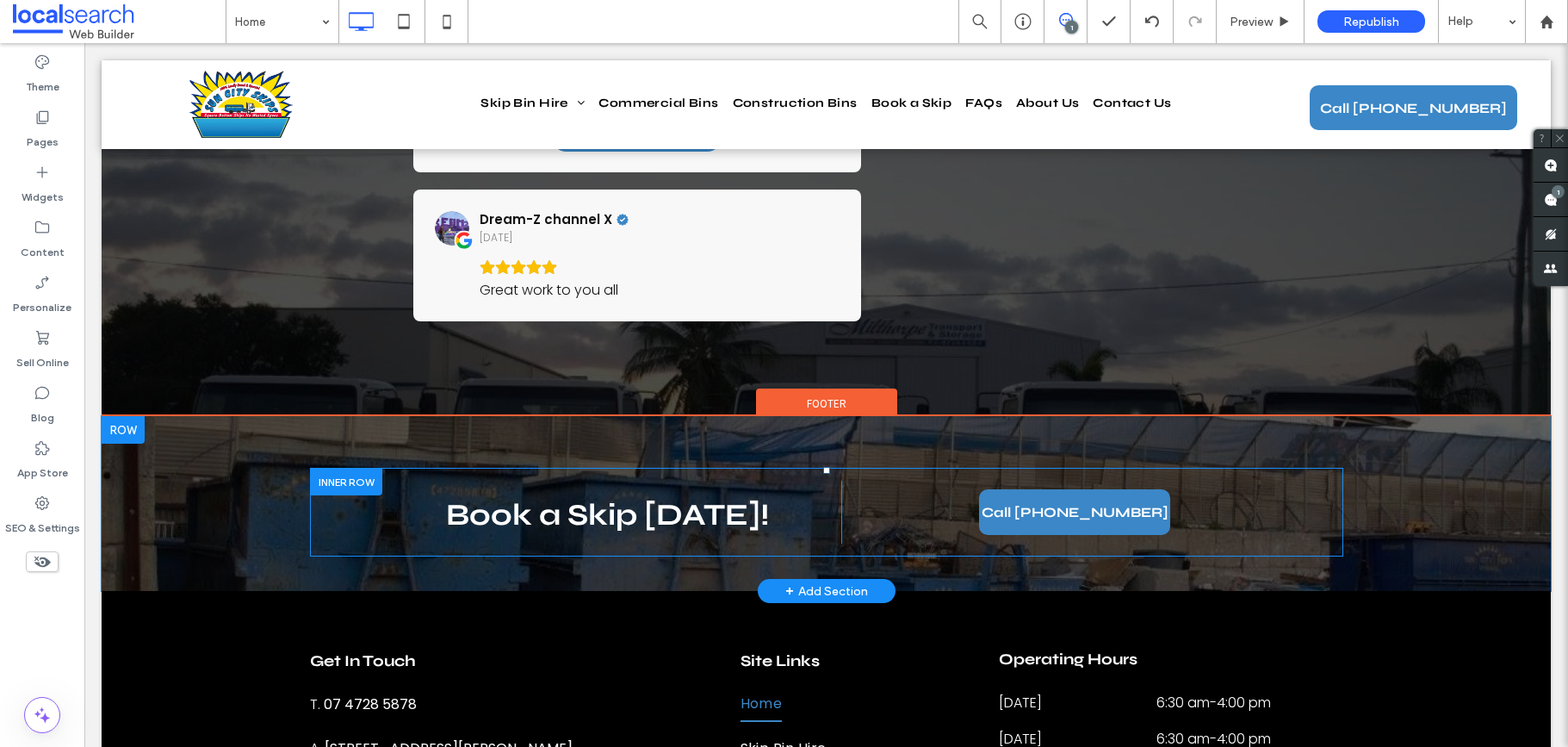
scroll to position [4712, 0]
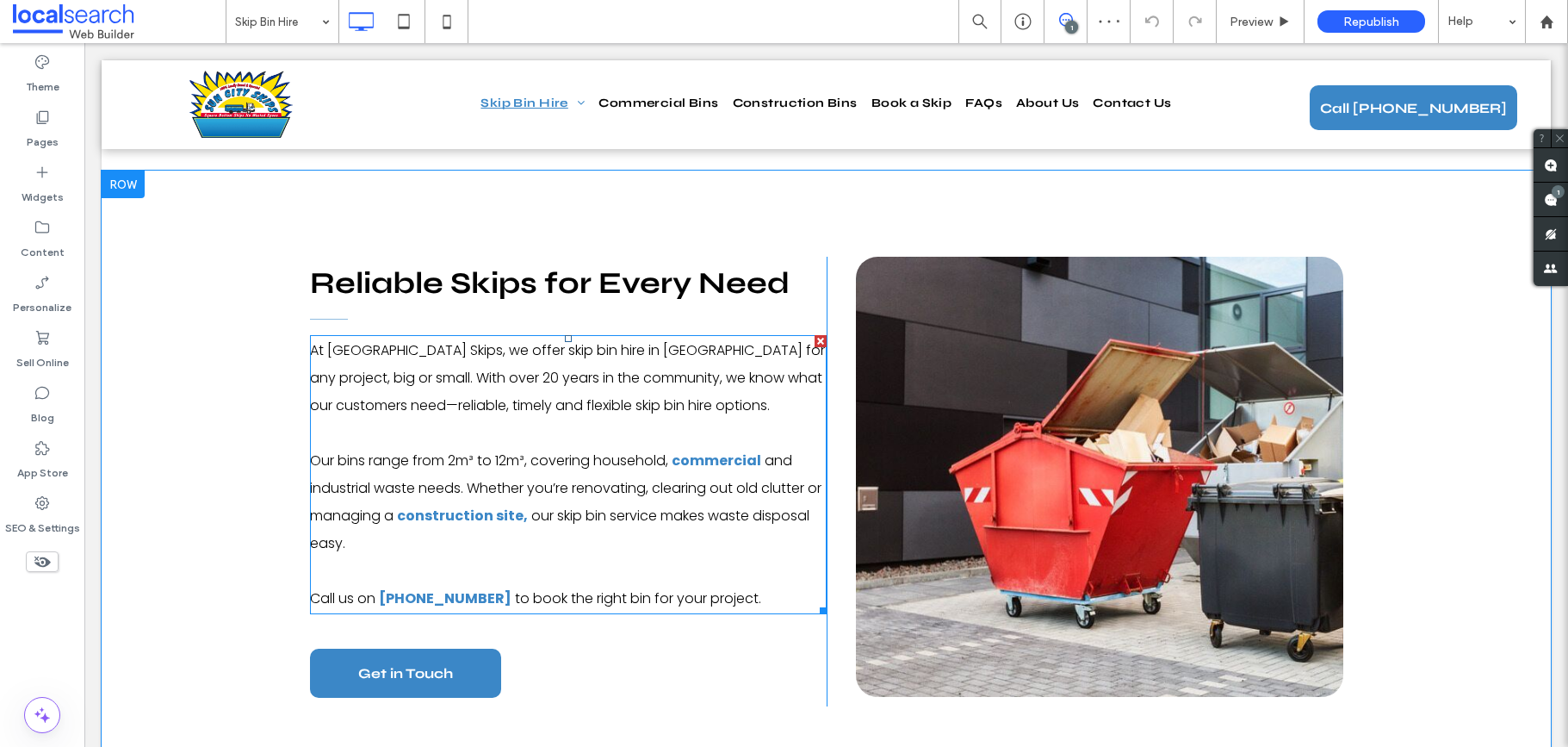
scroll to position [1414, 0]
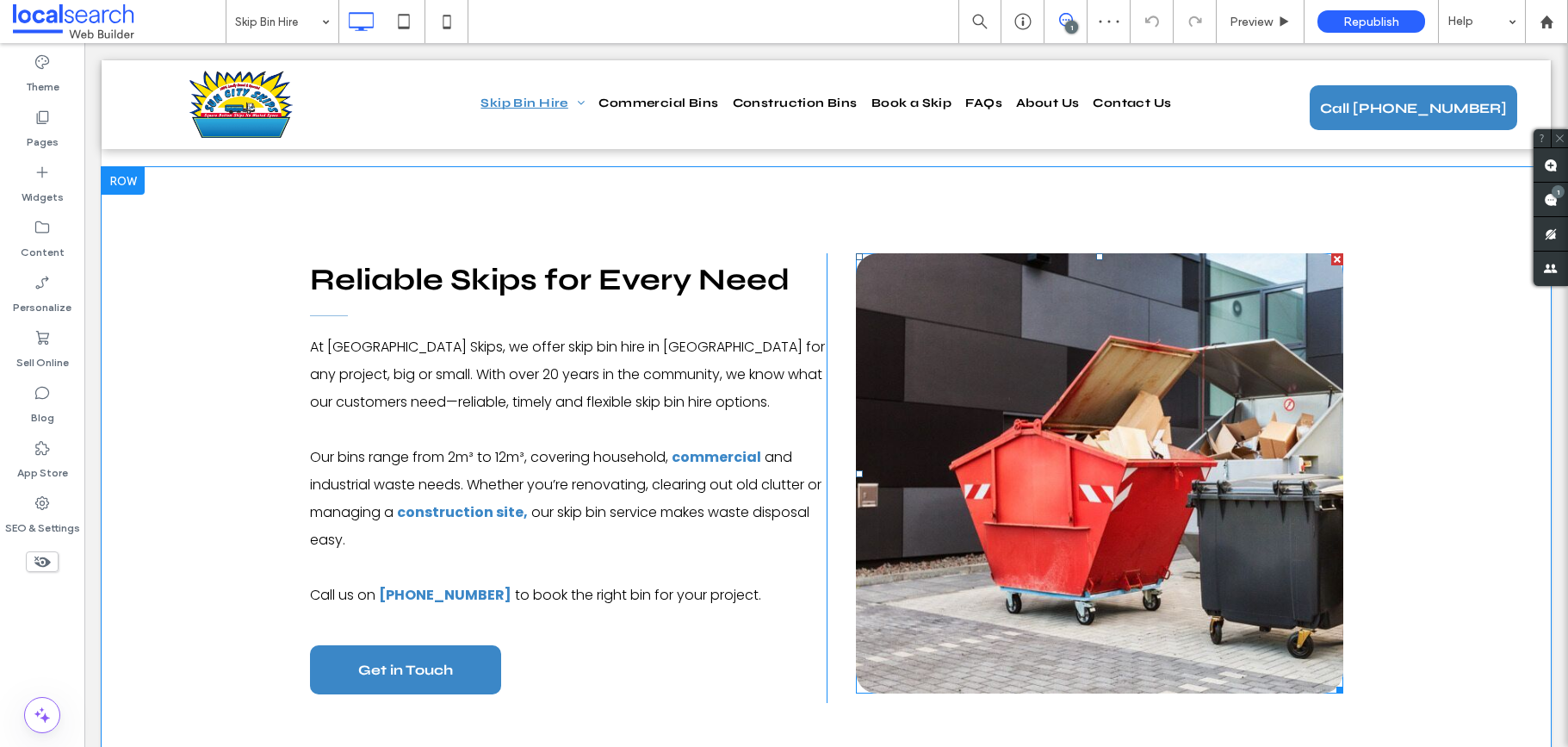
click at [1155, 432] on link at bounding box center [1099, 473] width 487 height 441
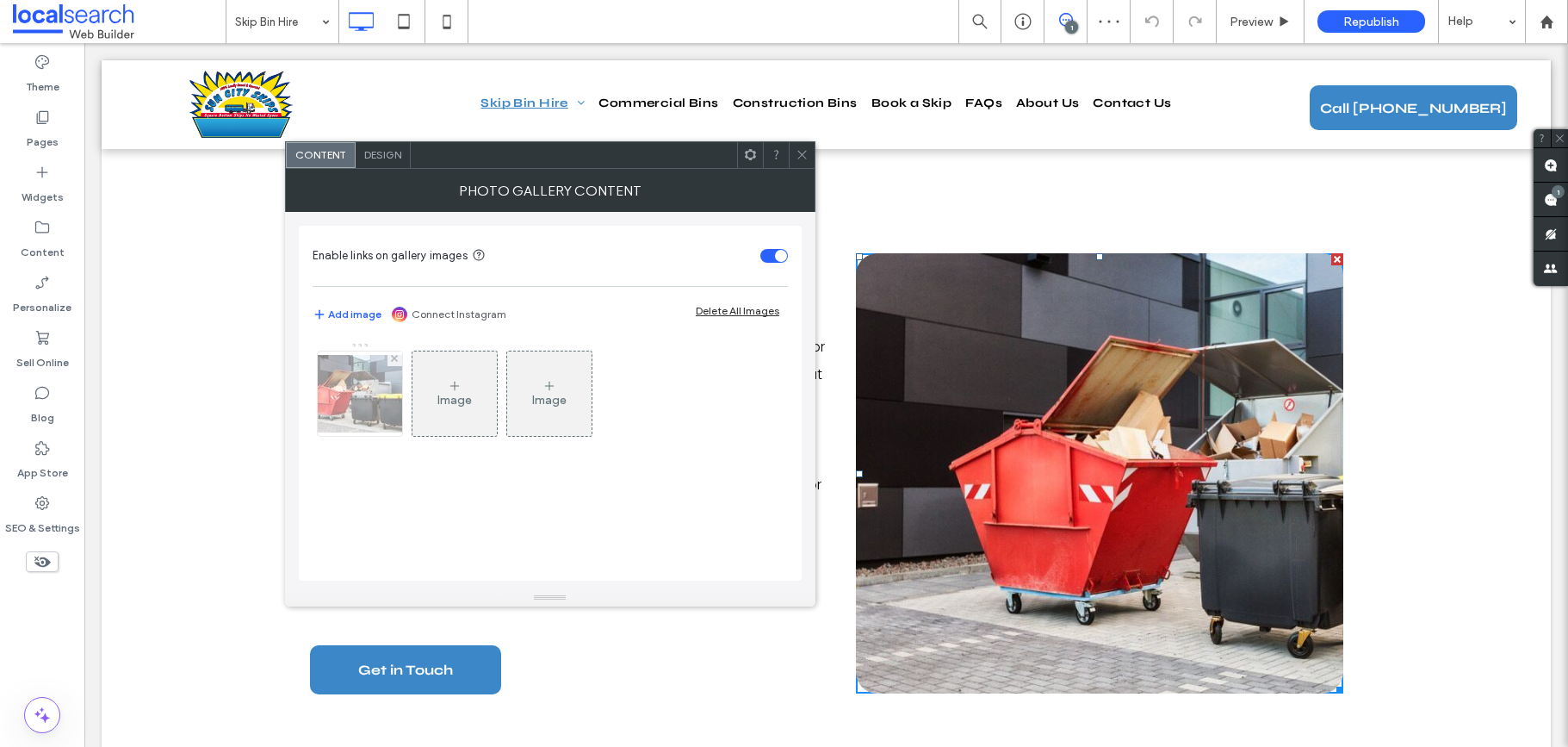
click at [384, 399] on div at bounding box center [360, 393] width 84 height 84
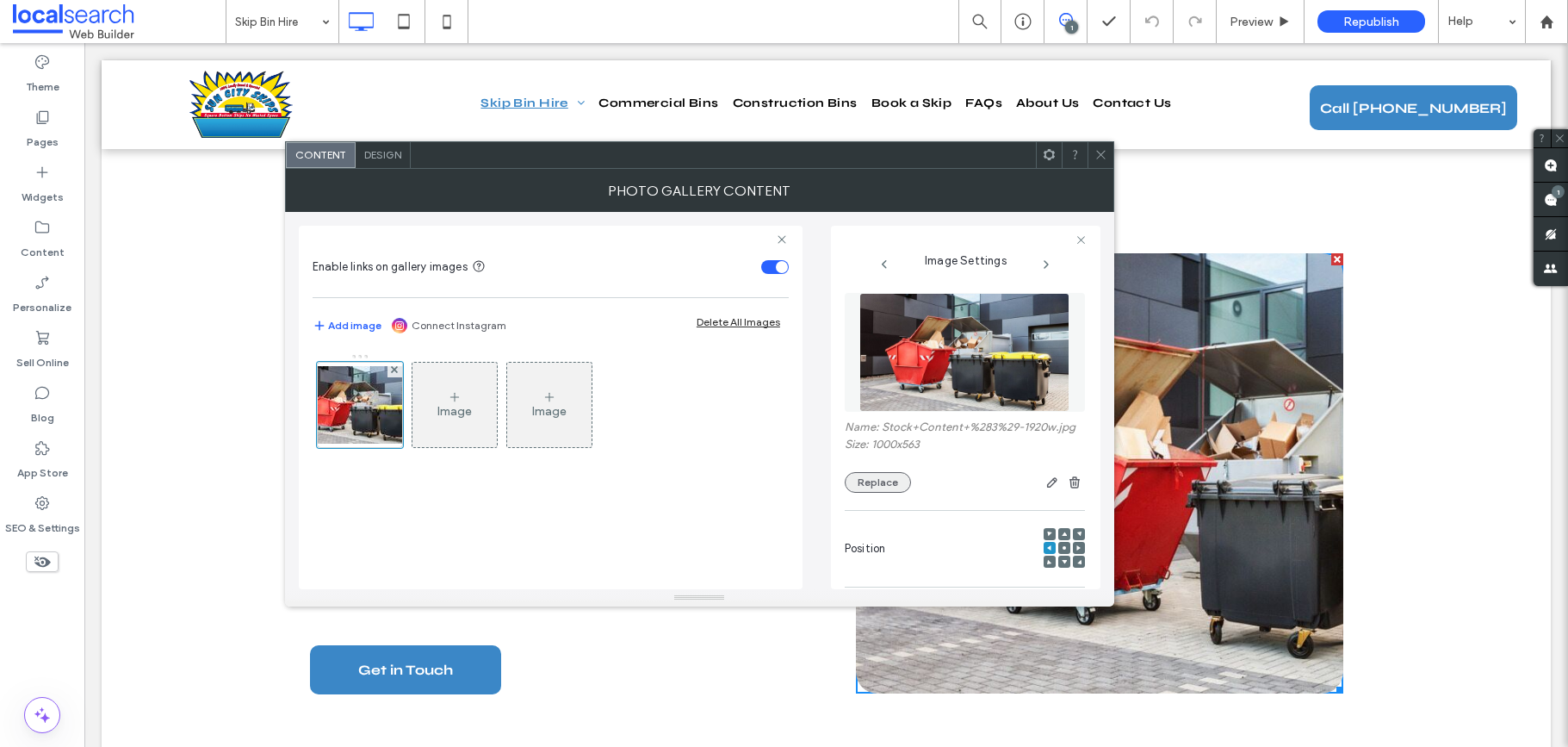
click at [857, 487] on button "Replace" at bounding box center [878, 482] width 66 height 21
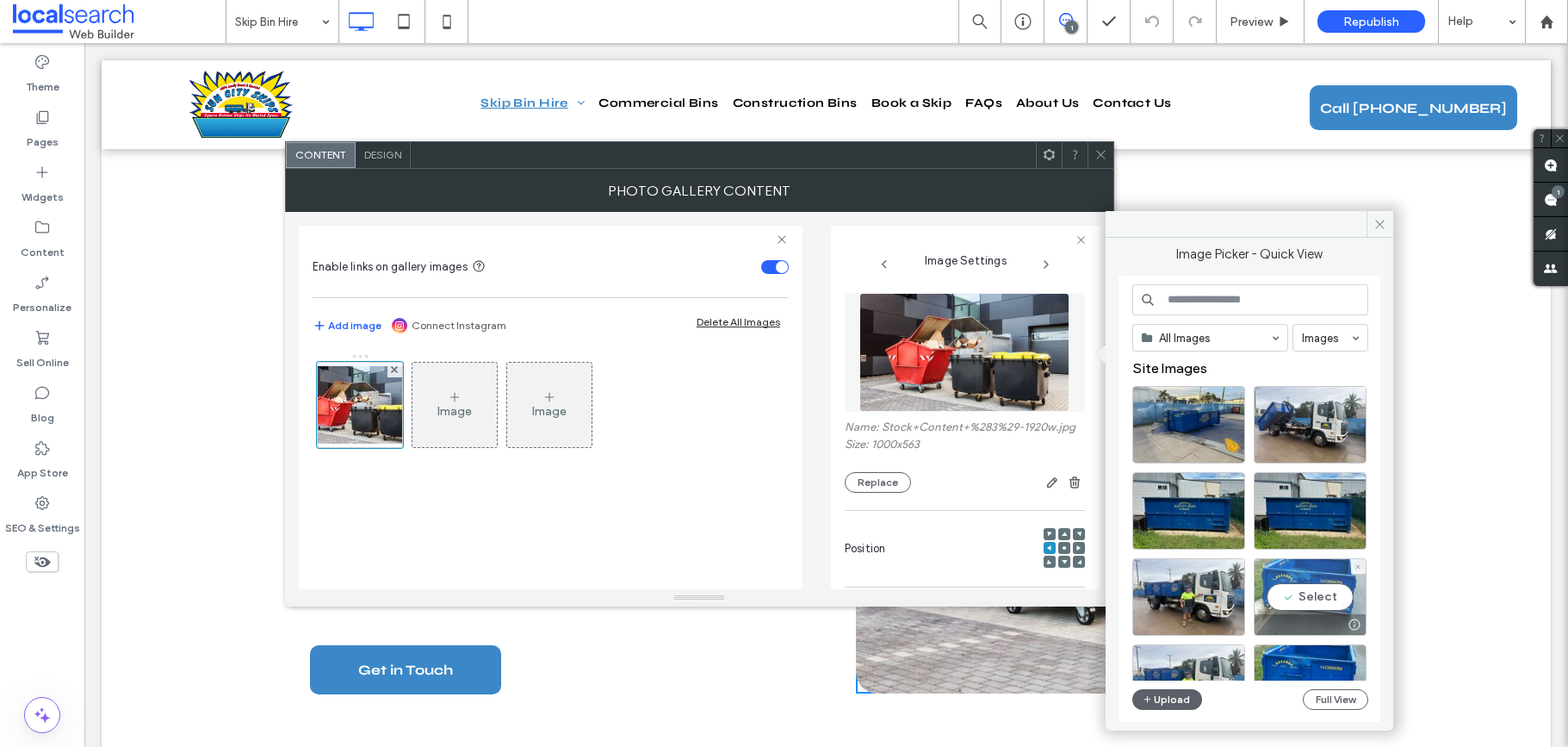
click at [1331, 599] on div "Select" at bounding box center [1311, 597] width 113 height 78
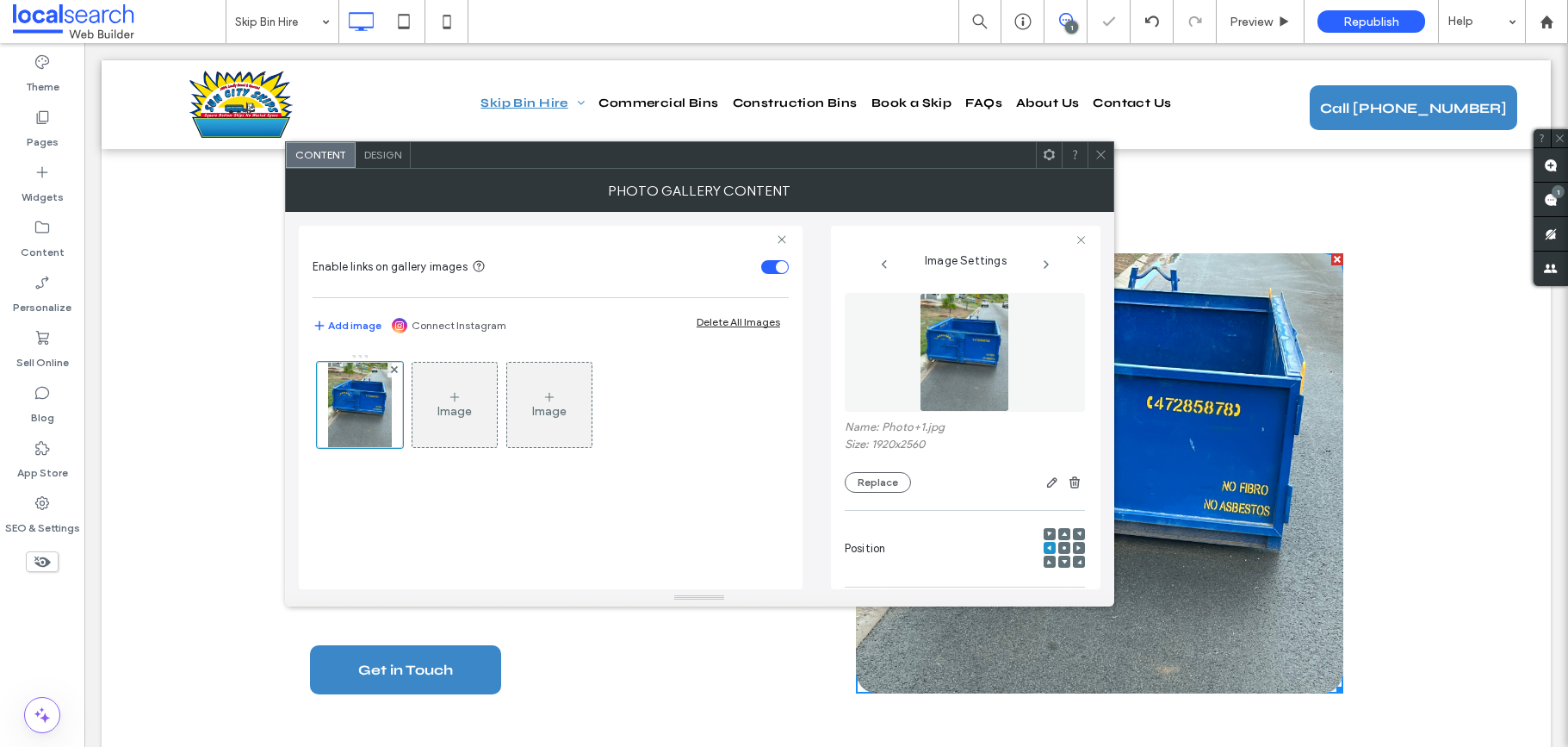
click at [1106, 169] on div "Photo Gallery Content" at bounding box center [700, 190] width 829 height 43
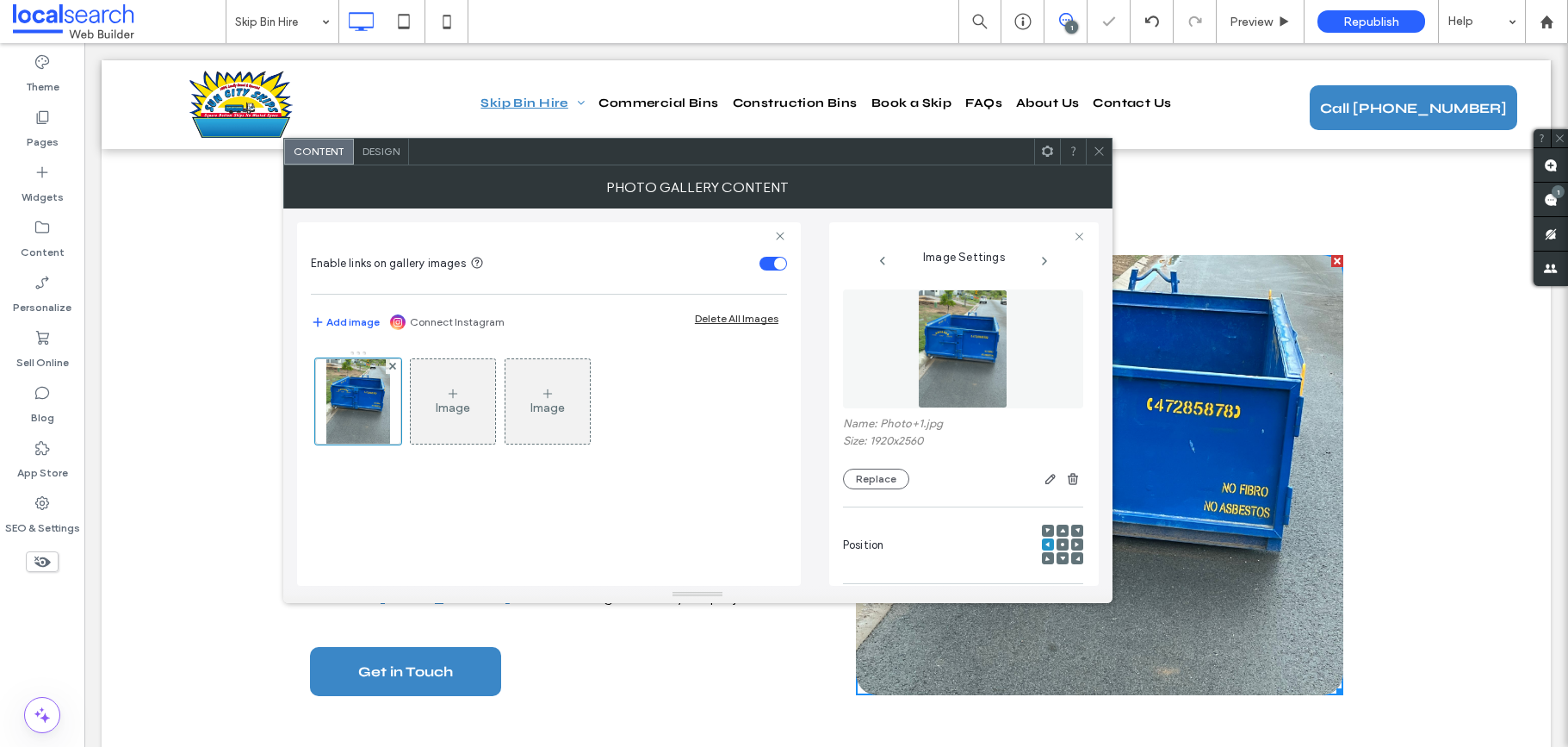
scroll to position [1411, 0]
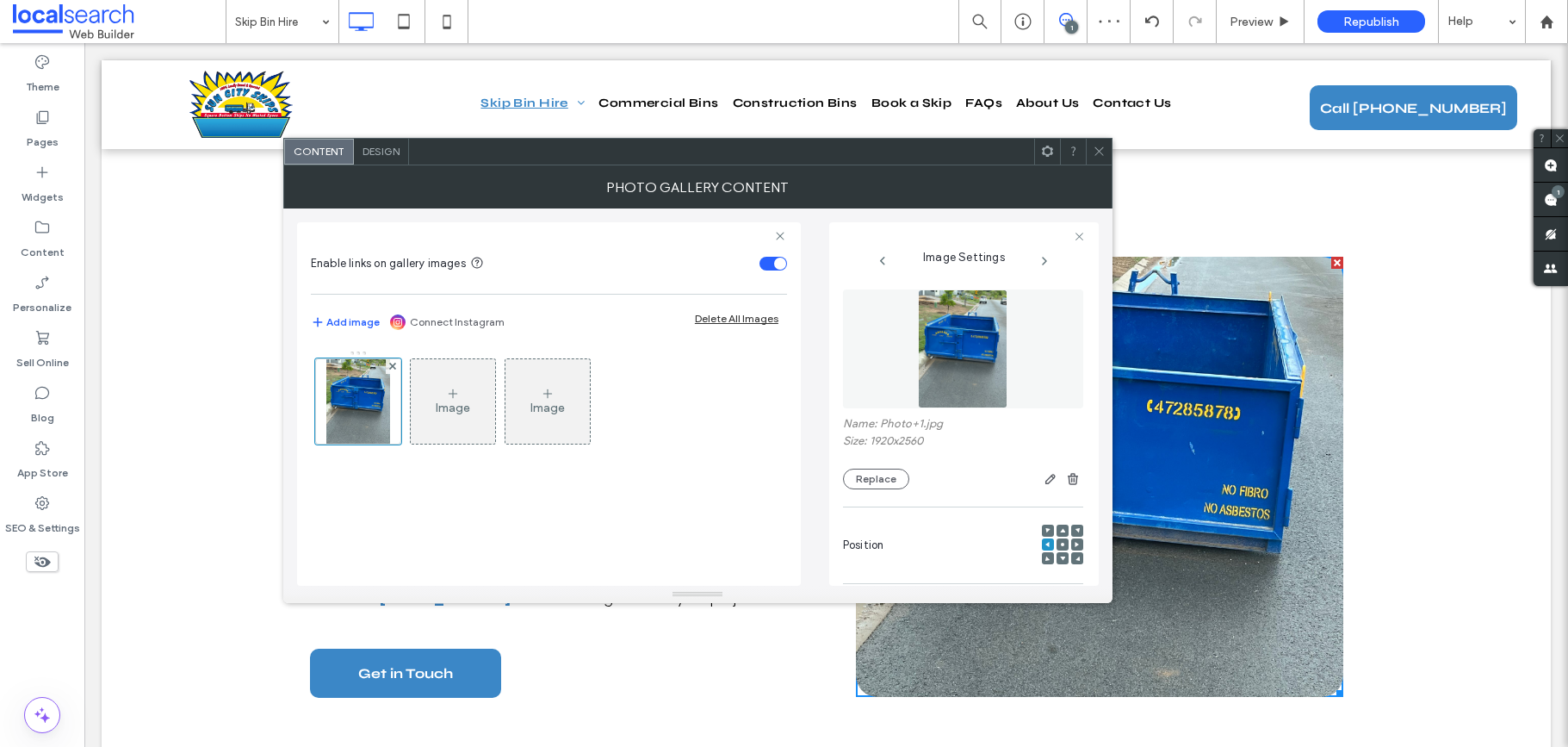
drag, startPoint x: 1102, startPoint y: 145, endPoint x: 1103, endPoint y: 155, distance: 10.0
click at [1102, 146] on icon at bounding box center [1099, 151] width 13 height 13
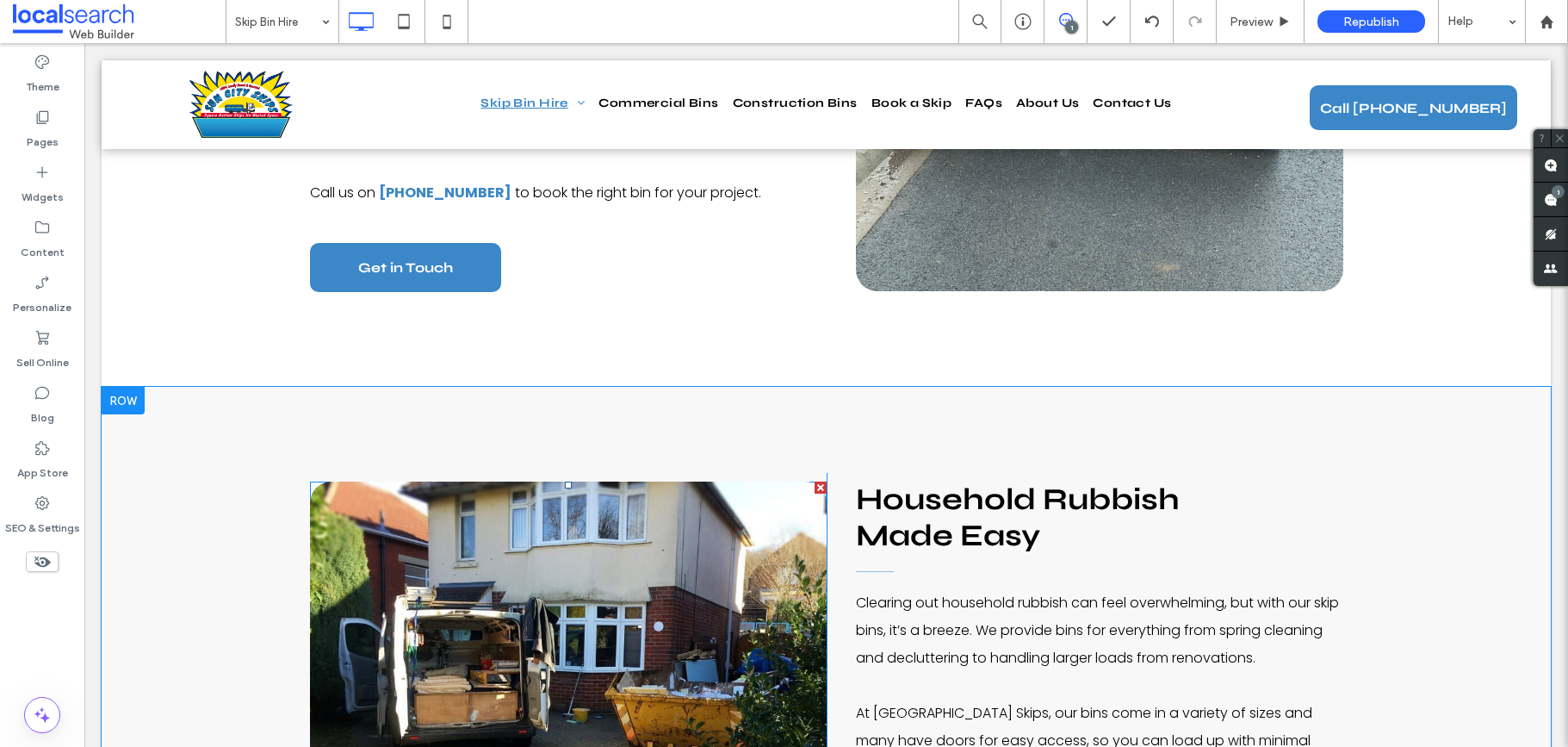
scroll to position [2027, 0]
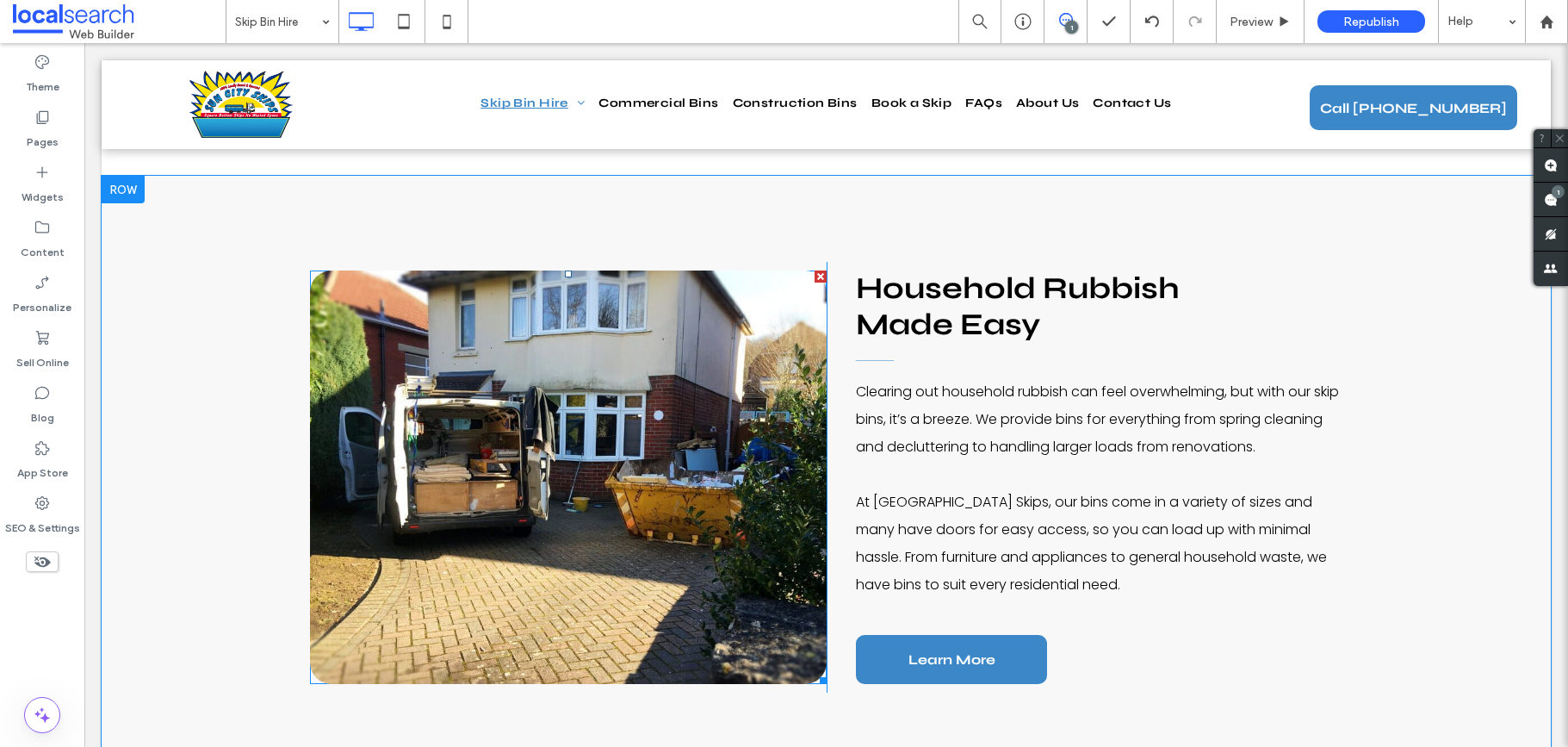
click at [568, 440] on link at bounding box center [568, 477] width 516 height 414
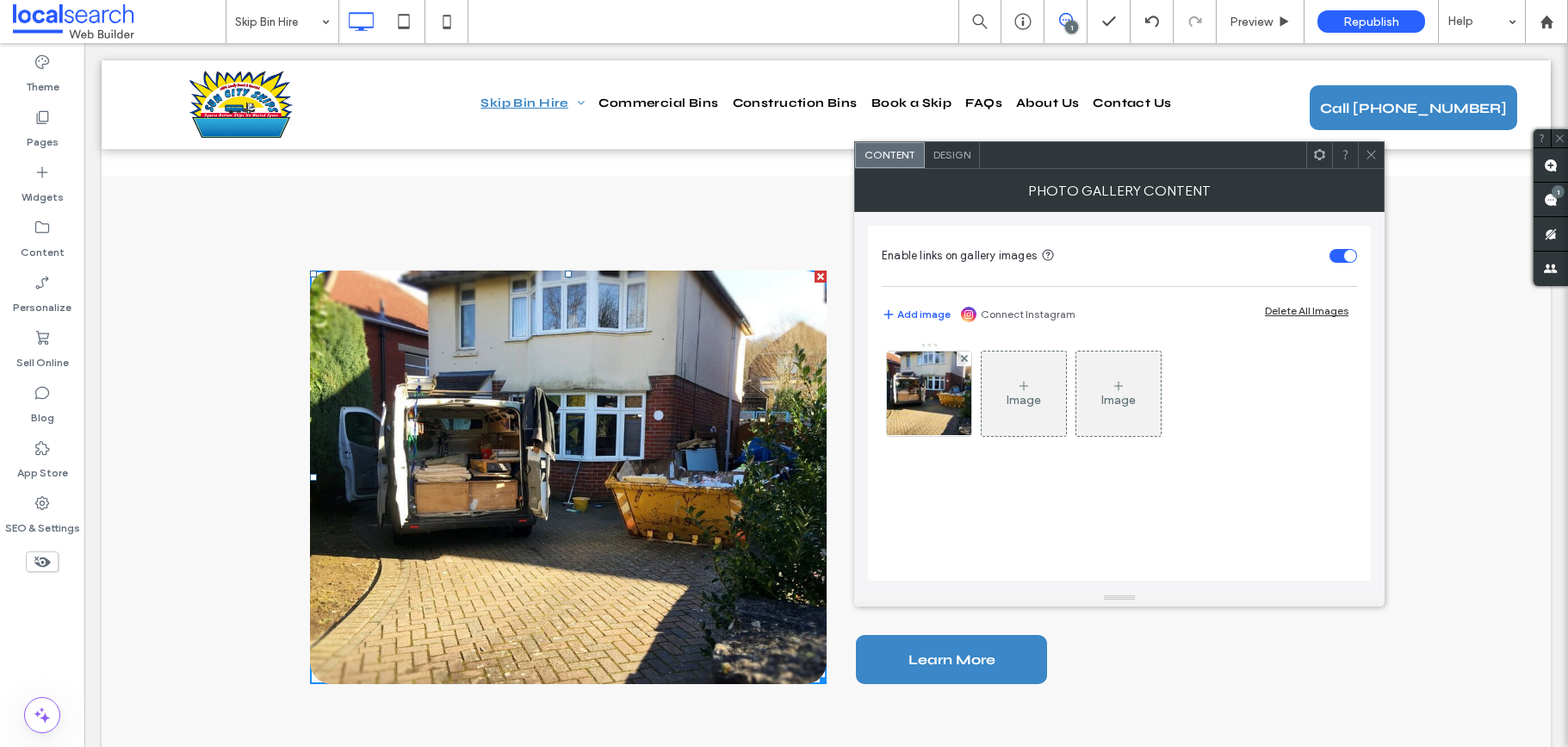
drag, startPoint x: 1005, startPoint y: 416, endPoint x: 992, endPoint y: 395, distance: 24.7
click at [1005, 415] on div "Image" at bounding box center [1024, 393] width 84 height 81
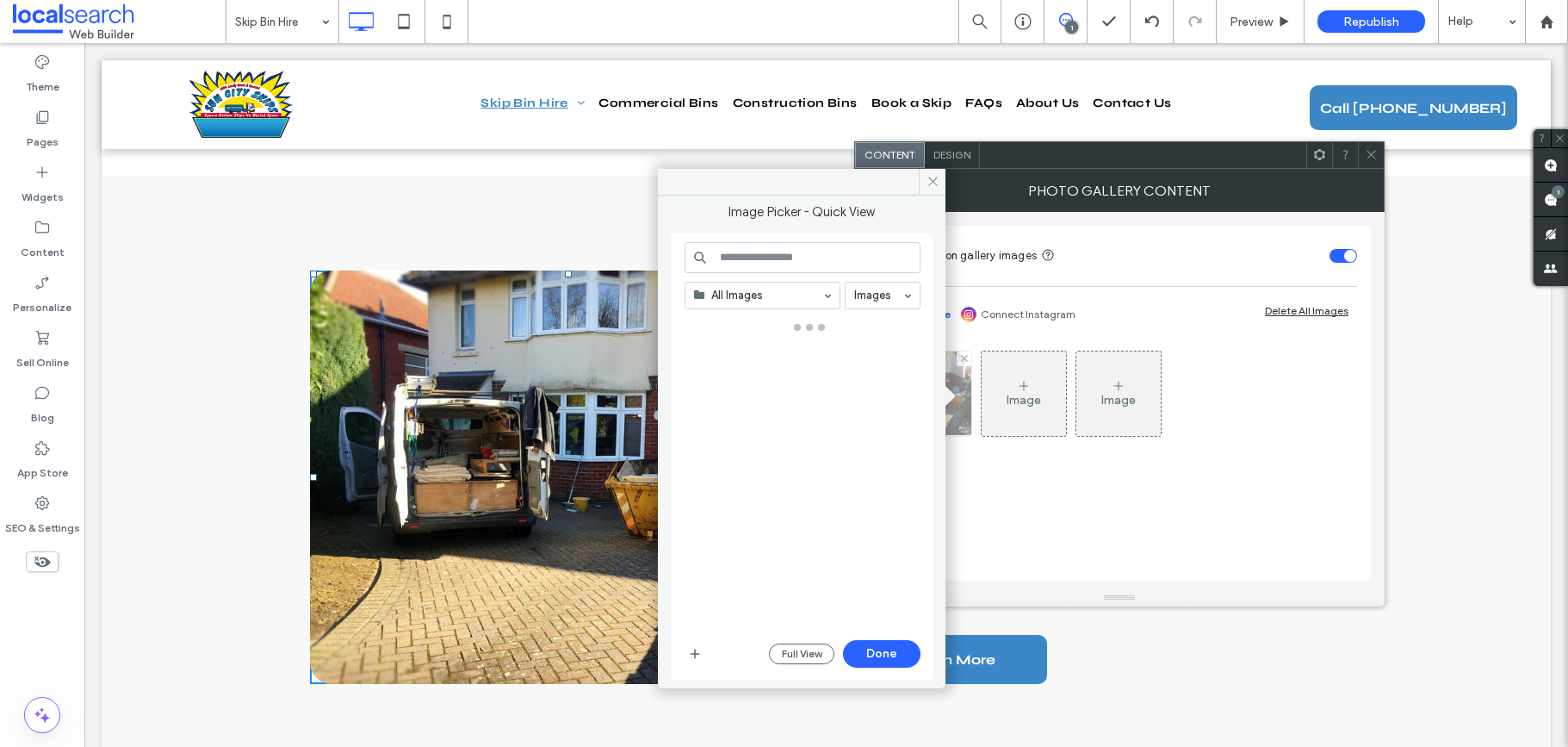
click at [921, 383] on div at bounding box center [809, 474] width 249 height 314
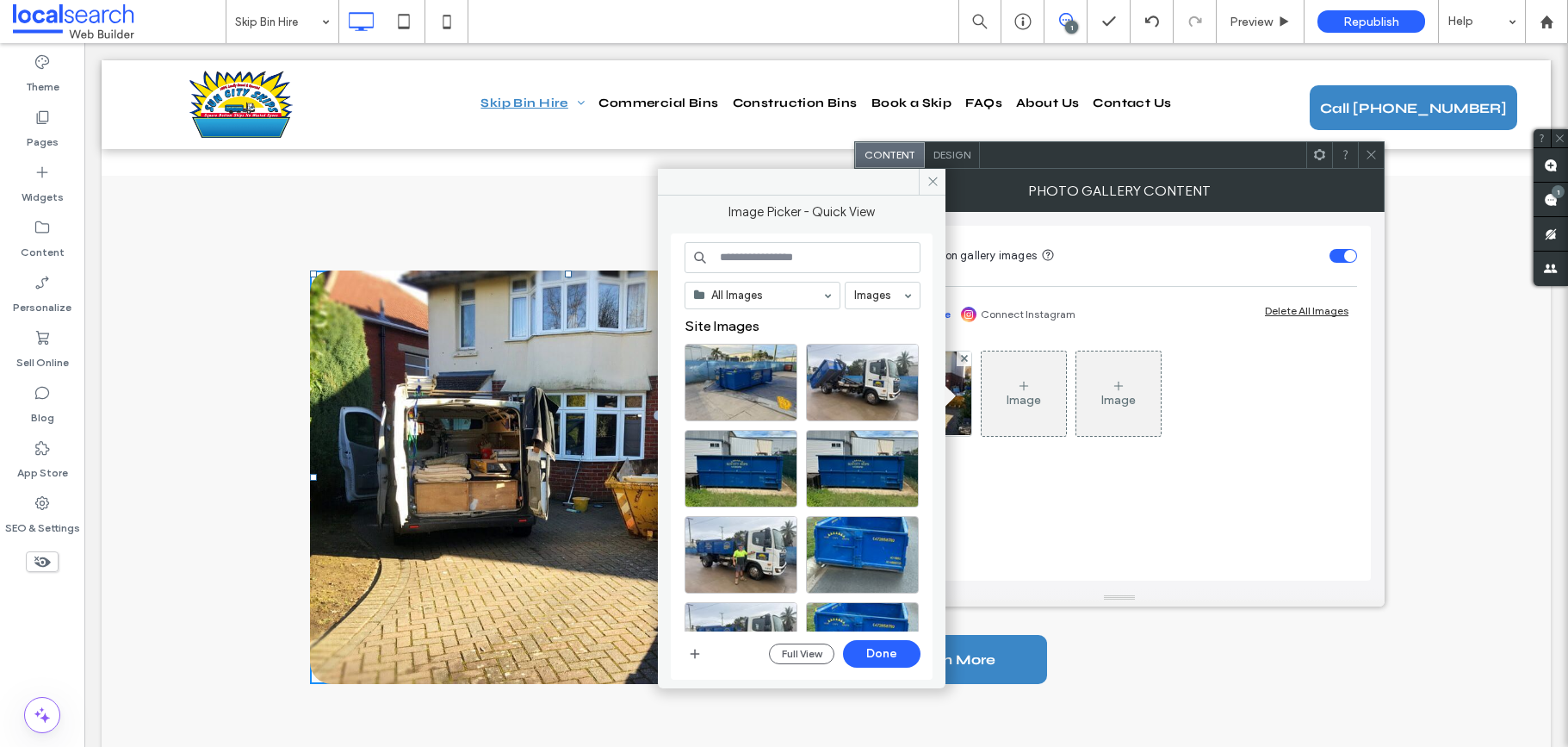
drag, startPoint x: 934, startPoint y: 178, endPoint x: 927, endPoint y: 189, distance: 13.0
click at [934, 179] on icon at bounding box center [933, 181] width 13 height 13
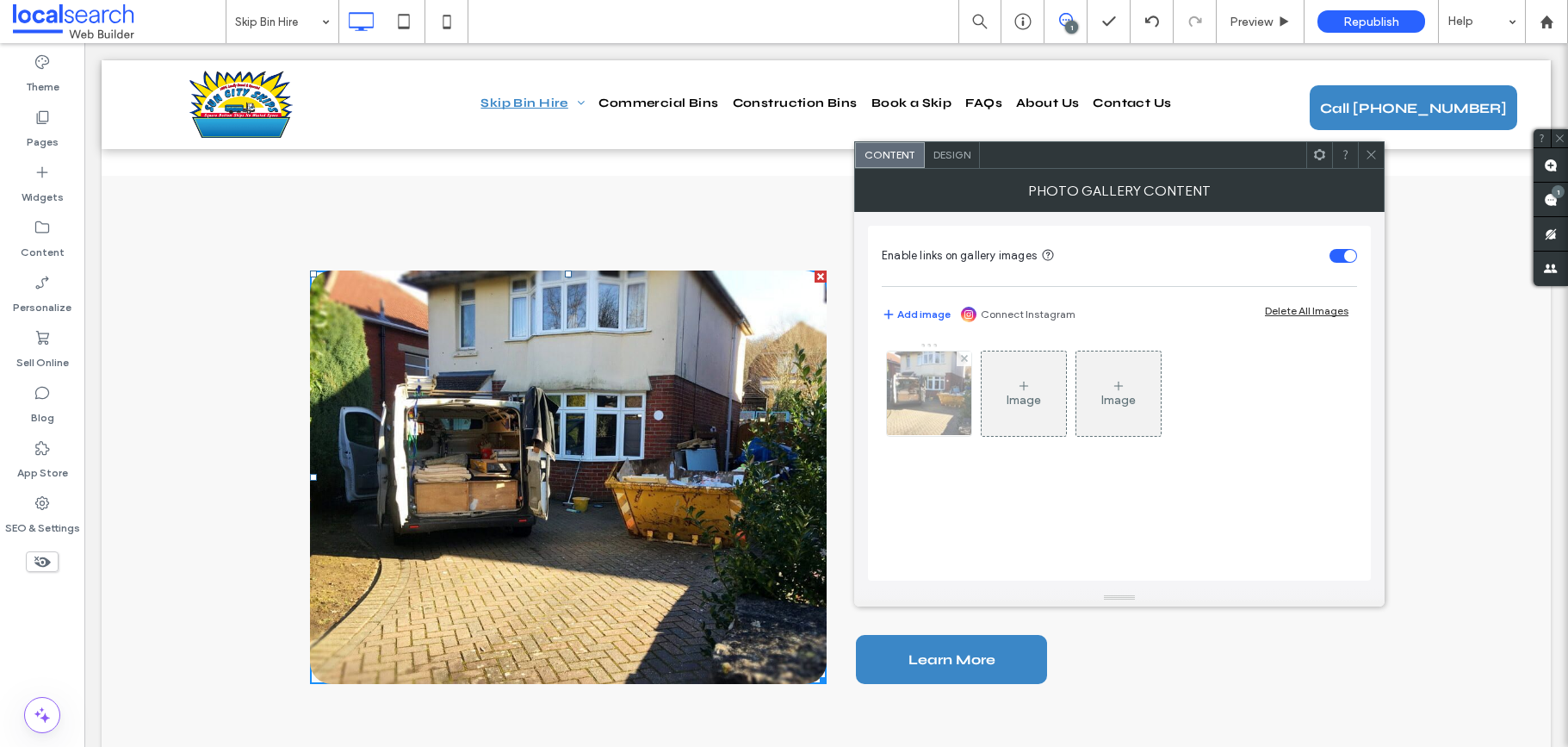
click at [926, 371] on img at bounding box center [929, 393] width 115 height 84
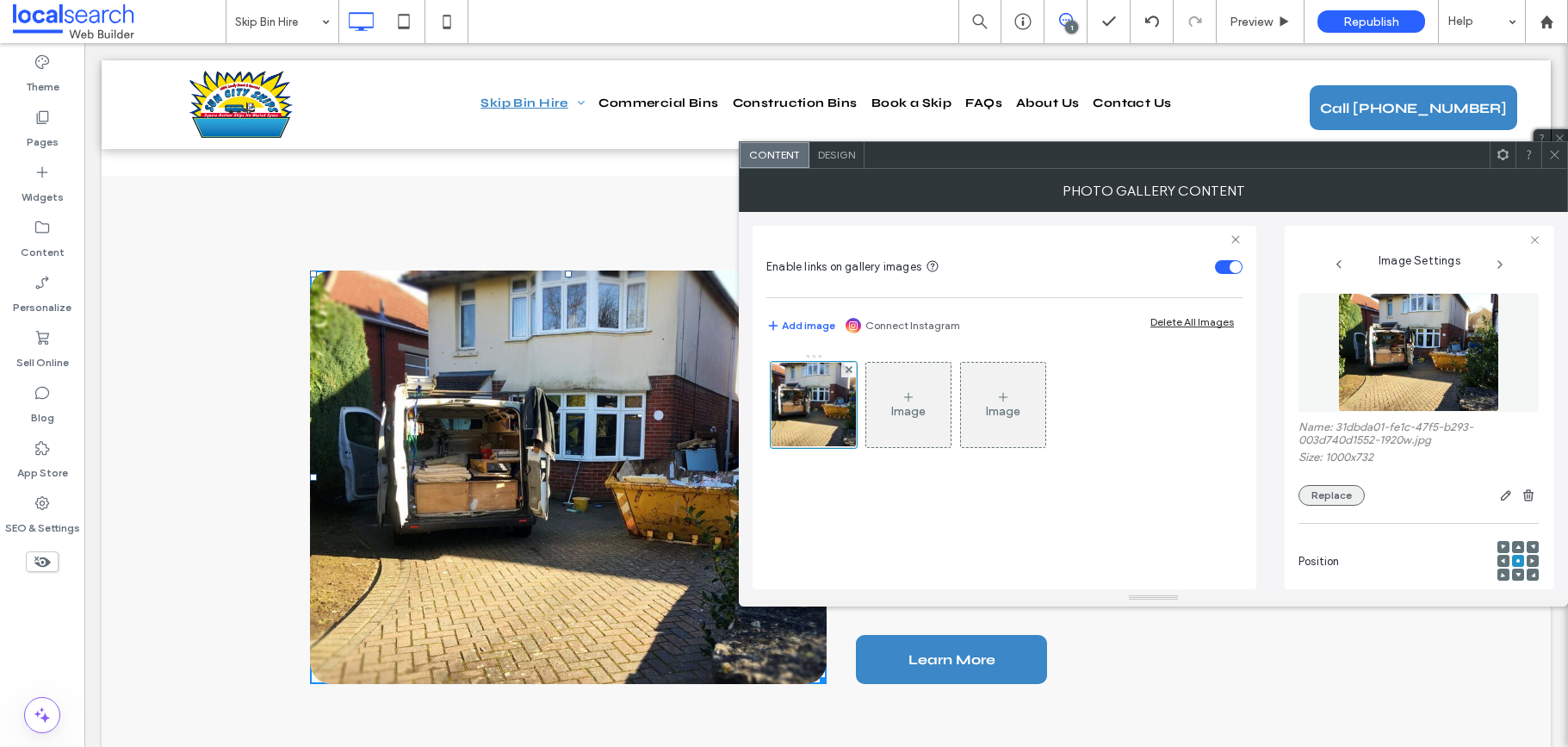
click at [1339, 503] on button "Replace" at bounding box center [1332, 495] width 66 height 21
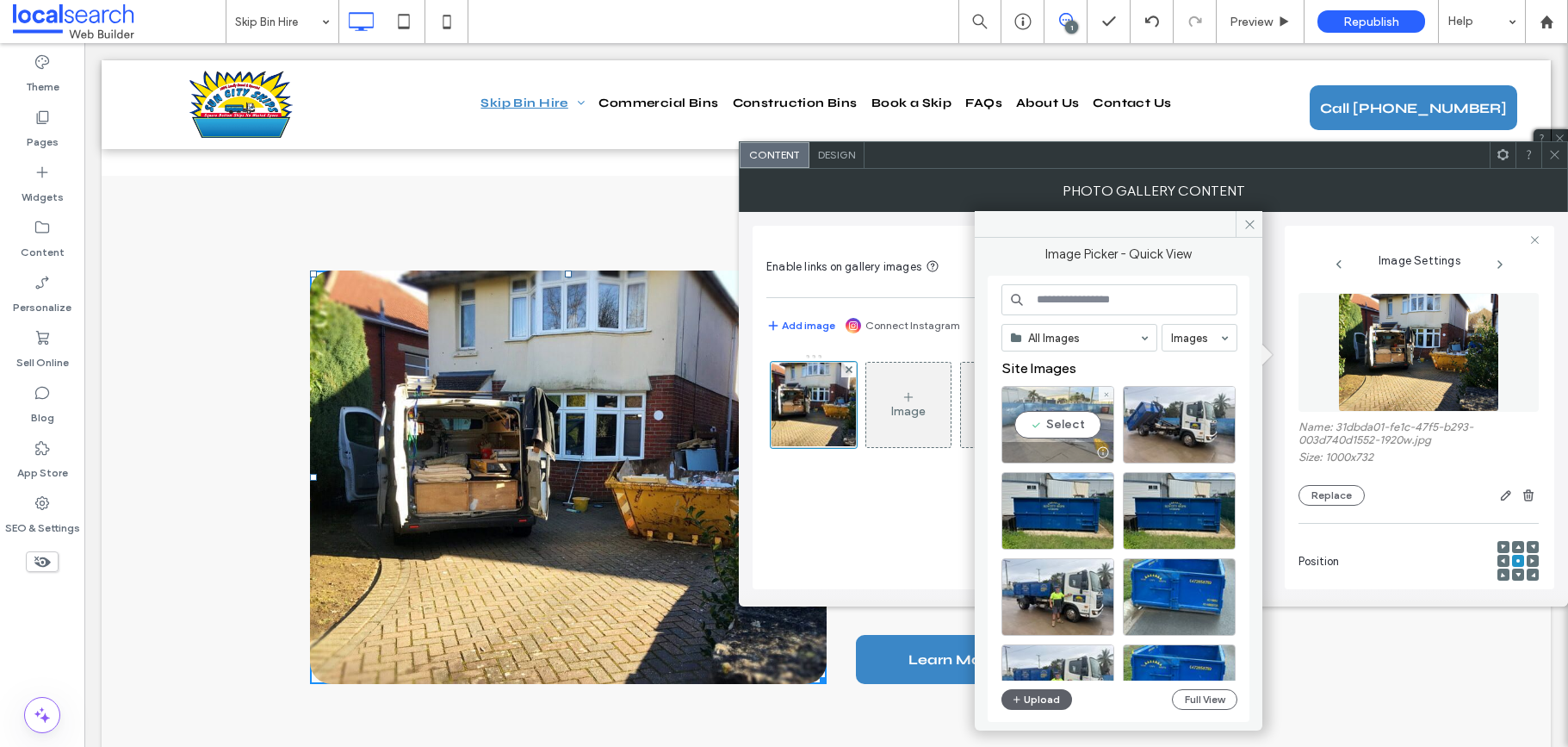
click at [1053, 425] on div "Select" at bounding box center [1058, 424] width 113 height 78
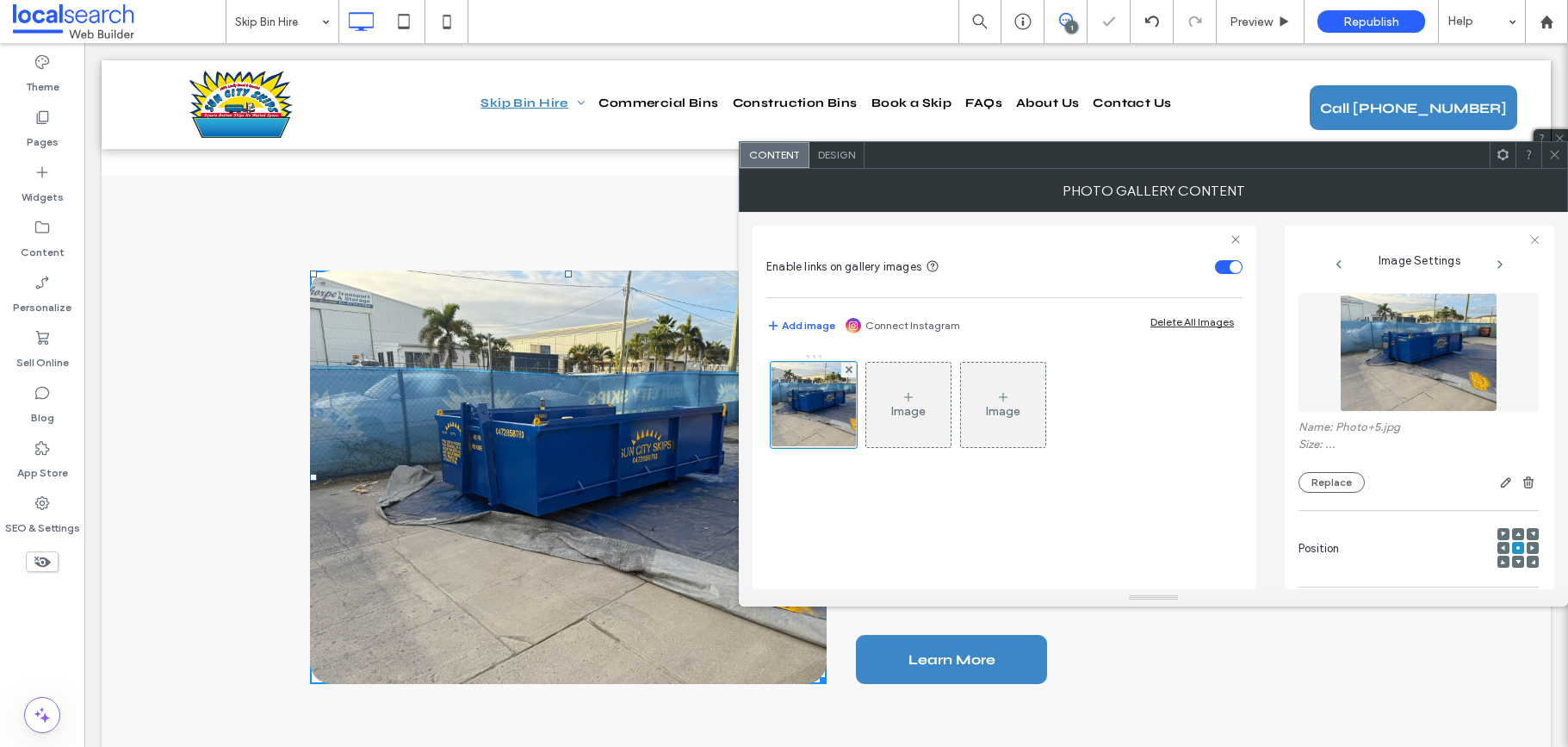
click at [1555, 156] on icon at bounding box center [1555, 155] width 13 height 13
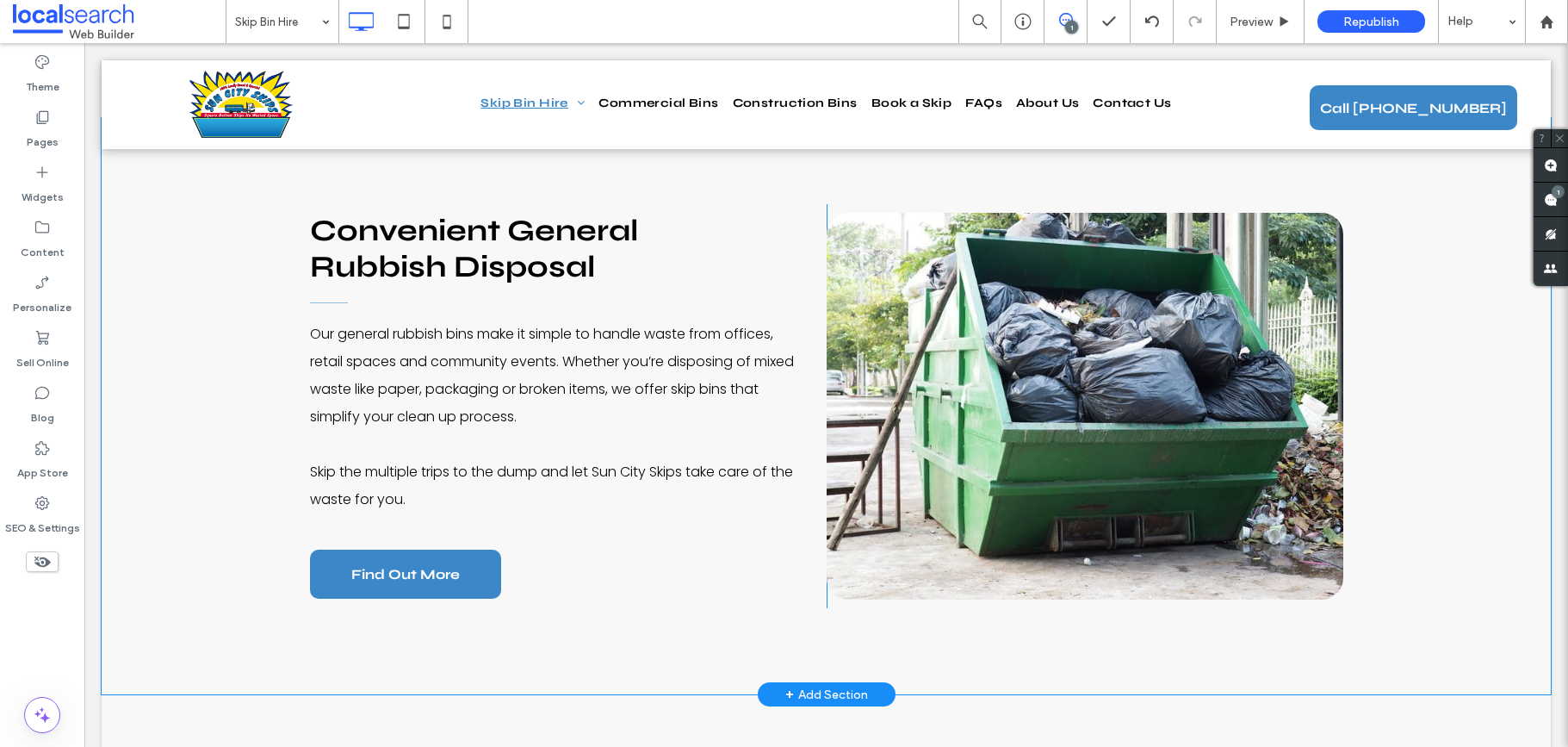
scroll to position [2531, 0]
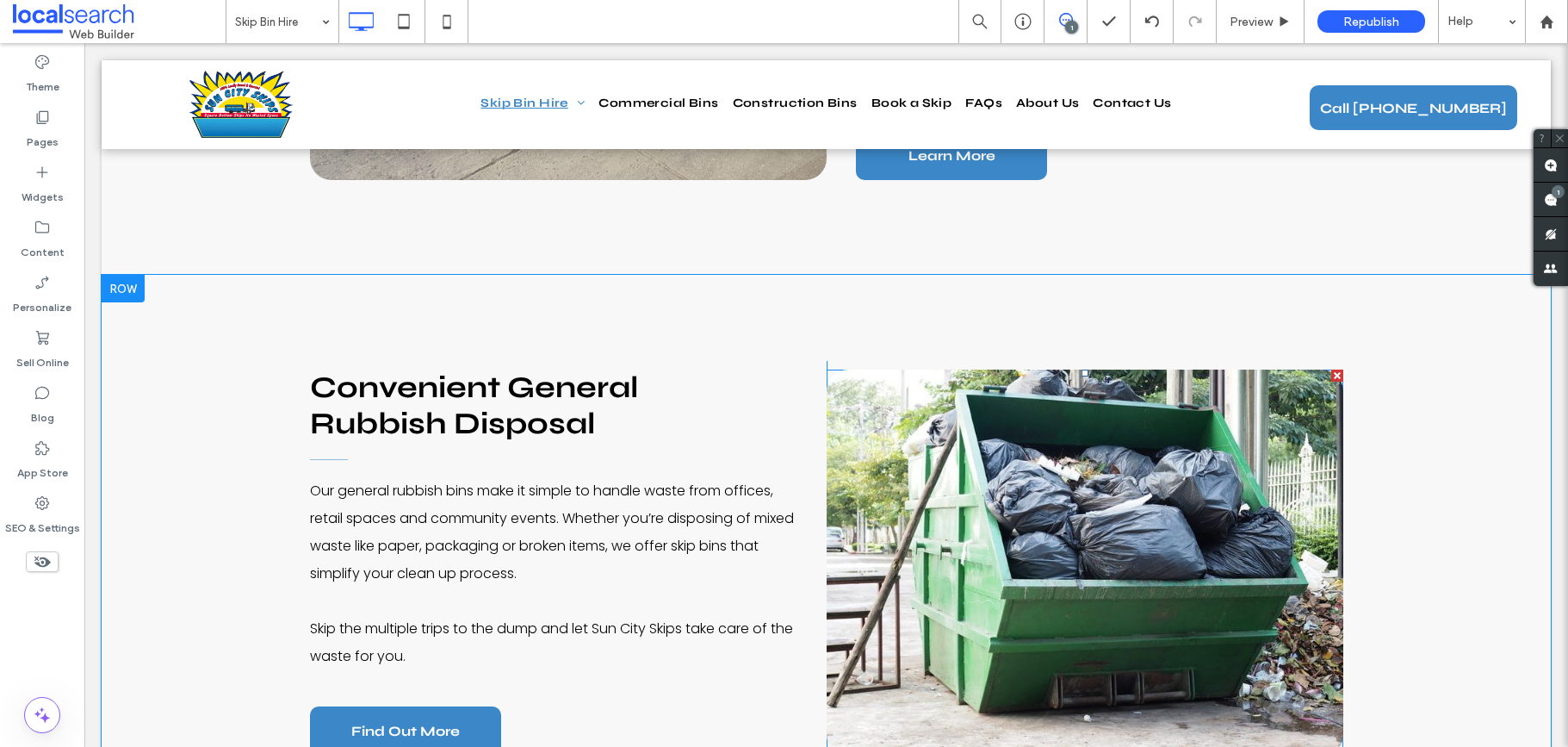
click at [1131, 475] on link at bounding box center [1085, 563] width 516 height 387
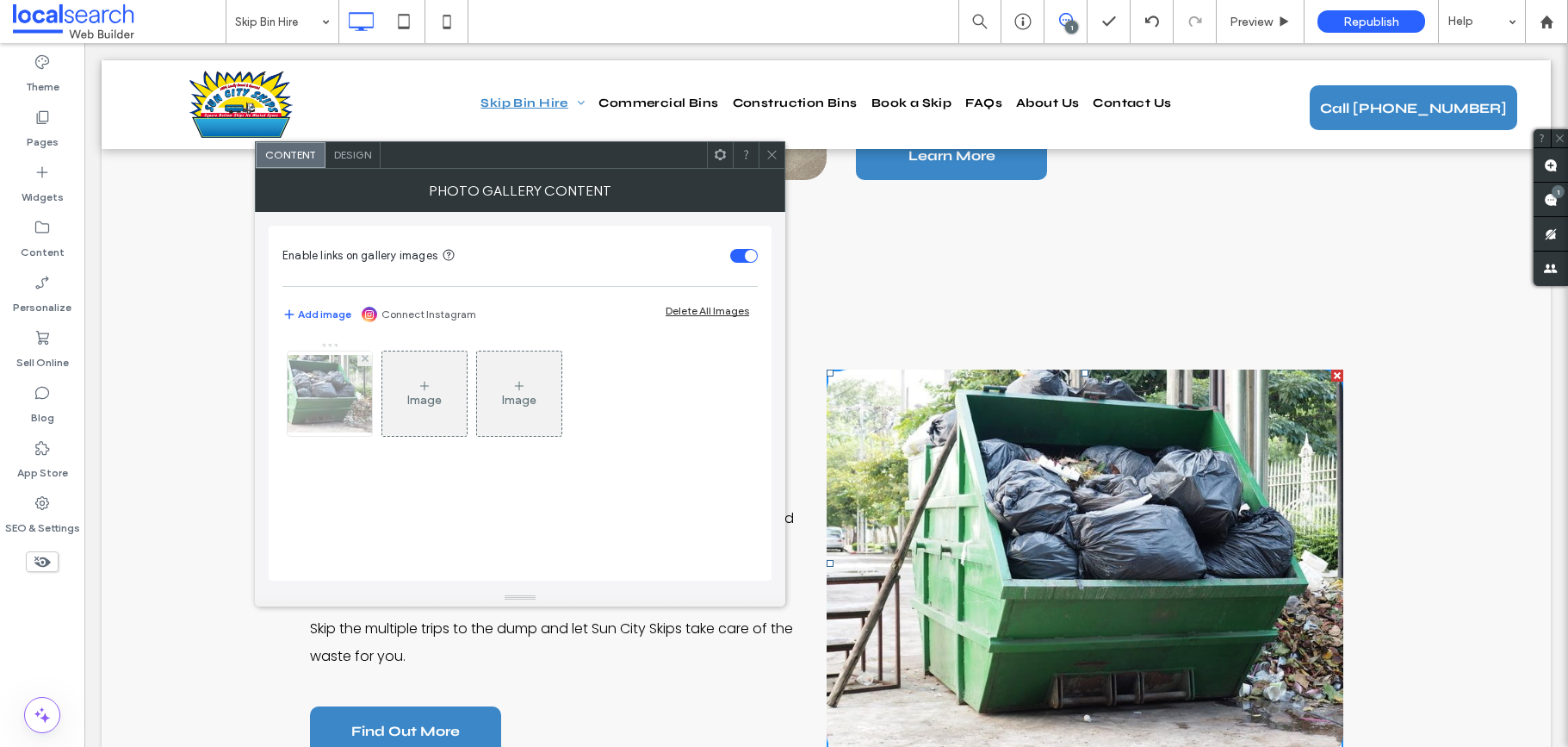
click at [348, 390] on div at bounding box center [330, 393] width 84 height 84
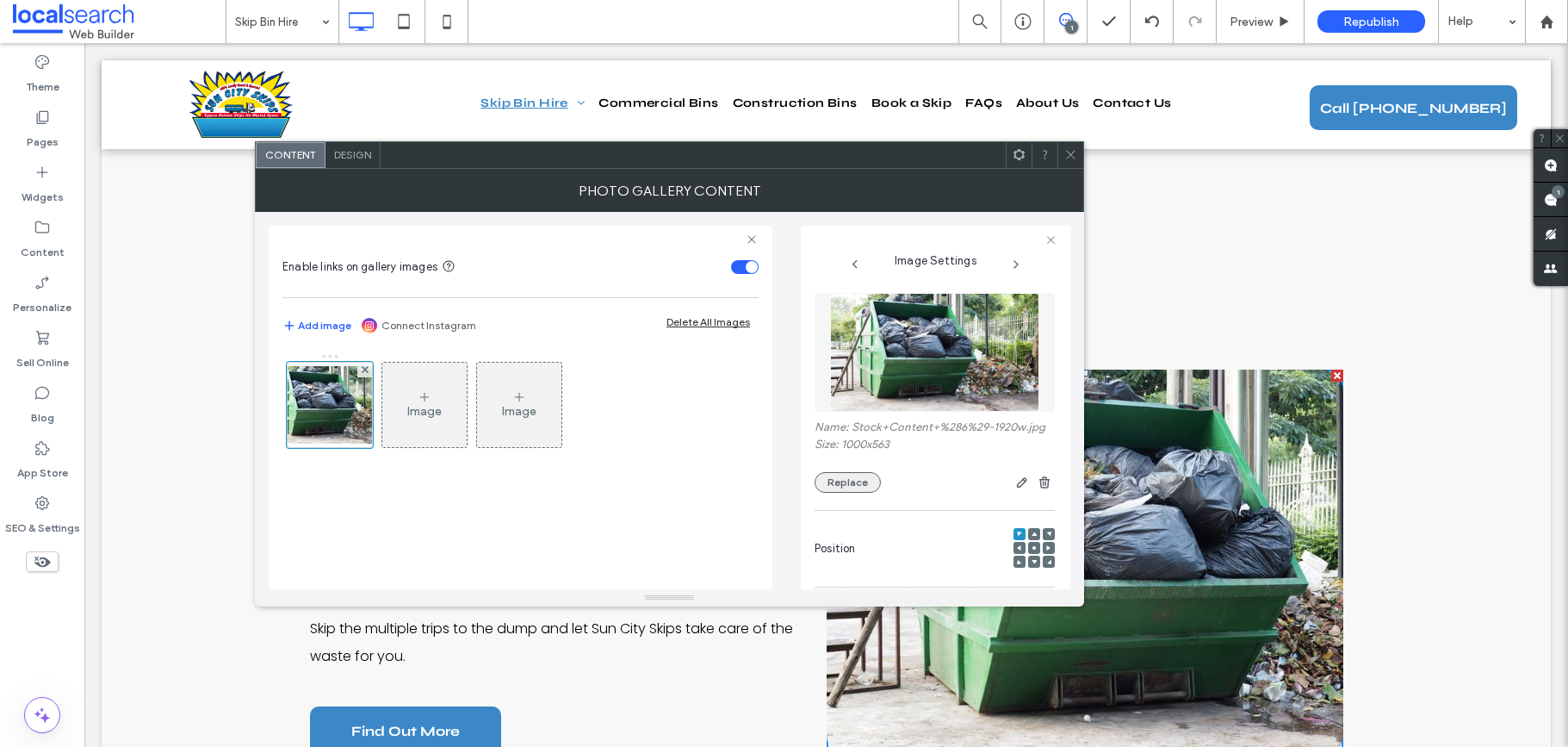
click at [868, 492] on button "Replace" at bounding box center [848, 482] width 66 height 21
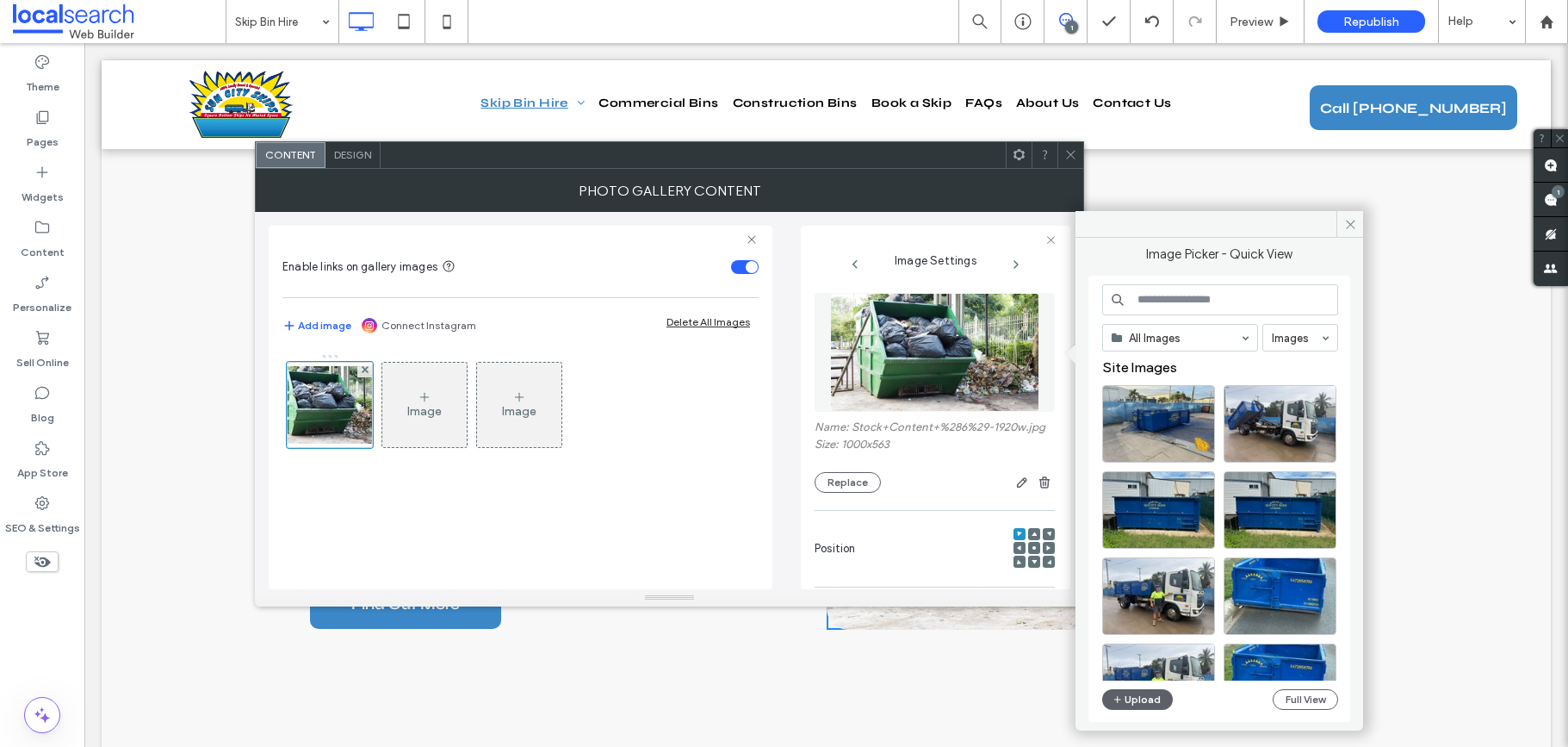
scroll to position [0, 0]
click at [1125, 695] on button "Upload" at bounding box center [1137, 699] width 71 height 21
